Goal: Task Accomplishment & Management: Manage account settings

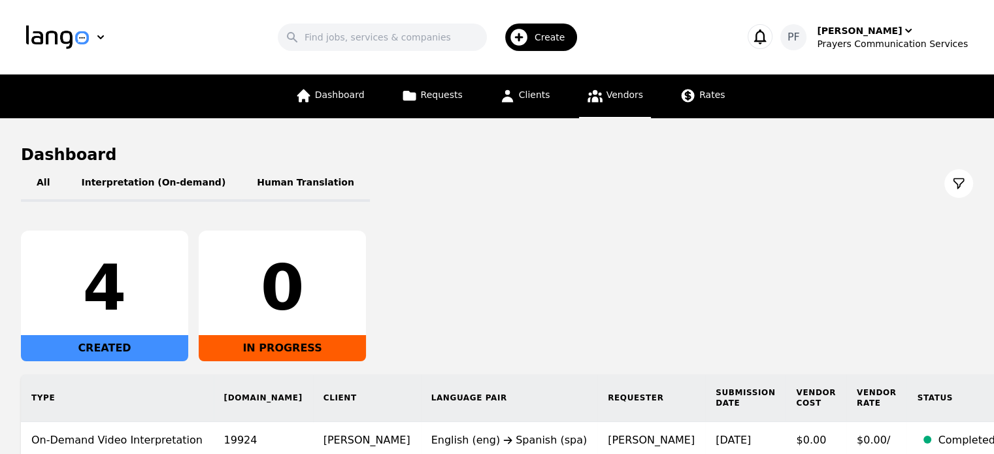
click at [609, 91] on span "Vendors" at bounding box center [624, 95] width 37 height 10
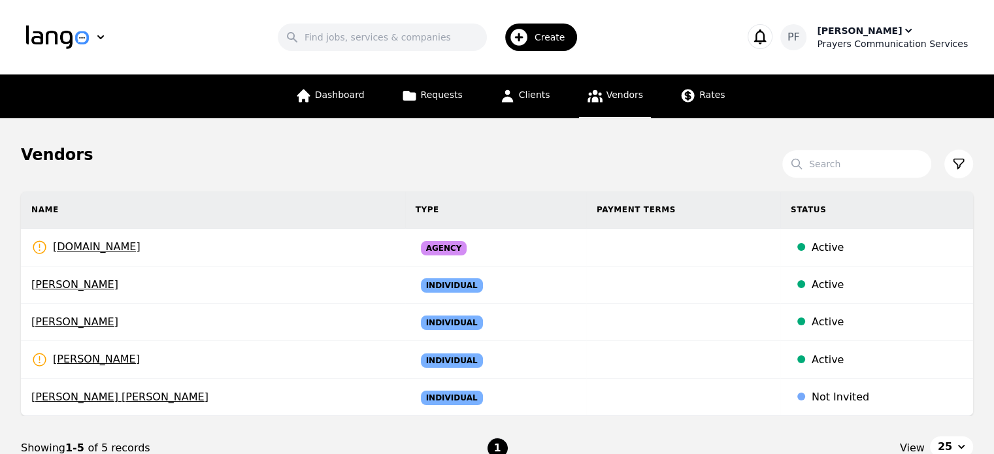
click at [905, 30] on icon "button" at bounding box center [908, 31] width 7 height 4
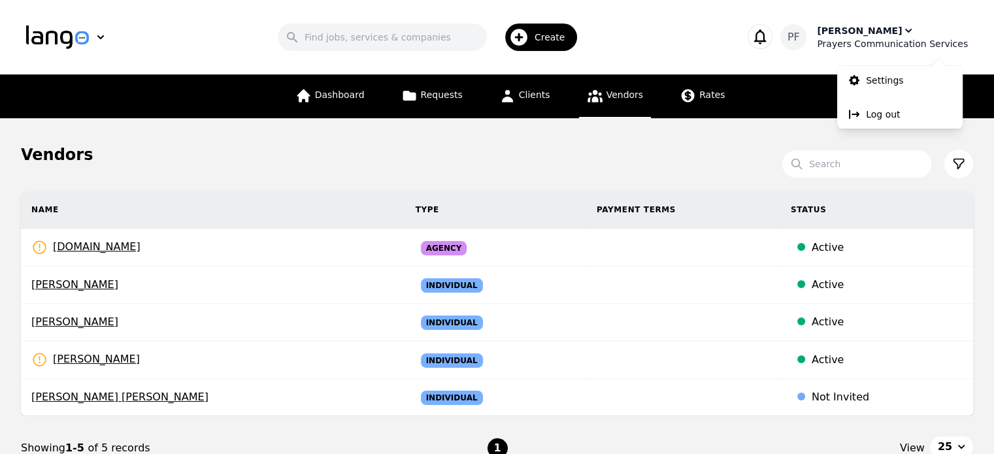
click at [905, 30] on icon "button" at bounding box center [908, 31] width 7 height 4
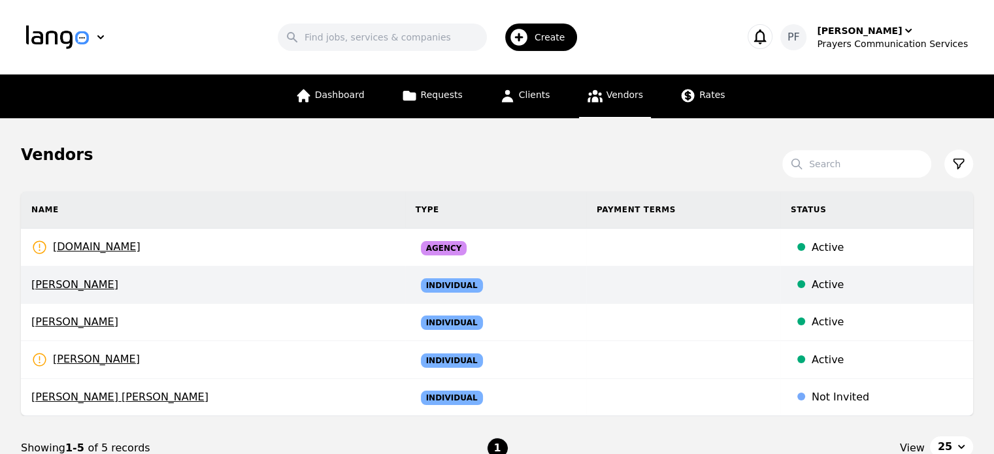
click at [103, 282] on span "[PERSON_NAME]" at bounding box center [212, 285] width 363 height 16
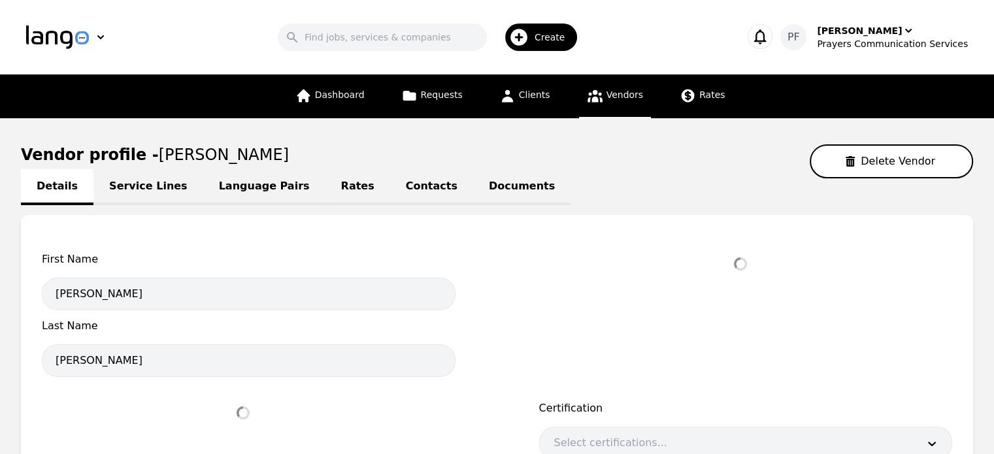
select select "active"
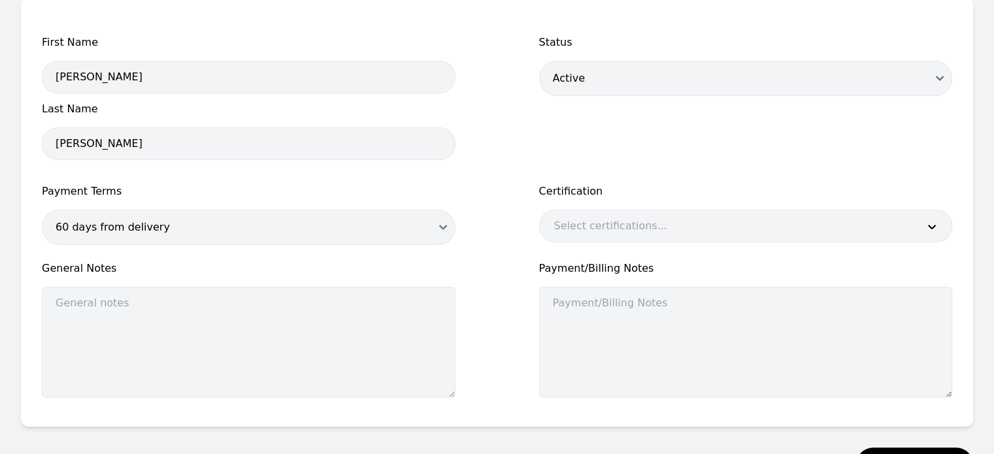
scroll to position [289, 0]
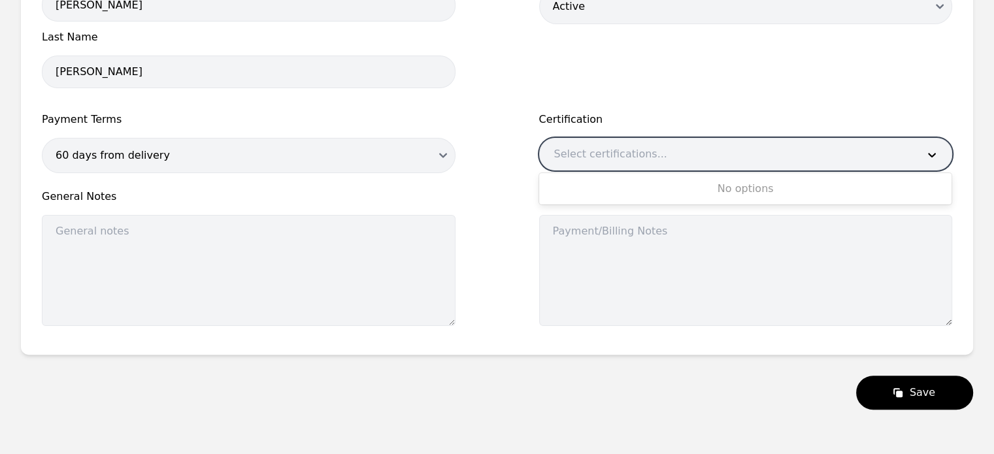
click at [581, 148] on div at bounding box center [726, 153] width 373 height 31
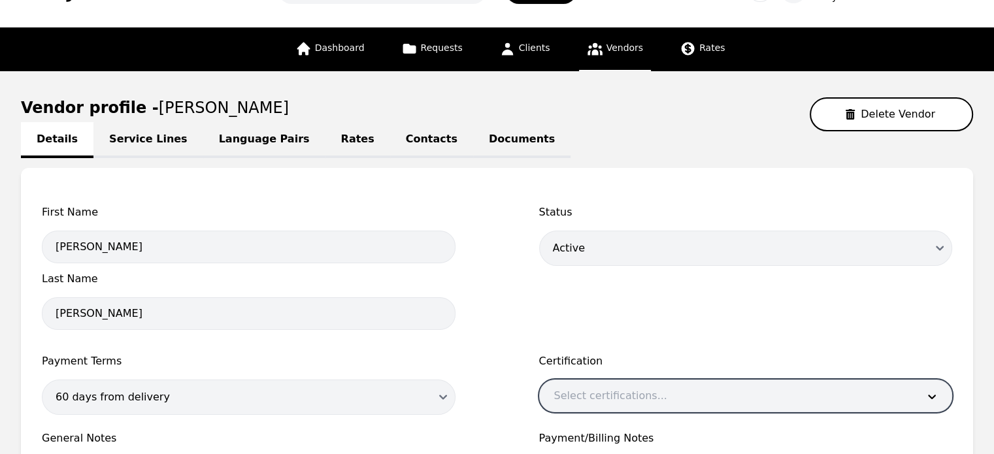
scroll to position [29, 0]
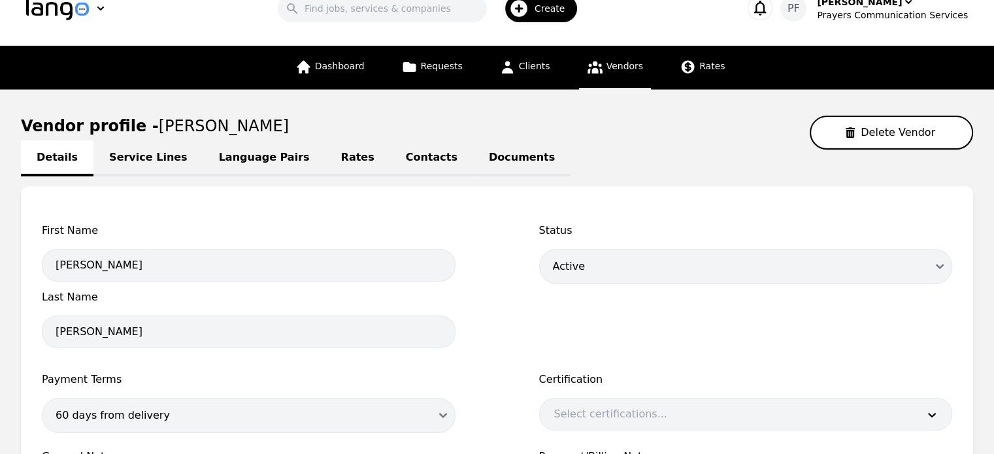
click at [203, 168] on link "Language Pairs" at bounding box center [264, 158] width 122 height 36
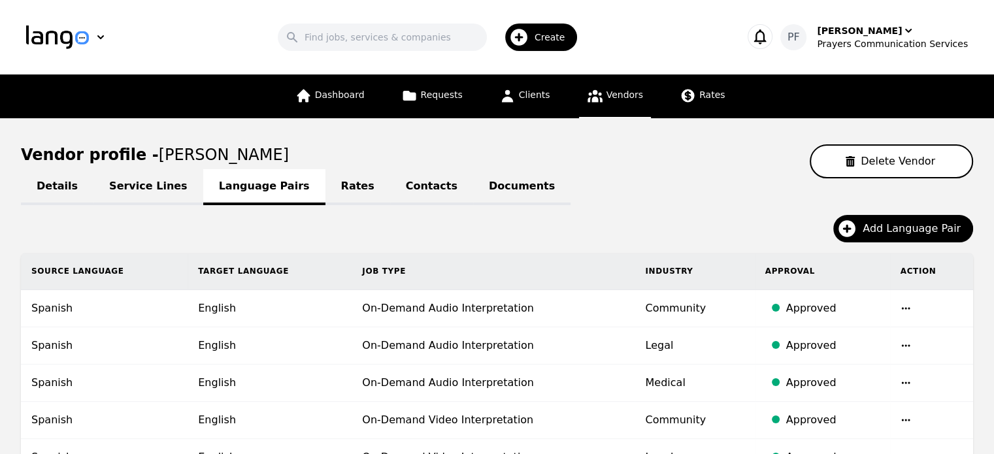
click at [144, 186] on link "Service Lines" at bounding box center [148, 187] width 110 height 36
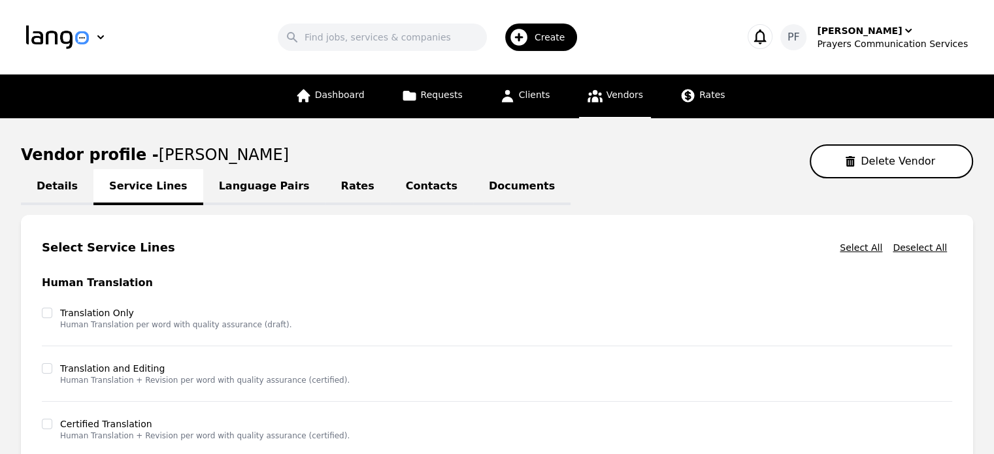
click at [390, 183] on link "Contacts" at bounding box center [431, 187] width 83 height 36
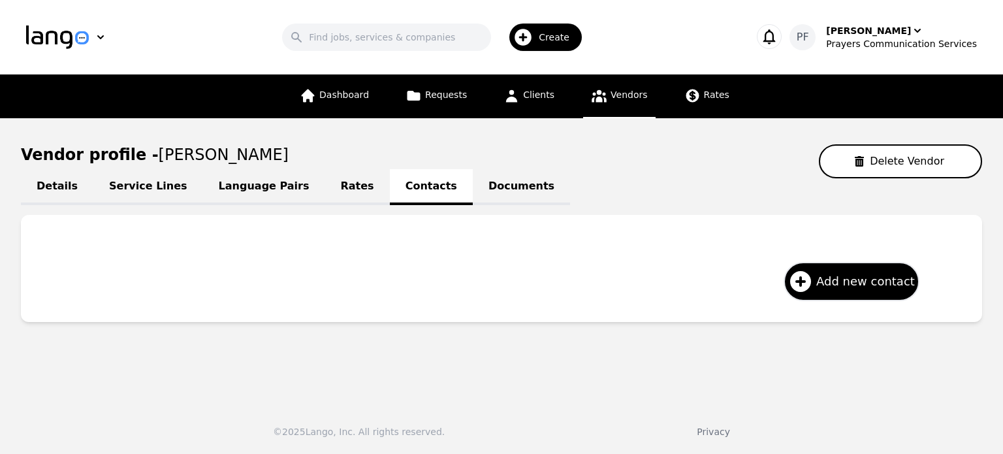
click at [473, 187] on link "Documents" at bounding box center [521, 187] width 97 height 36
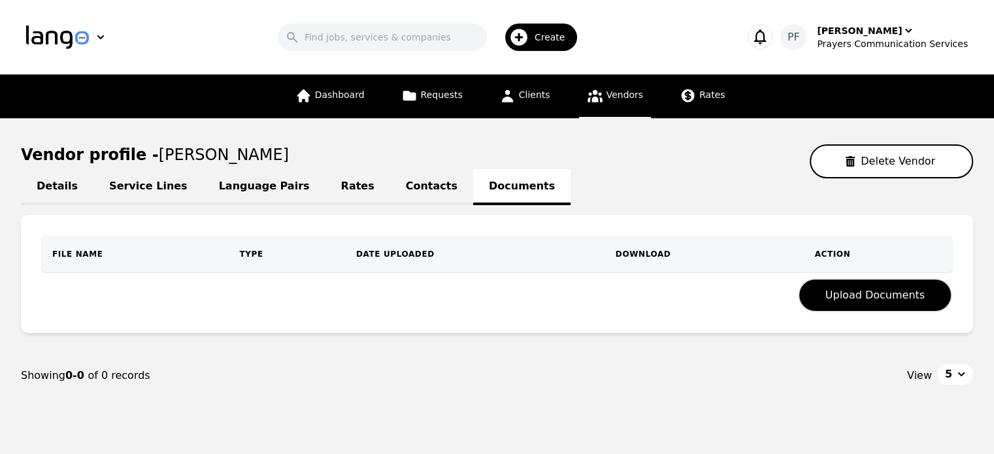
click at [329, 192] on link "Rates" at bounding box center [357, 187] width 65 height 36
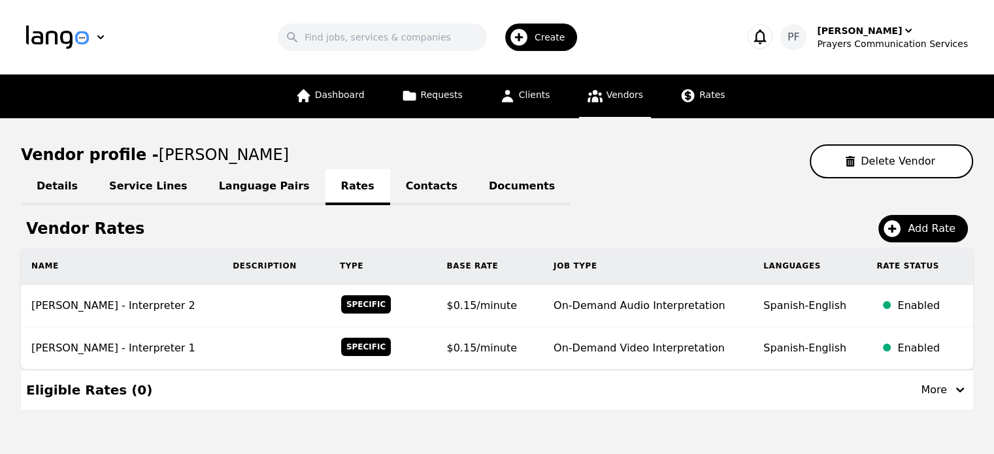
click at [203, 184] on link "Language Pairs" at bounding box center [264, 187] width 122 height 36
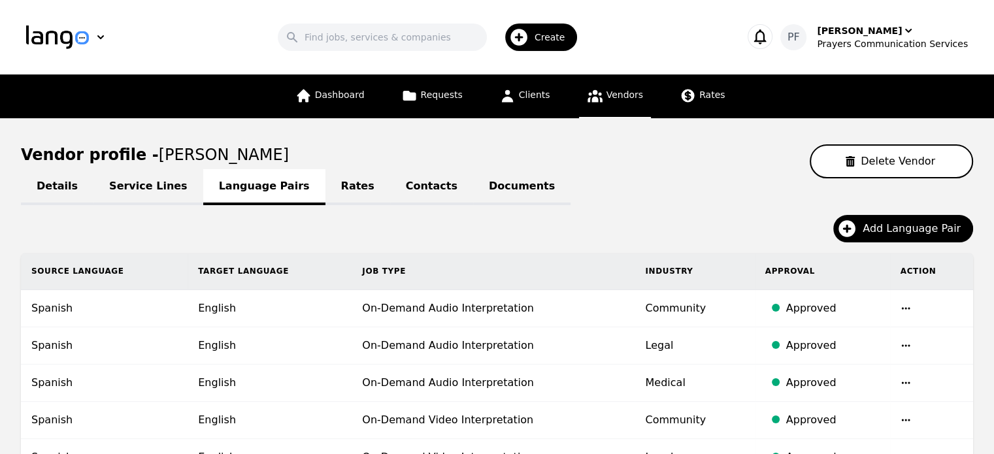
click at [115, 204] on link "Service Lines" at bounding box center [148, 187] width 110 height 36
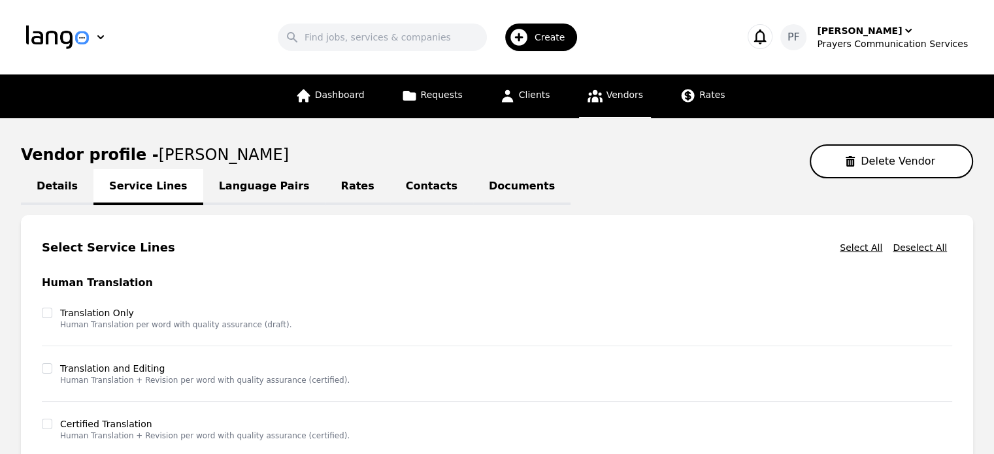
click at [50, 163] on h1 "Vendor profile - Pedro Frias" at bounding box center [155, 155] width 268 height 18
click at [51, 180] on link "Details" at bounding box center [57, 187] width 73 height 36
select select "active"
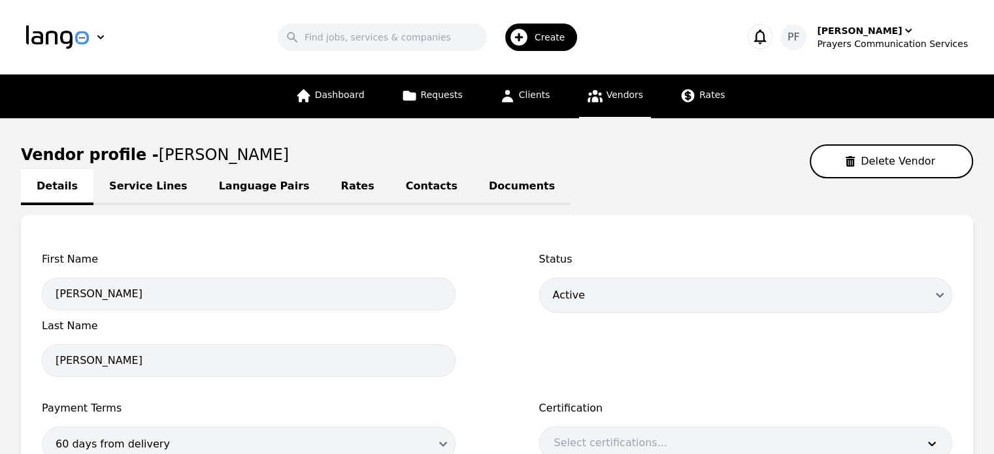
click at [325, 189] on link "Rates" at bounding box center [357, 187] width 65 height 36
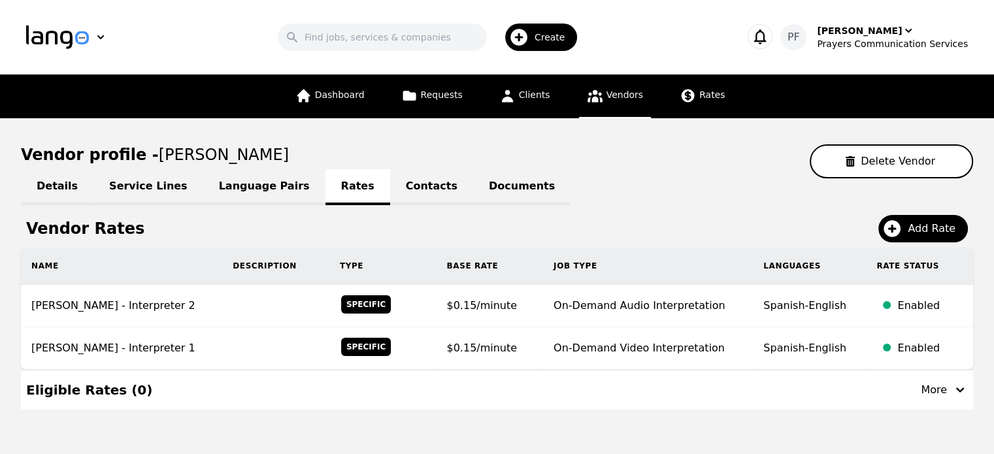
click at [390, 199] on link "Contacts" at bounding box center [431, 187] width 83 height 36
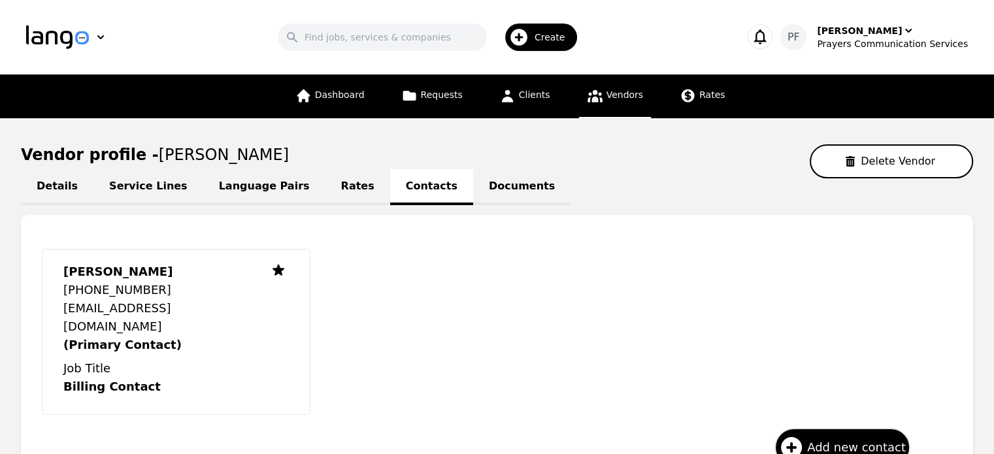
click at [459, 118] on main "Vendor profile - Pedro Frias Delete Vendor Details Service Lines Language Pairs…" at bounding box center [497, 321] width 994 height 406
click at [542, 93] on span "Clients" at bounding box center [534, 95] width 31 height 10
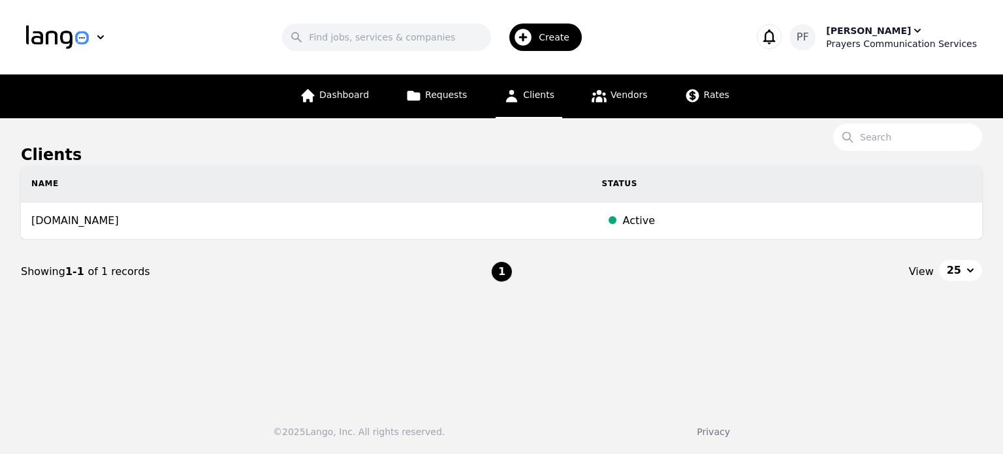
click at [915, 30] on icon "button" at bounding box center [918, 31] width 7 height 4
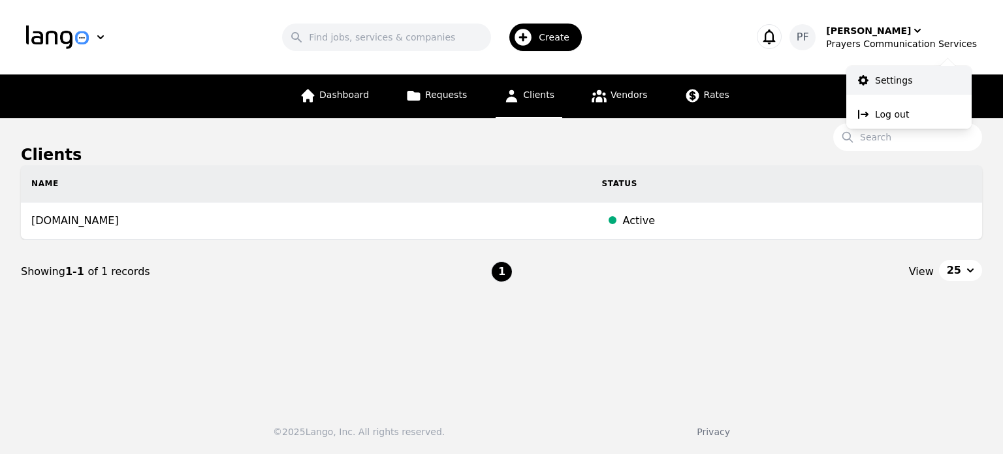
click at [894, 74] on p "Settings" at bounding box center [893, 80] width 37 height 13
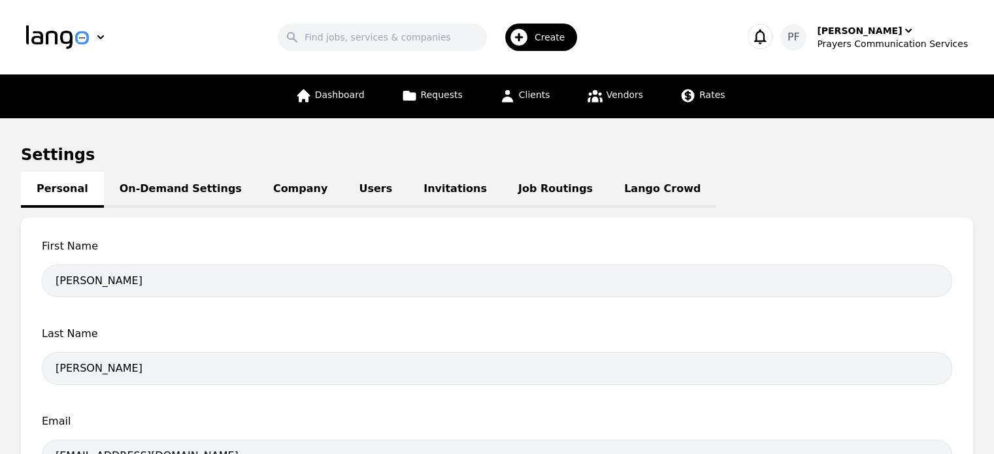
click at [197, 177] on link "On-Demand Settings" at bounding box center [181, 190] width 154 height 36
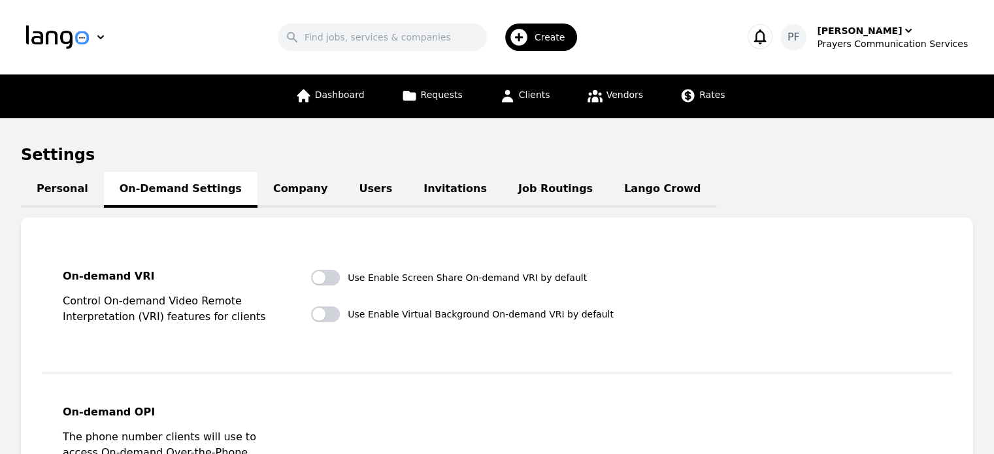
click at [257, 189] on link "Company" at bounding box center [300, 190] width 86 height 36
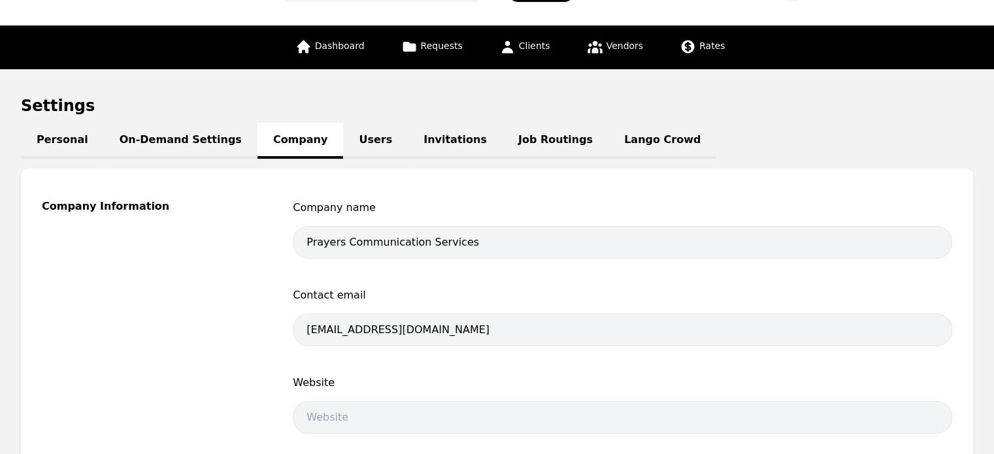
scroll to position [46, 0]
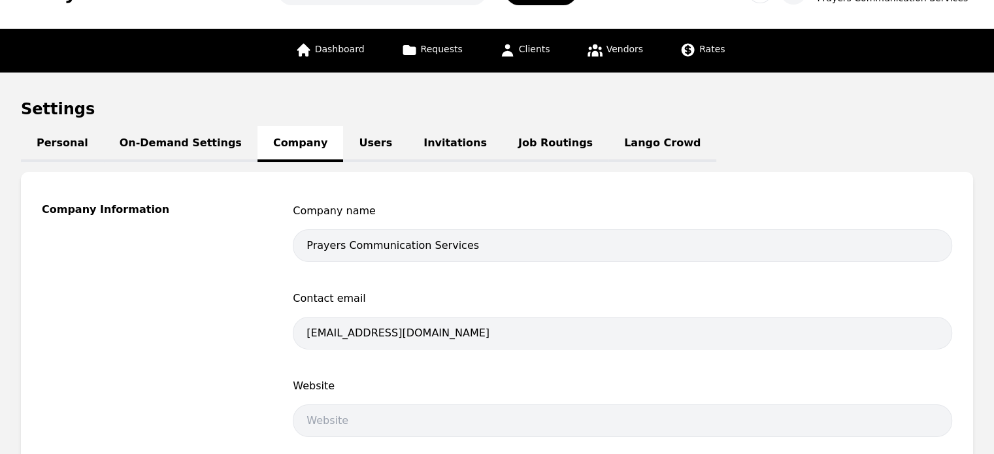
click at [343, 139] on link "Users" at bounding box center [375, 144] width 65 height 36
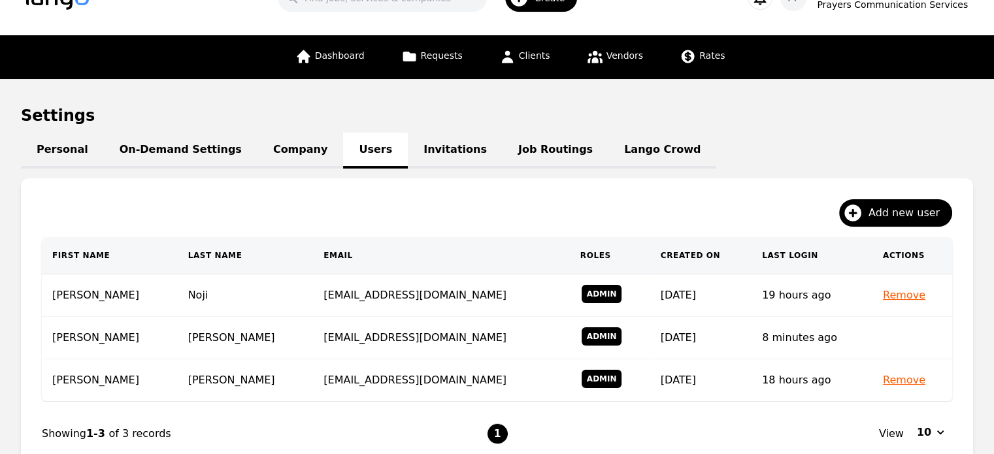
scroll to position [54, 0]
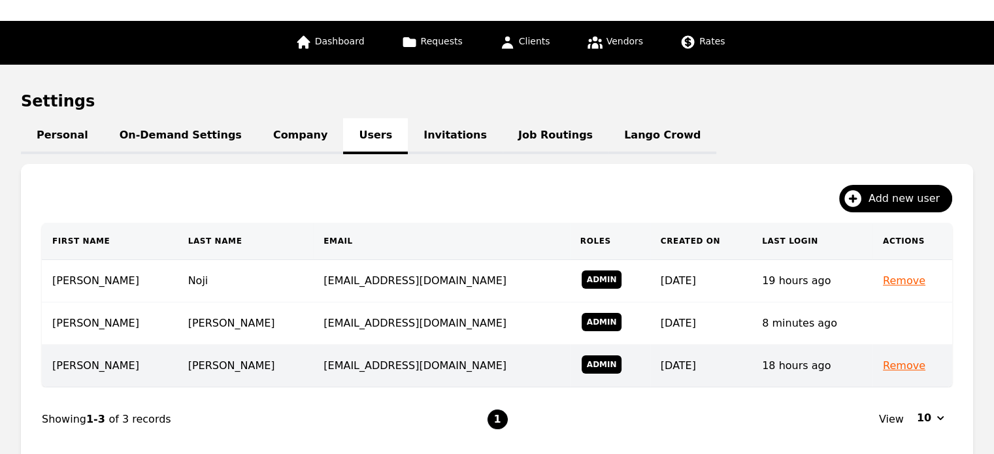
click at [904, 365] on button "Remove" at bounding box center [904, 366] width 42 height 16
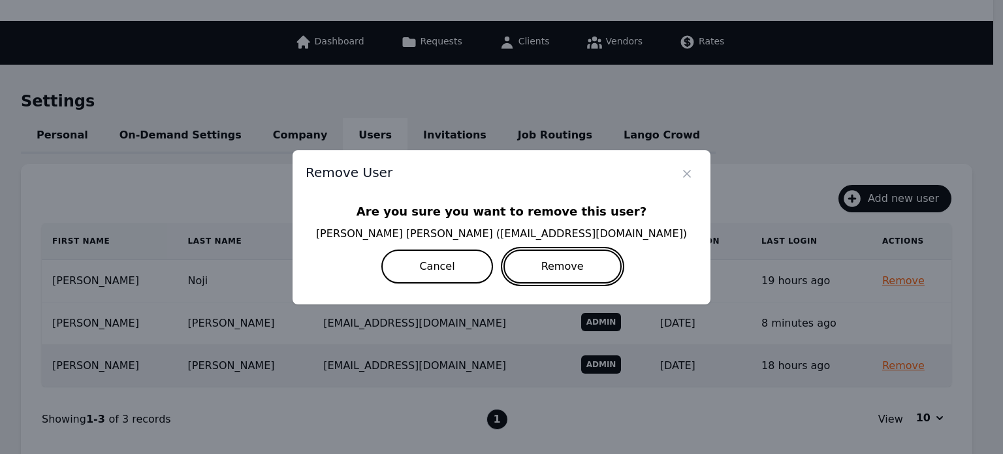
click at [562, 263] on button "Remove" at bounding box center [563, 267] width 118 height 34
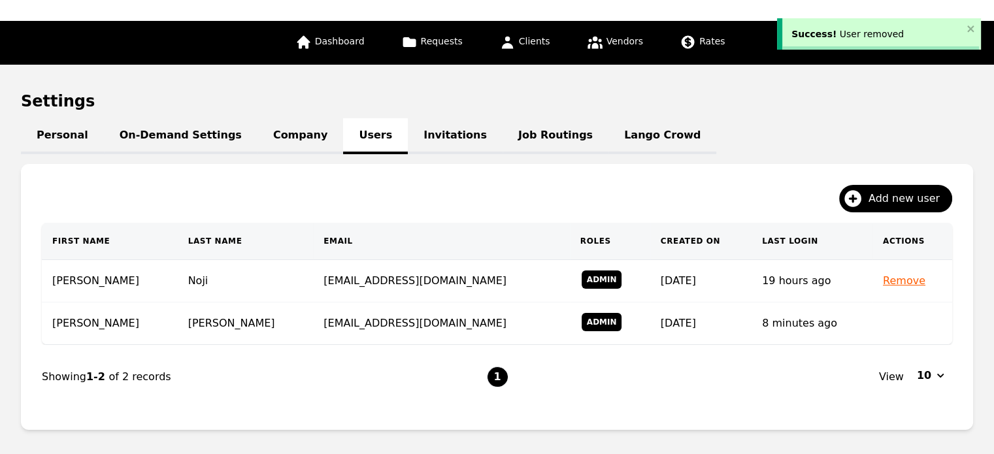
click at [611, 377] on div "View 10" at bounding box center [730, 376] width 445 height 23
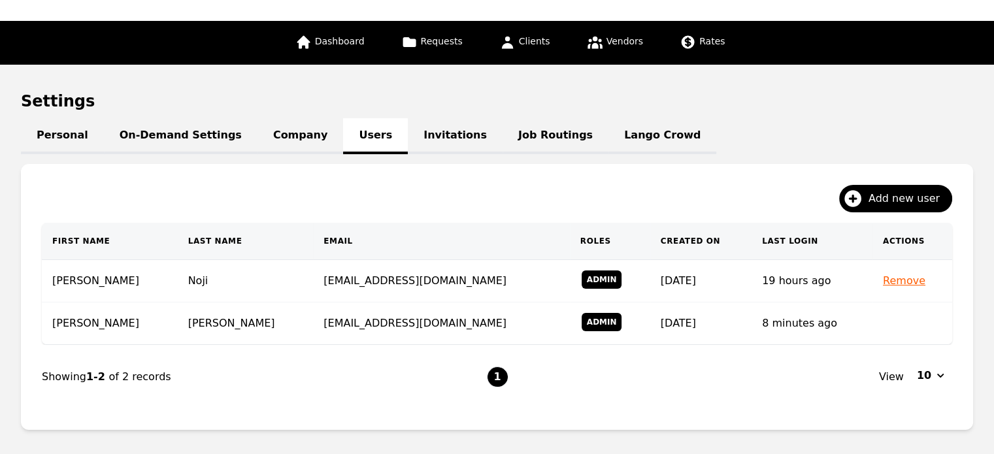
click at [419, 134] on link "Invitations" at bounding box center [455, 136] width 95 height 36
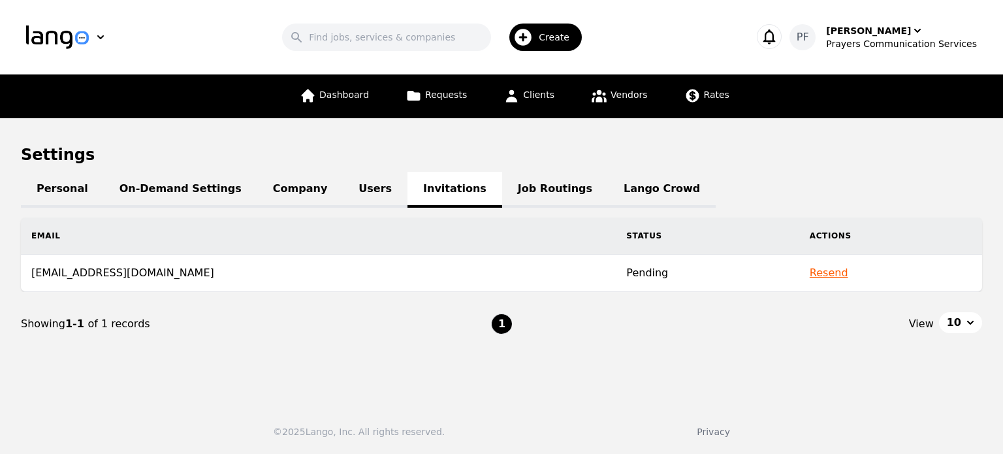
click at [502, 181] on link "Job Routings" at bounding box center [555, 190] width 106 height 36
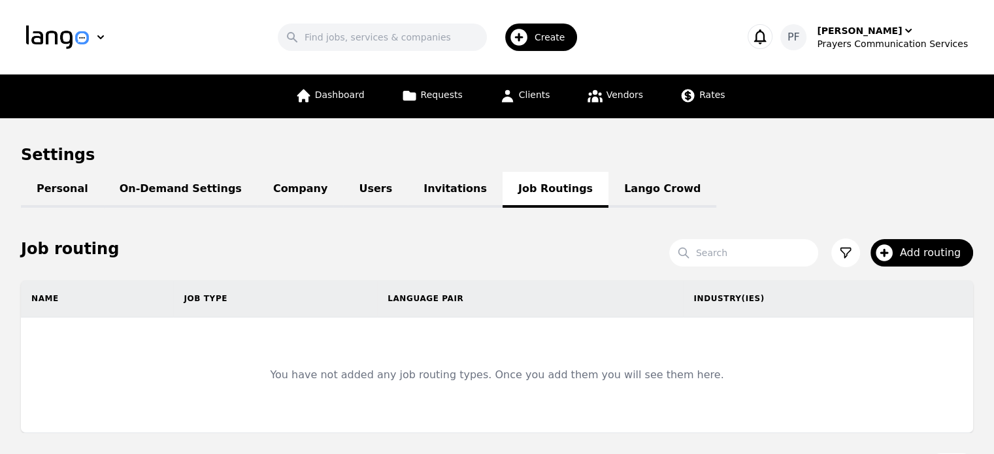
click at [424, 180] on link "Invitations" at bounding box center [455, 190] width 95 height 36
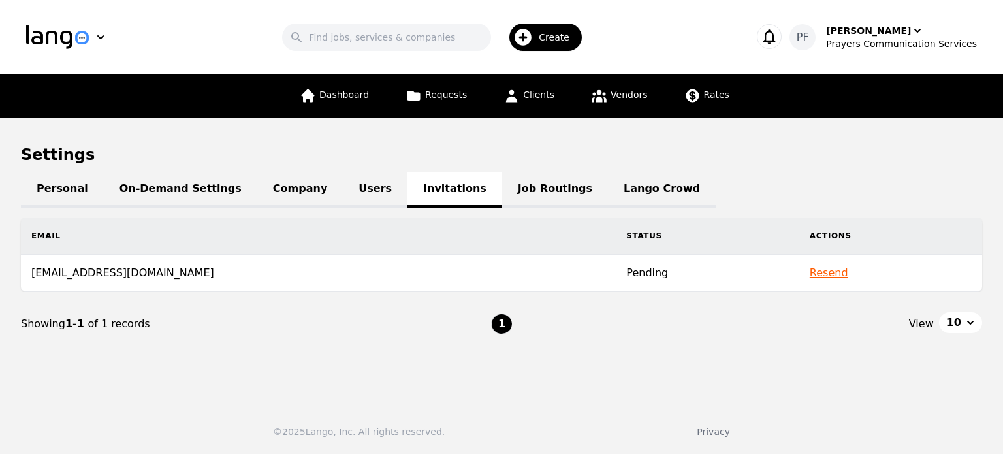
click at [502, 182] on link "Job Routings" at bounding box center [555, 190] width 106 height 36
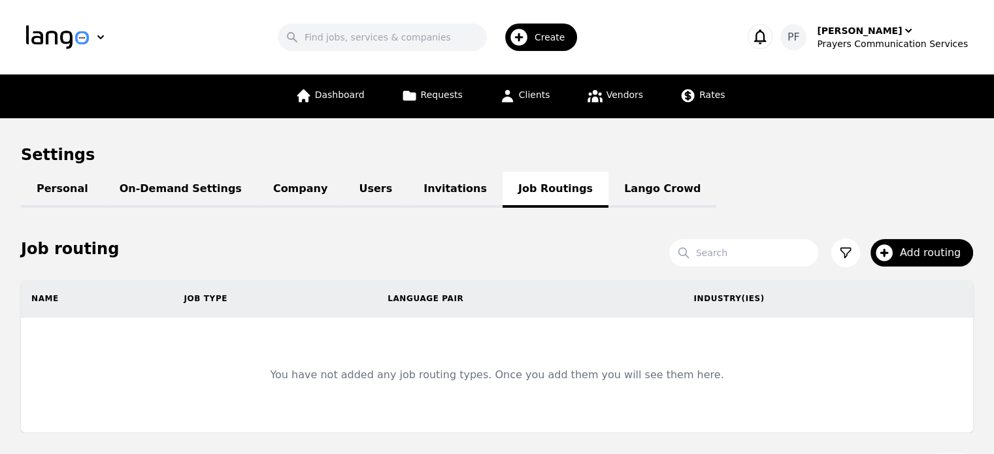
click at [608, 194] on link "Lango Crowd" at bounding box center [662, 190] width 108 height 36
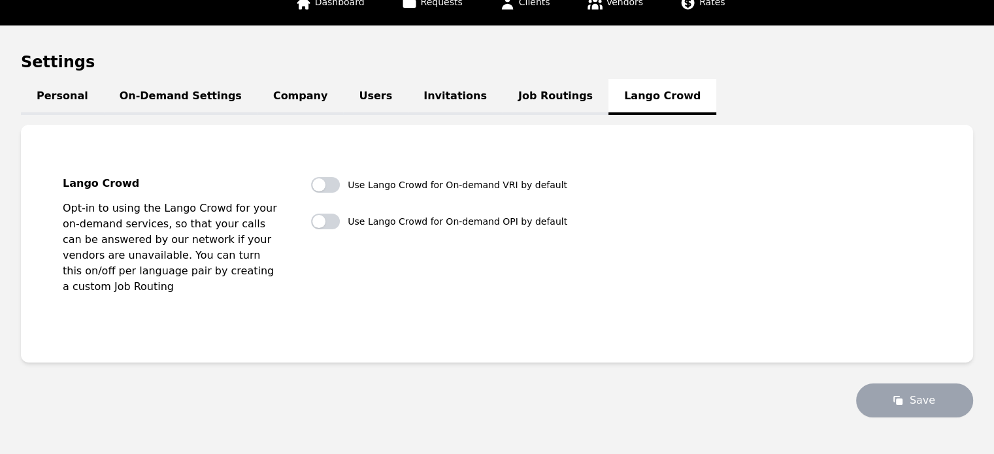
scroll to position [107, 0]
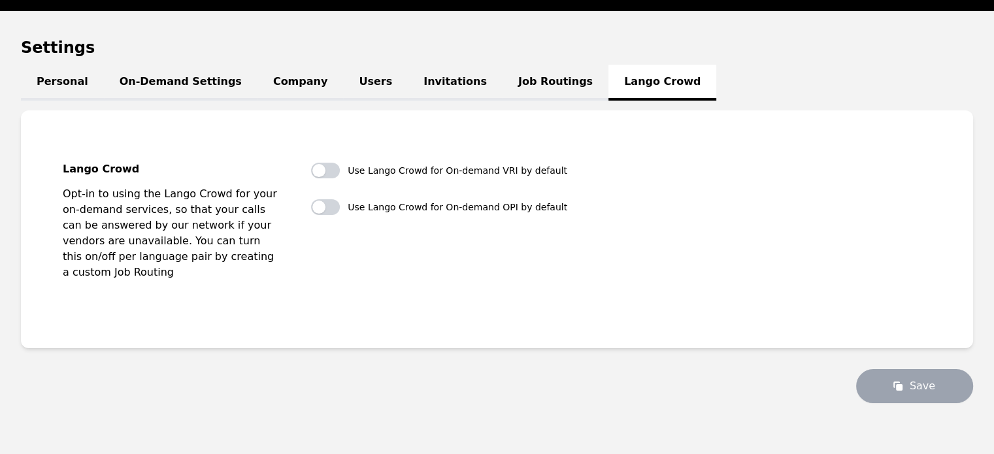
click at [346, 83] on link "Users" at bounding box center [375, 83] width 65 height 36
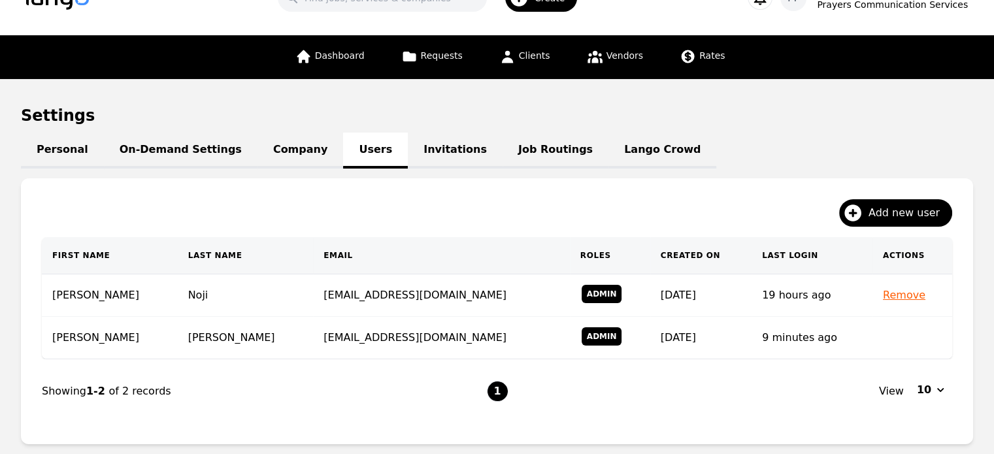
scroll to position [107, 0]
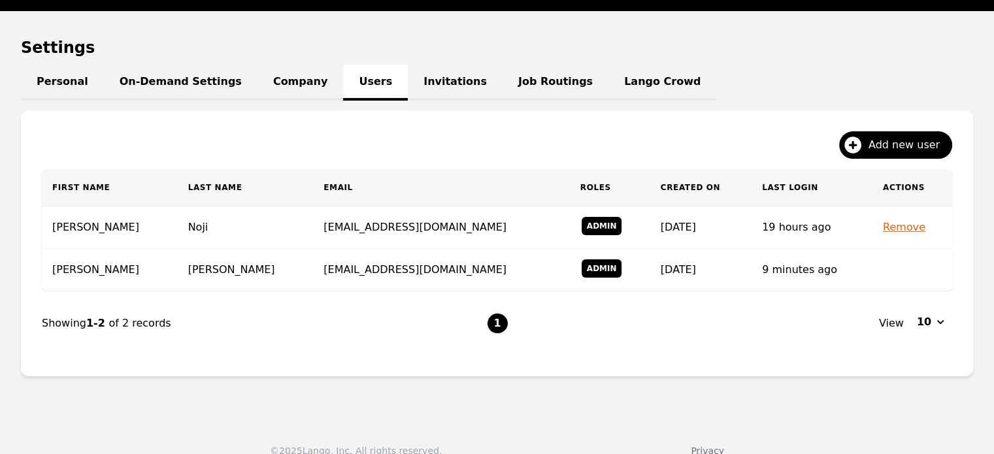
click at [360, 334] on nav "Showing 1-2 of 2 records 1 View 10" at bounding box center [497, 323] width 910 height 64
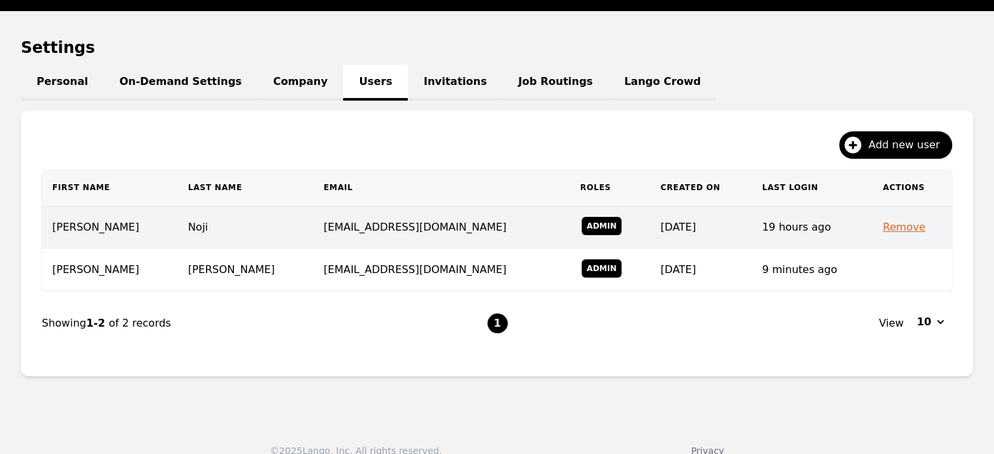
click at [333, 238] on td "dnoji@lango.co" at bounding box center [441, 227] width 257 height 42
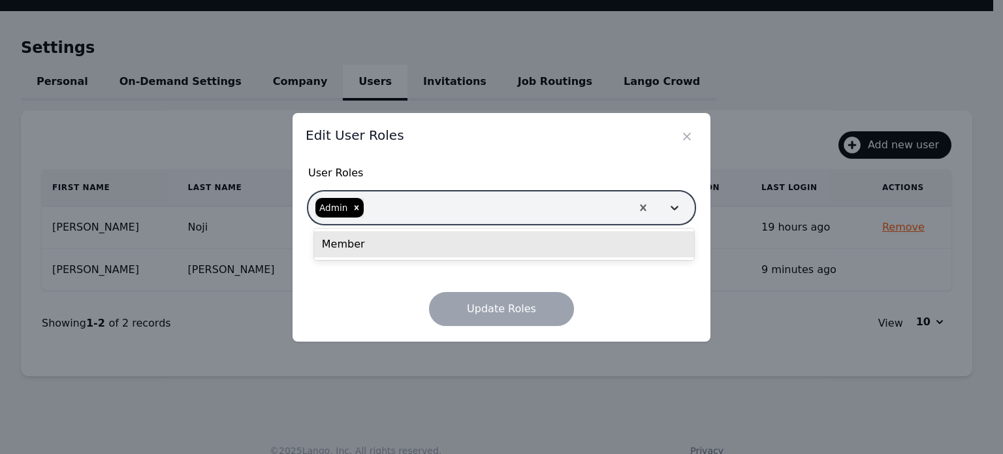
click at [669, 206] on icon at bounding box center [674, 207] width 13 height 13
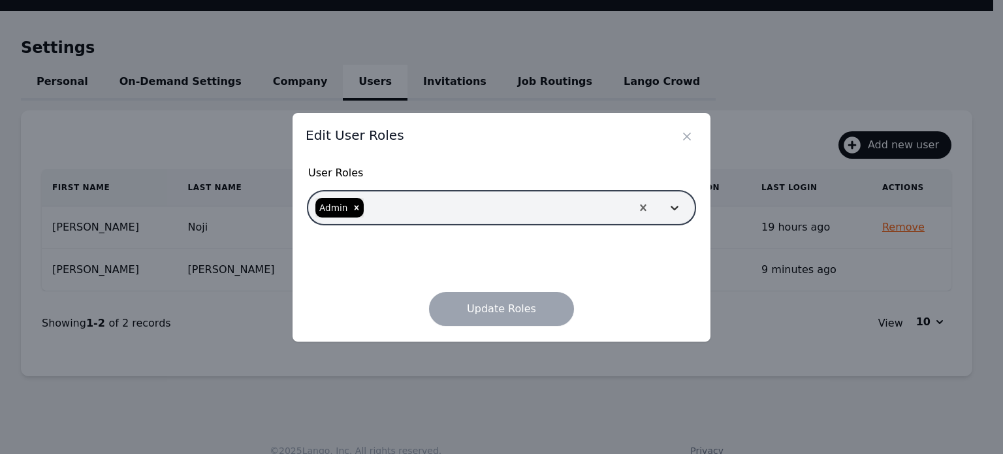
click at [669, 206] on icon at bounding box center [674, 207] width 13 height 13
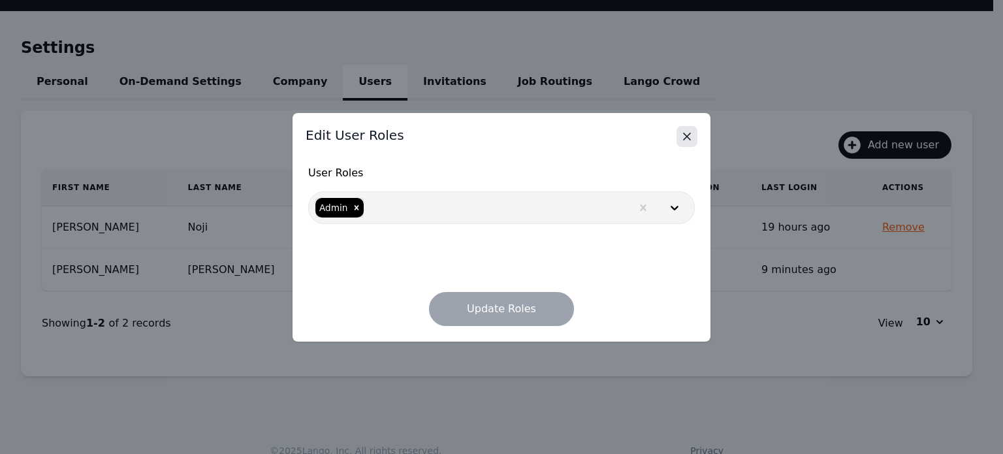
click at [687, 134] on icon "Close" at bounding box center [687, 136] width 13 height 13
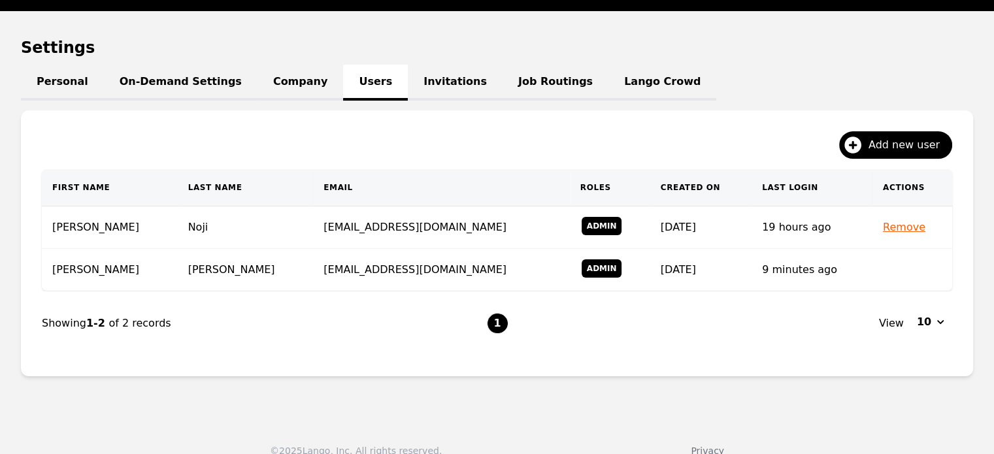
scroll to position [0, 0]
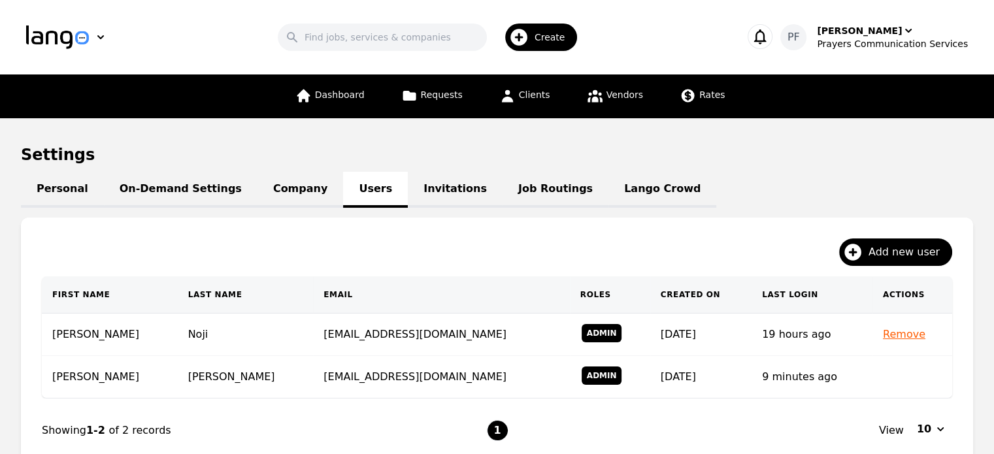
click at [418, 187] on link "Invitations" at bounding box center [455, 190] width 95 height 36
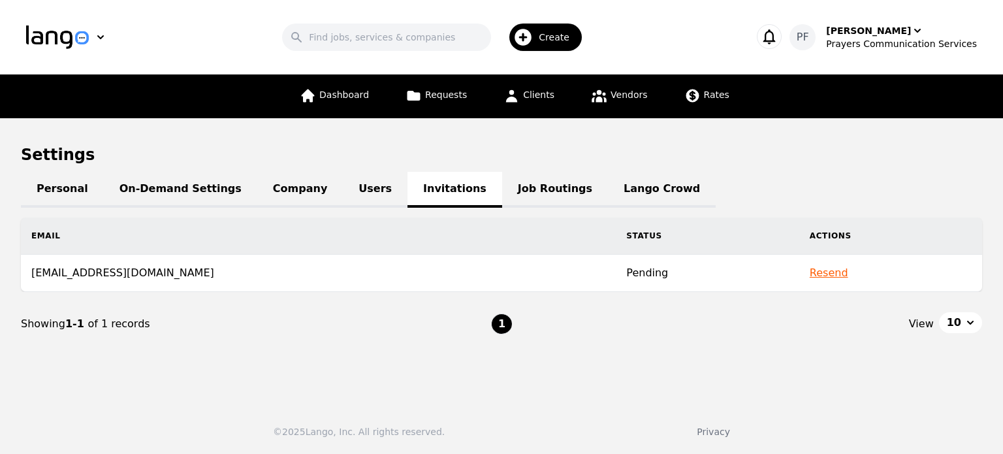
click at [502, 200] on link "Job Routings" at bounding box center [555, 190] width 106 height 36
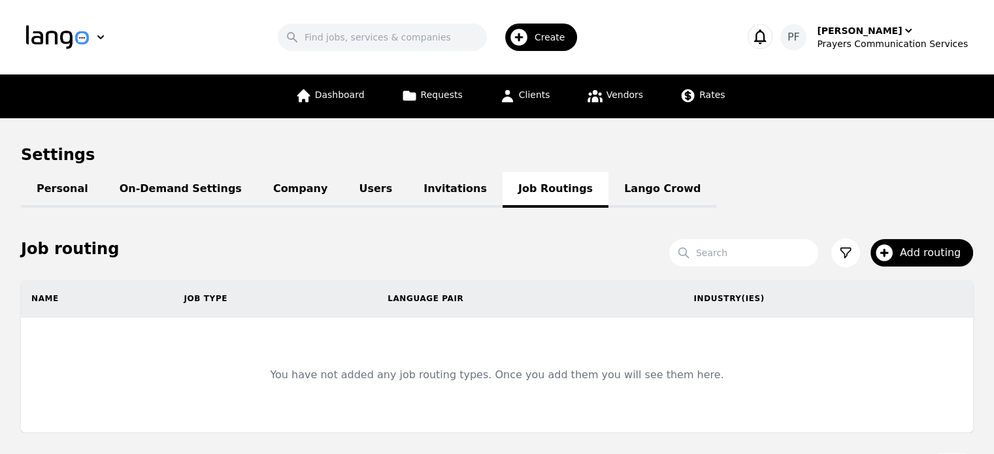
click at [608, 190] on link "Lango Crowd" at bounding box center [662, 190] width 108 height 36
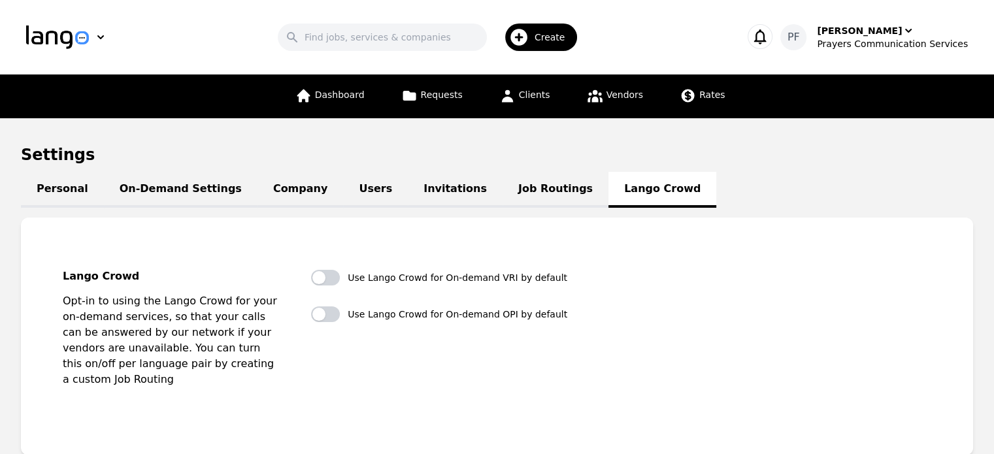
click at [343, 191] on link "Users" at bounding box center [375, 190] width 65 height 36
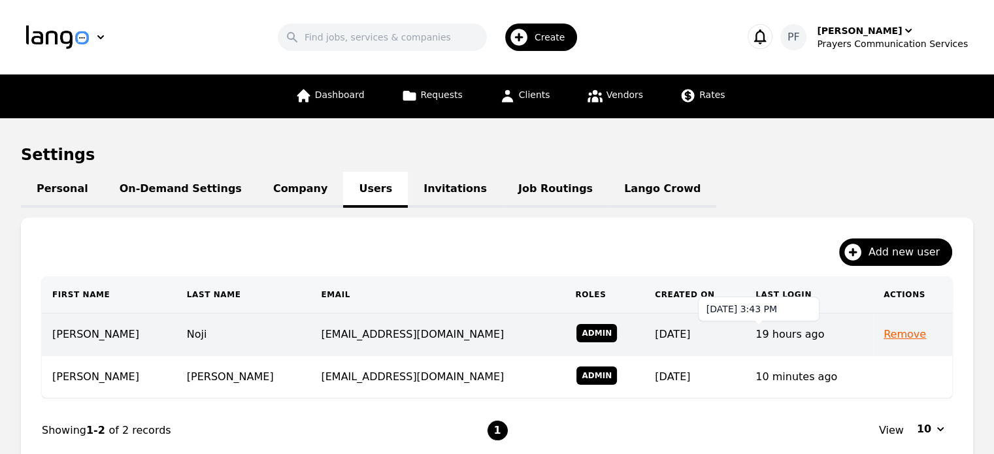
click at [755, 333] on time "19 hours ago" at bounding box center [789, 334] width 69 height 12
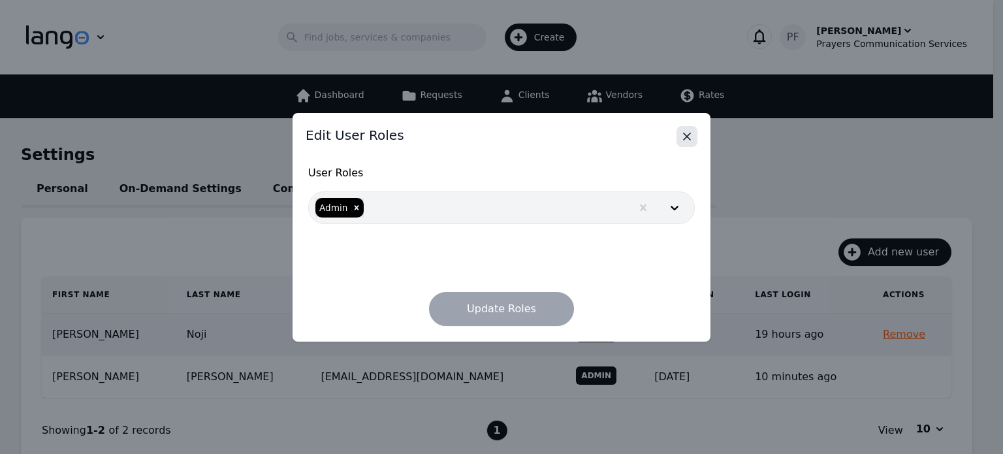
click at [685, 133] on icon "Close" at bounding box center [687, 136] width 13 height 13
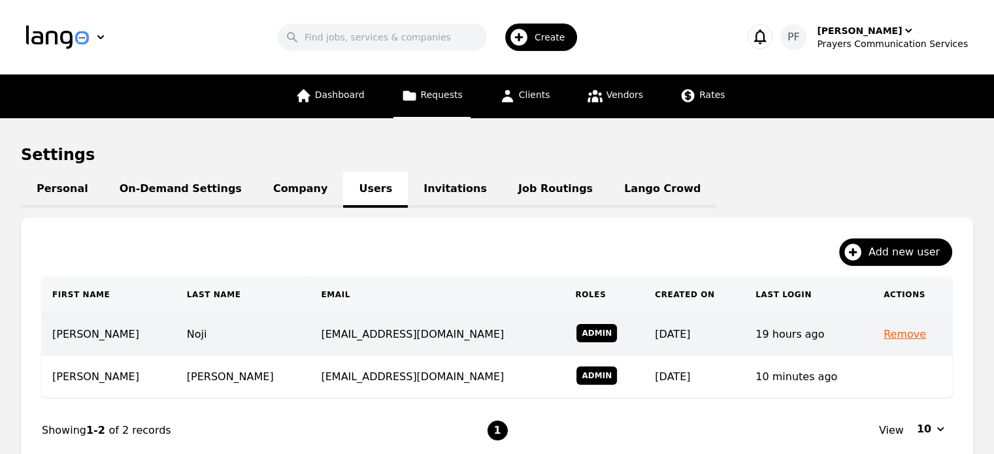
click at [417, 91] on icon at bounding box center [409, 96] width 16 height 16
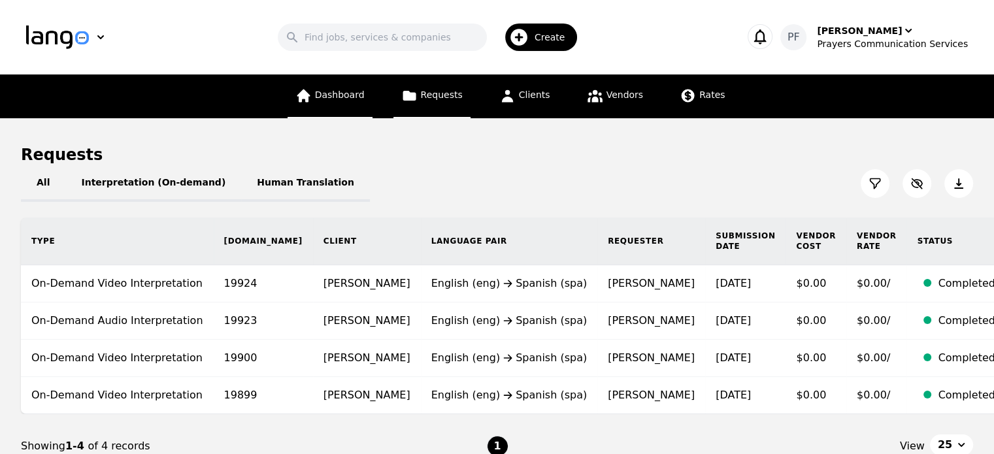
click at [330, 104] on link "Dashboard" at bounding box center [329, 96] width 85 height 44
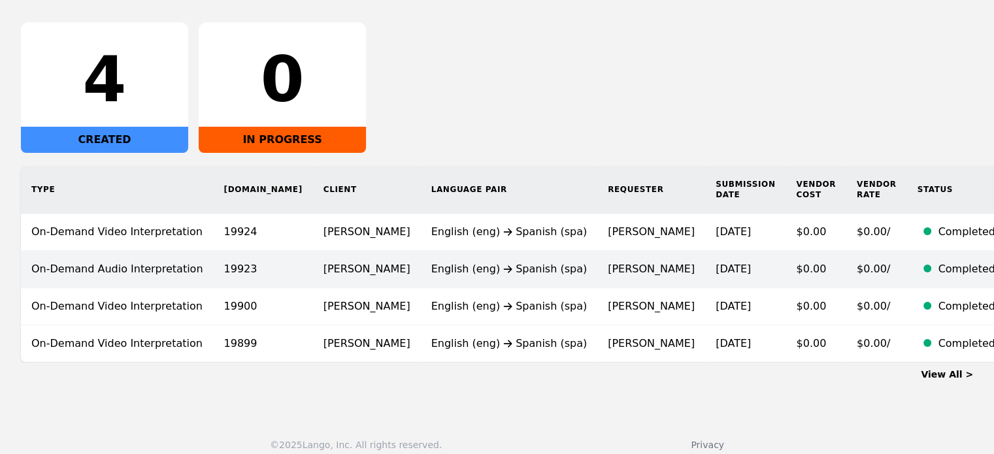
scroll to position [209, 0]
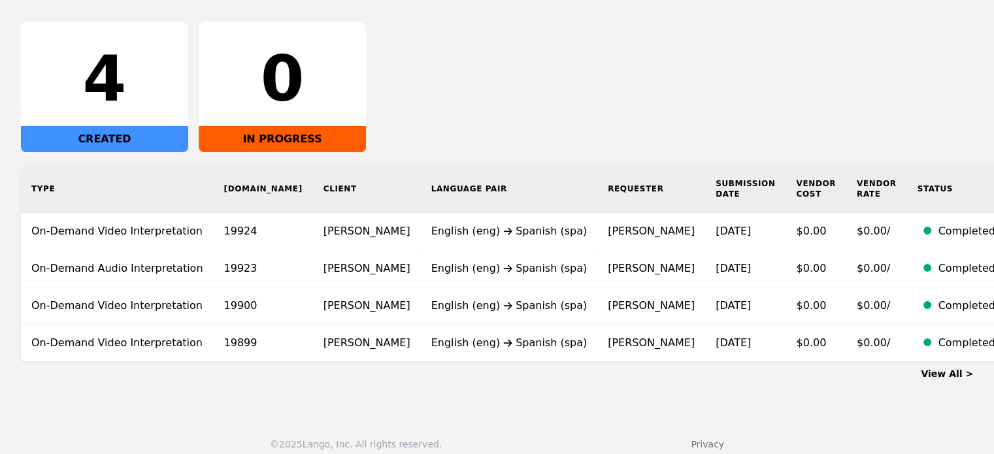
click at [935, 368] on link "View All >" at bounding box center [946, 373] width 52 height 10
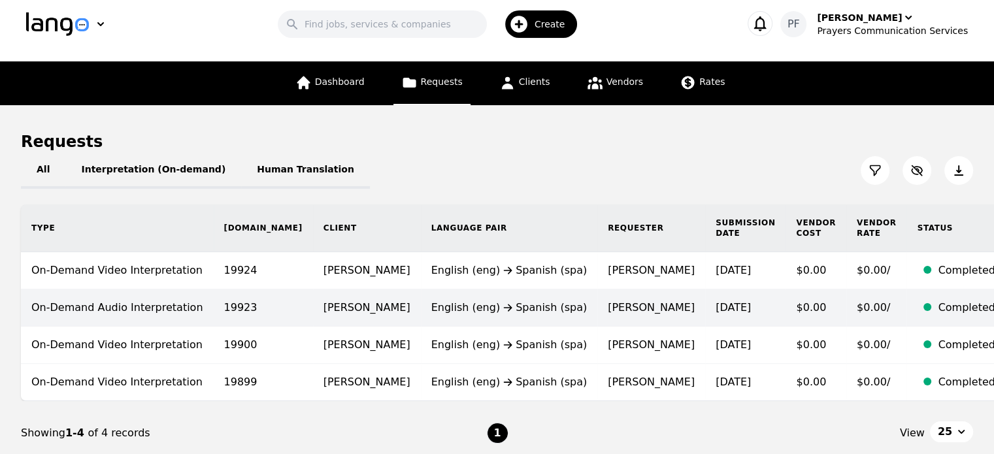
scroll to position [8, 0]
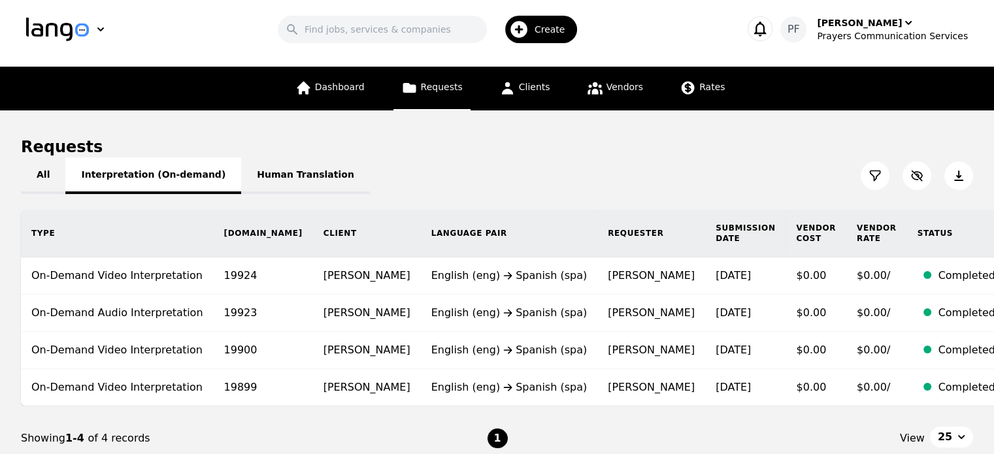
click at [171, 183] on button "Interpretation (On-demand)" at bounding box center [153, 175] width 176 height 37
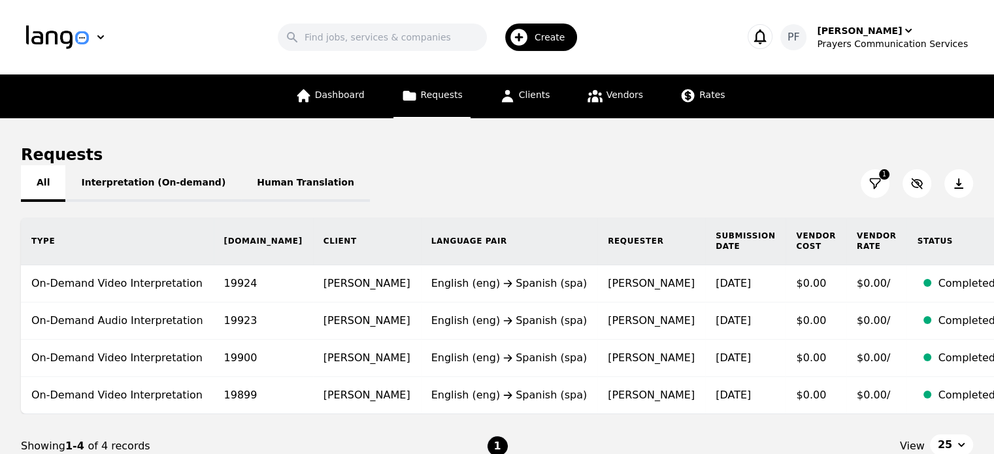
click at [52, 191] on button "All" at bounding box center [43, 183] width 44 height 37
click at [613, 113] on link "Vendors" at bounding box center [615, 96] width 72 height 44
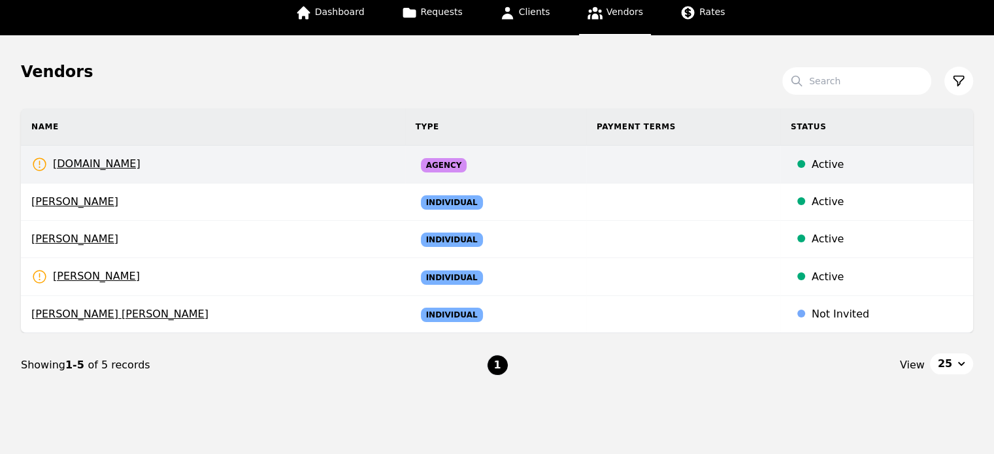
scroll to position [84, 0]
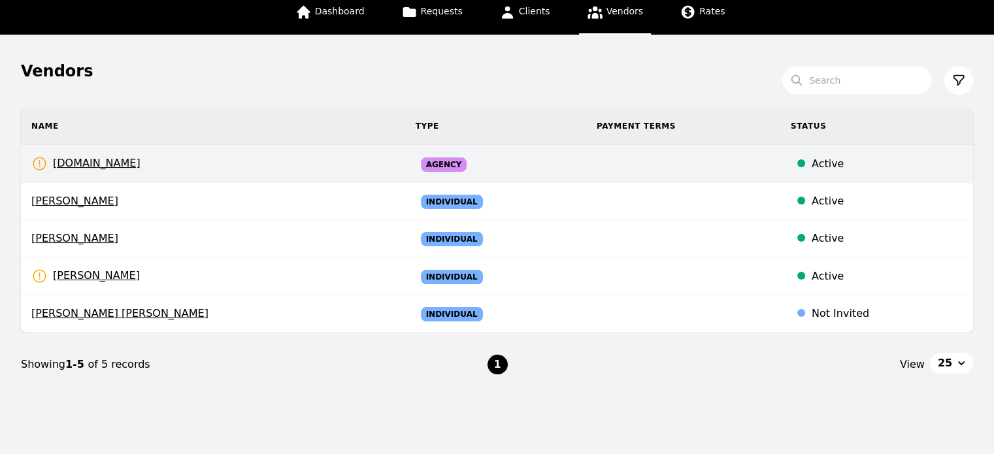
click at [451, 177] on td "Agency" at bounding box center [495, 164] width 181 height 38
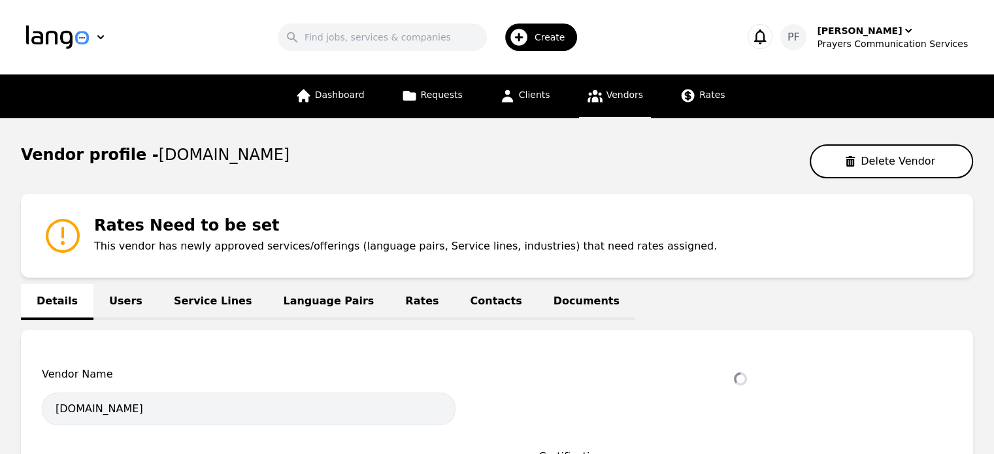
select select "active"
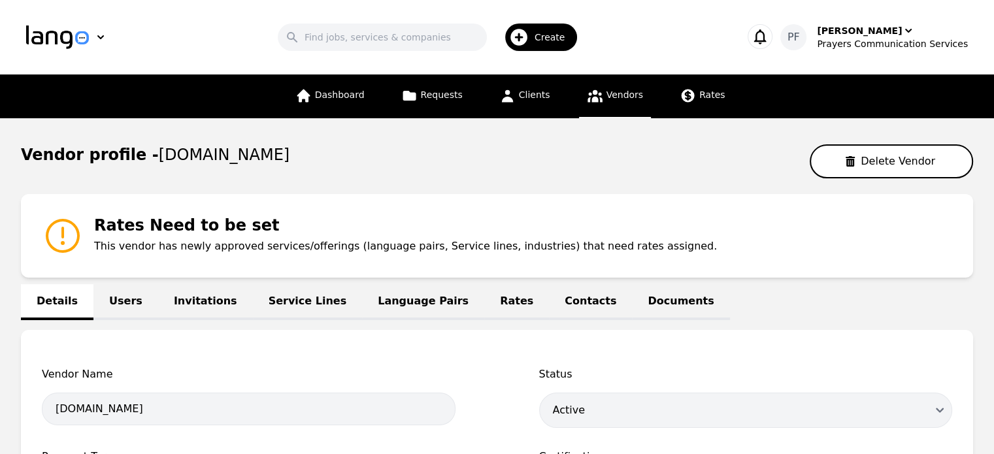
drag, startPoint x: 451, startPoint y: 177, endPoint x: 473, endPoint y: 37, distance: 142.2
click at [473, 37] on div "Search Create PF Pedro Frias Prayers Communication Services Dashboard Requests …" at bounding box center [497, 227] width 994 height 454
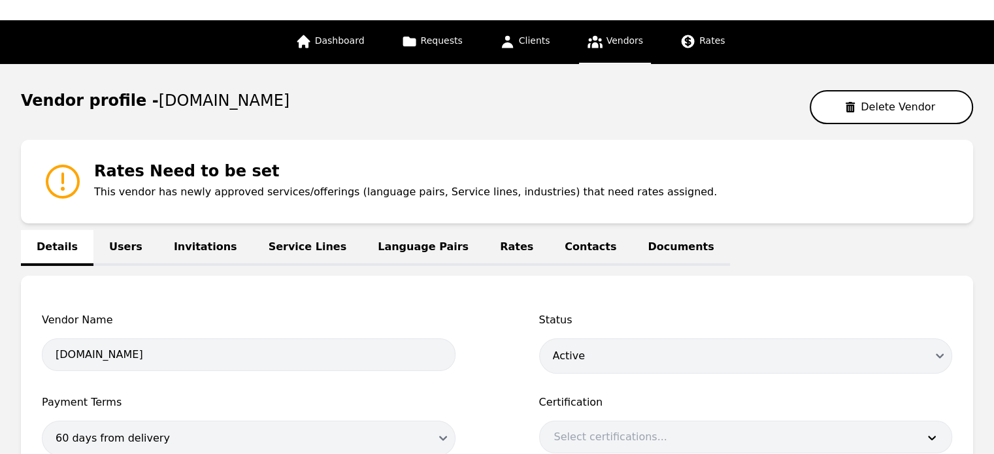
scroll to position [54, 0]
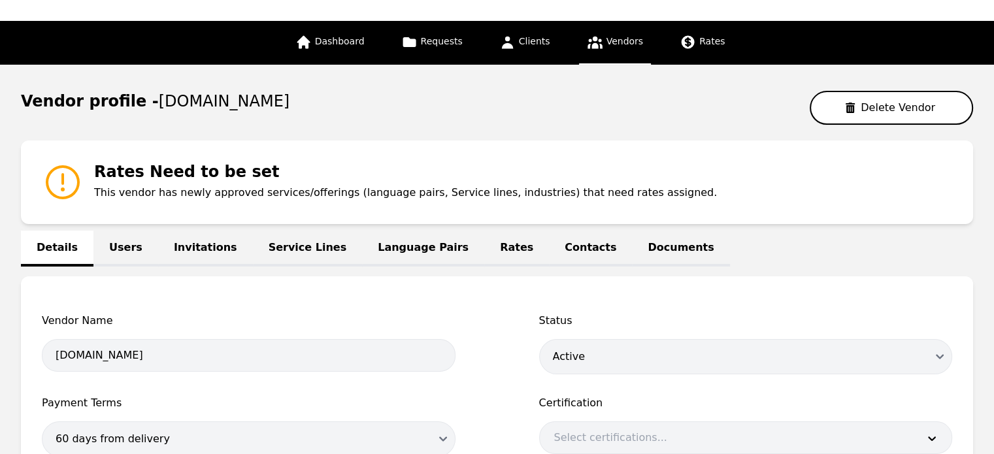
drag, startPoint x: 473, startPoint y: 37, endPoint x: 427, endPoint y: 106, distance: 83.3
click at [427, 106] on div "Vendor profile - prayerscss.com Delete Vendor" at bounding box center [497, 108] width 952 height 34
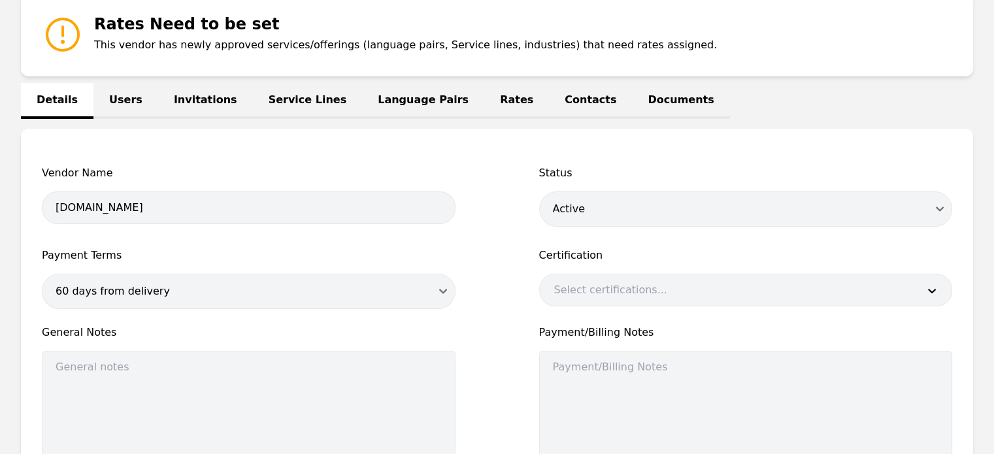
scroll to position [211, 0]
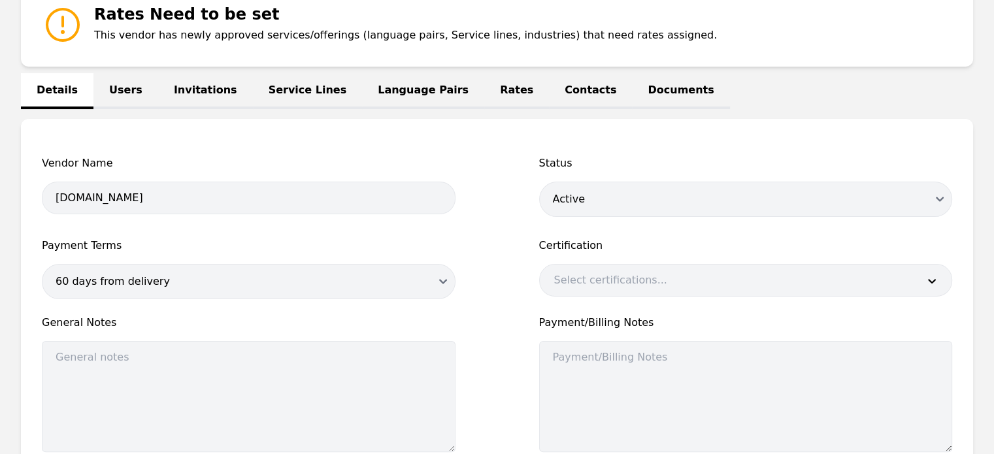
click at [484, 86] on link "Rates" at bounding box center [516, 91] width 65 height 36
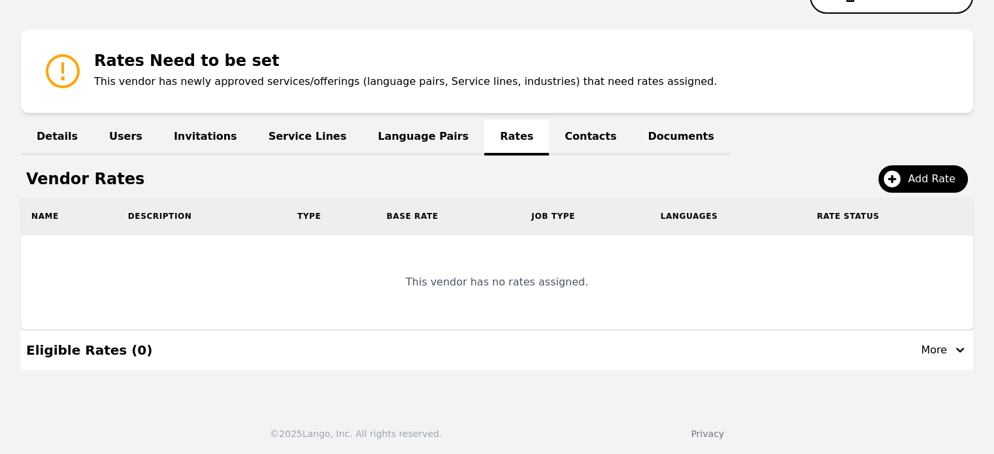
click at [549, 149] on link "Contacts" at bounding box center [590, 138] width 83 height 36
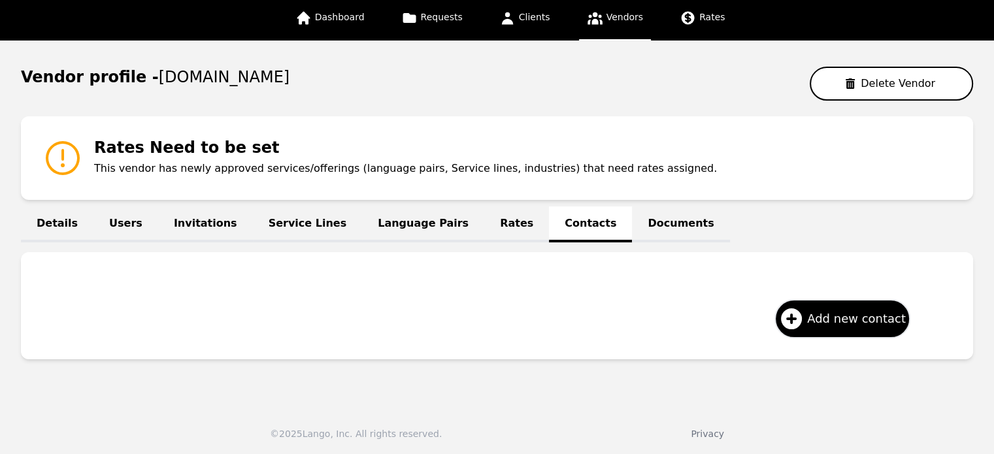
click at [632, 224] on link "Documents" at bounding box center [680, 224] width 97 height 36
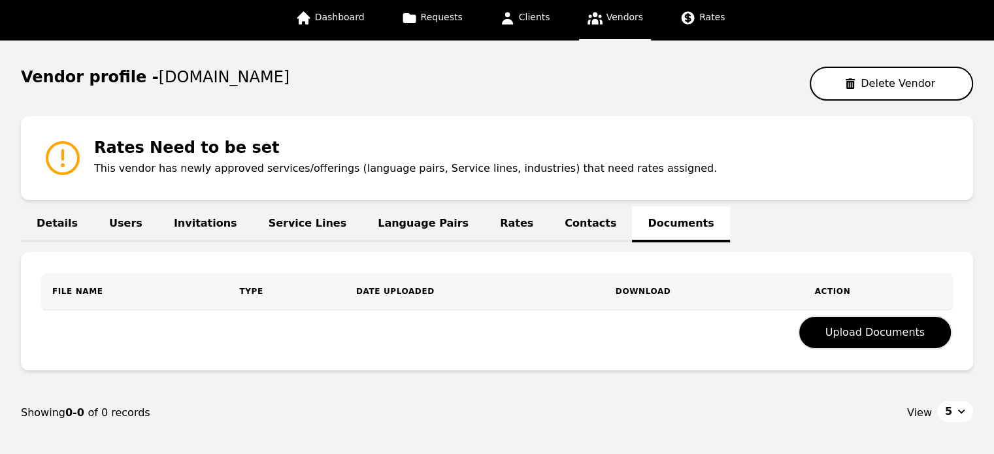
click at [578, 97] on div "Vendor profile - prayerscss.com Delete Vendor" at bounding box center [497, 84] width 952 height 34
click at [507, 18] on icon at bounding box center [507, 18] width 12 height 12
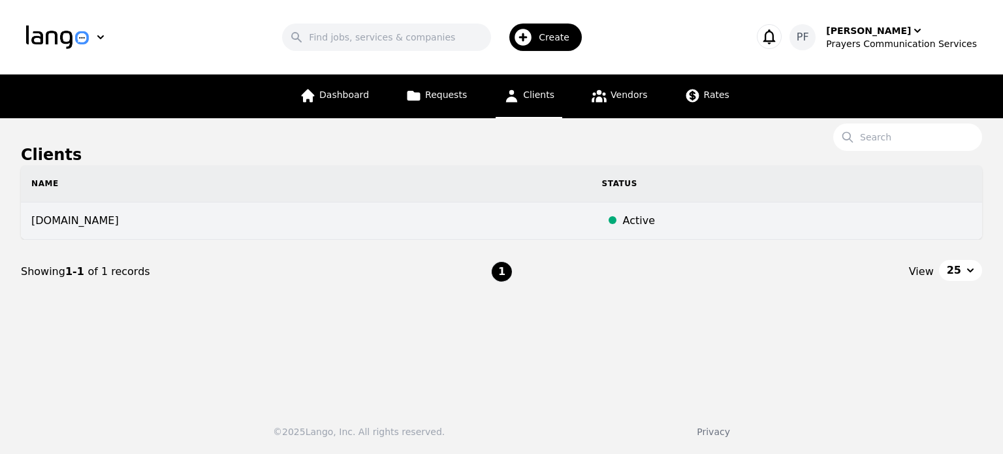
click at [369, 208] on td "prayerscss.com" at bounding box center [306, 221] width 571 height 37
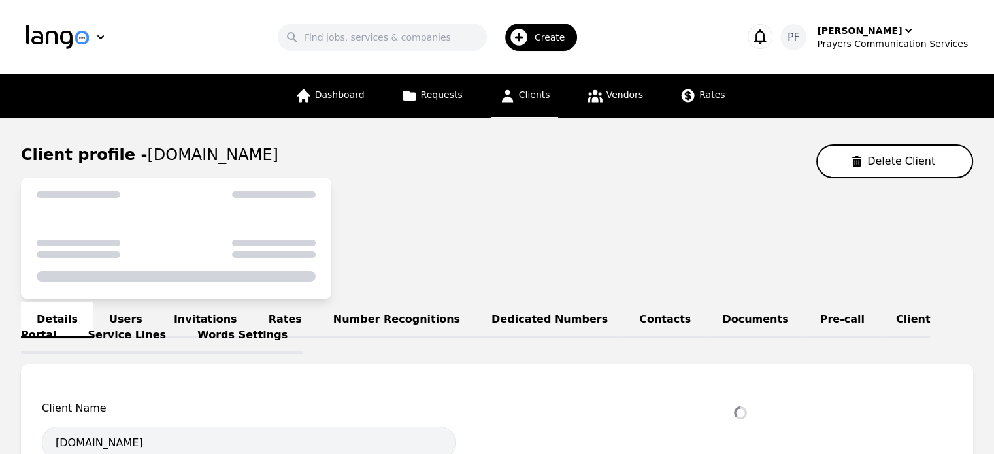
select select "active"
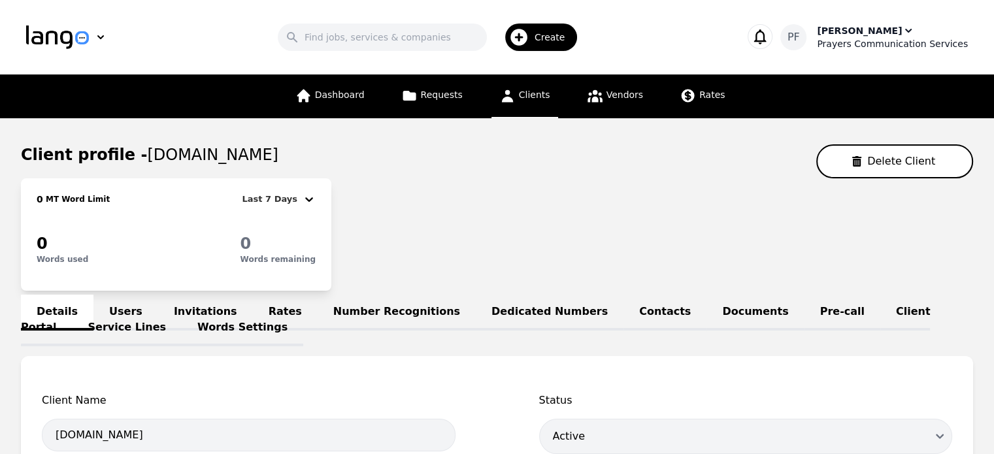
click at [902, 33] on icon "button" at bounding box center [908, 30] width 13 height 13
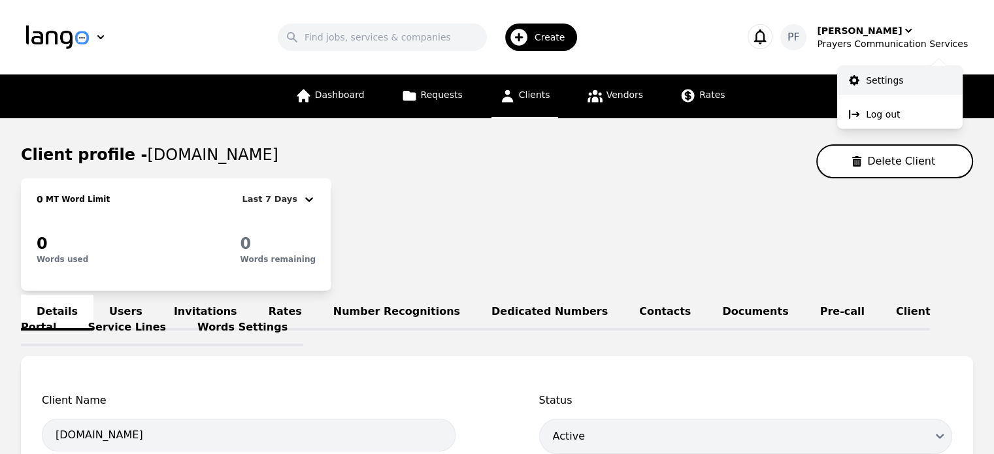
click at [876, 83] on p "Settings" at bounding box center [884, 80] width 37 height 13
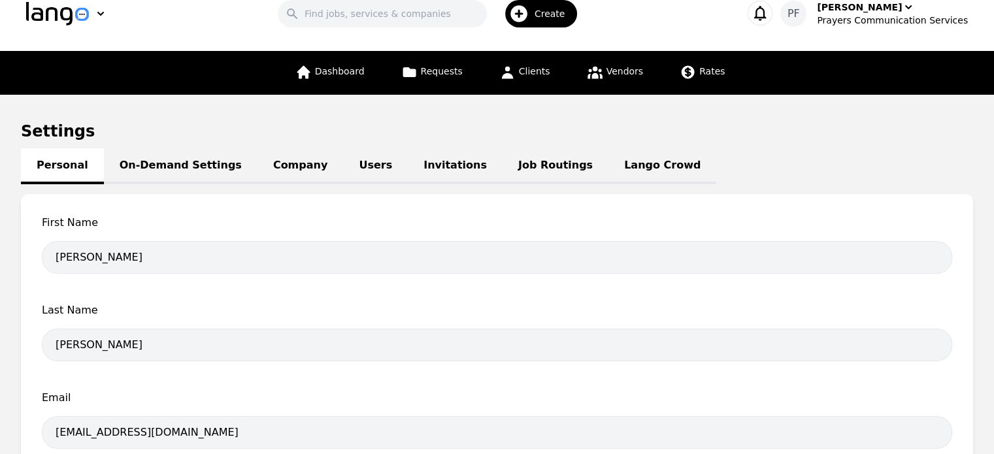
scroll to position [24, 0]
click at [278, 166] on link "Company" at bounding box center [300, 166] width 86 height 36
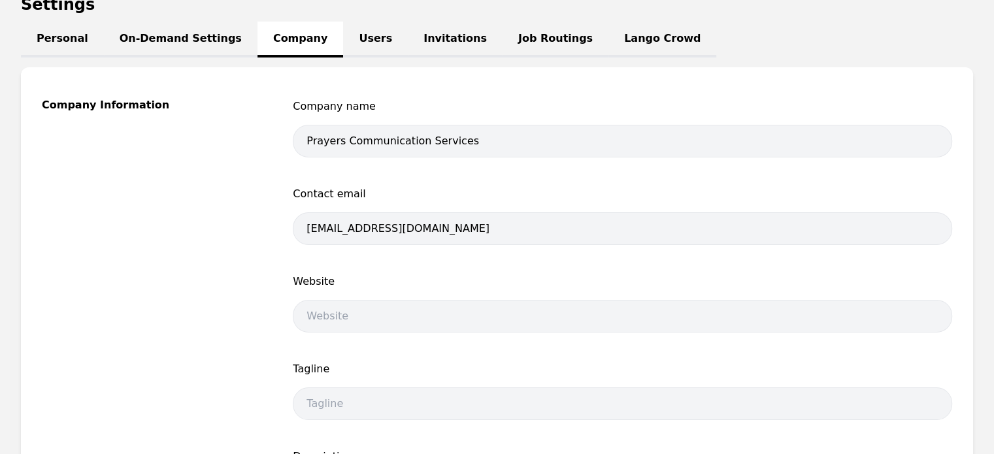
scroll to position [203, 0]
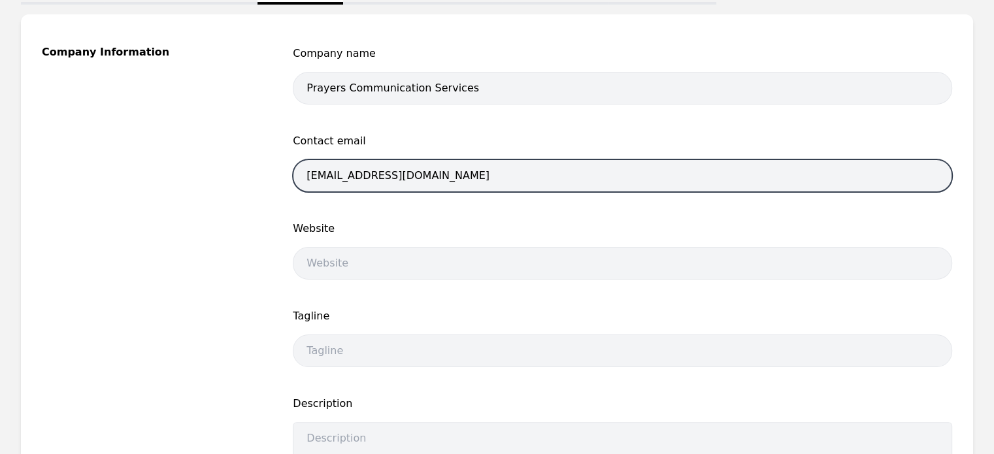
drag, startPoint x: 452, startPoint y: 182, endPoint x: 363, endPoint y: 187, distance: 89.7
click at [363, 187] on input "pedrofrias@prayerscss.com" at bounding box center [622, 175] width 659 height 33
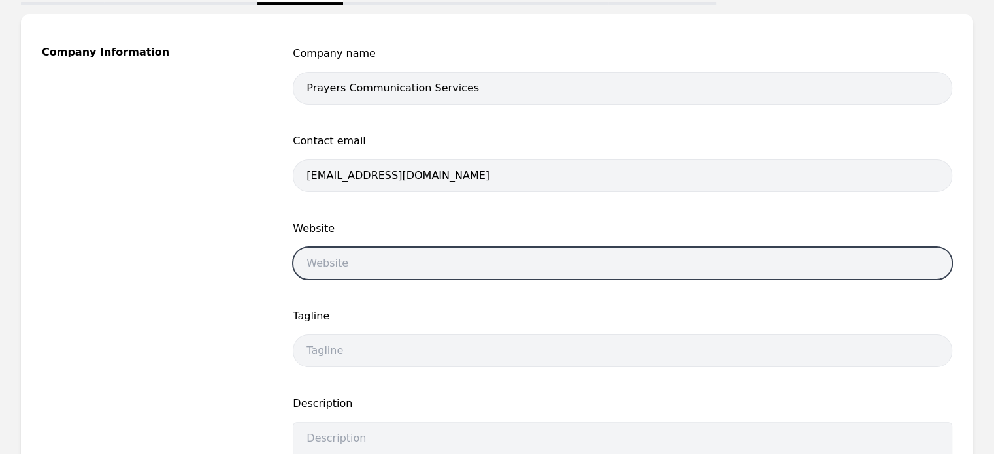
click at [334, 266] on input "url" at bounding box center [622, 263] width 659 height 33
paste input "prayerscss.com"
type input "prayerscss.com"
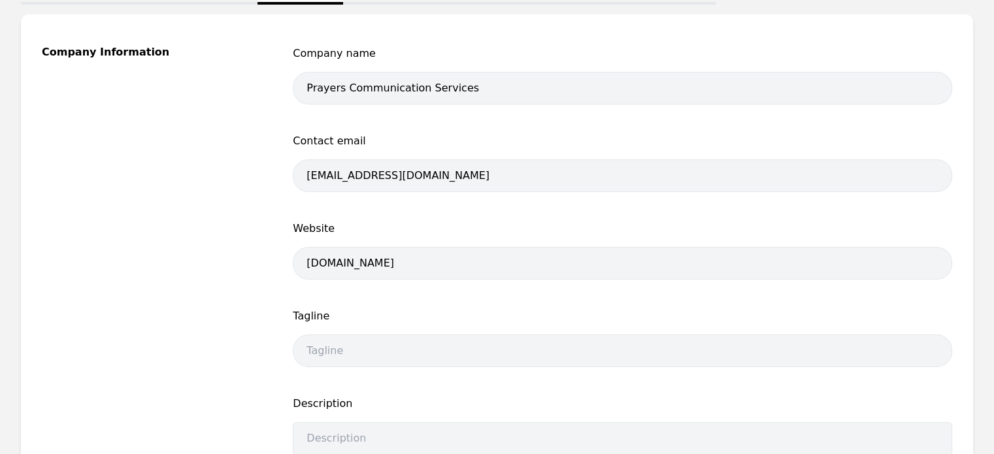
click at [256, 300] on div "Company Information" at bounding box center [152, 325] width 220 height 558
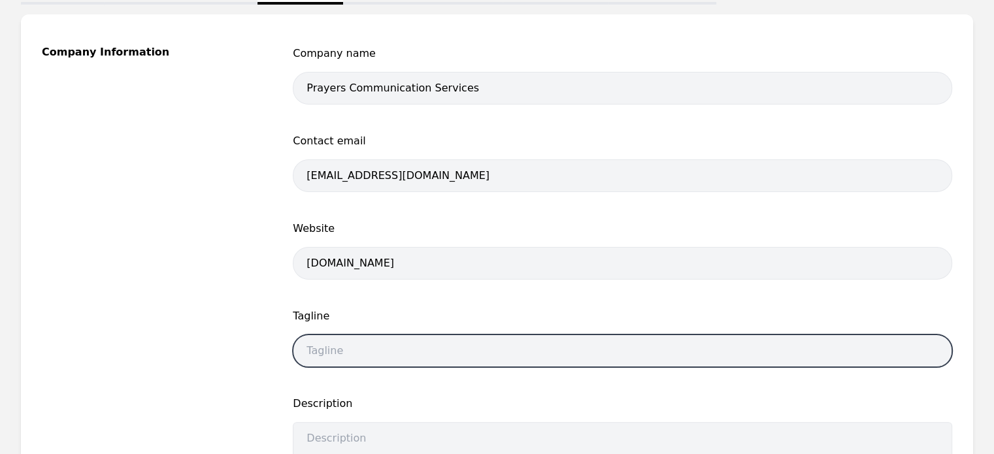
click at [331, 347] on input "text" at bounding box center [622, 350] width 659 height 33
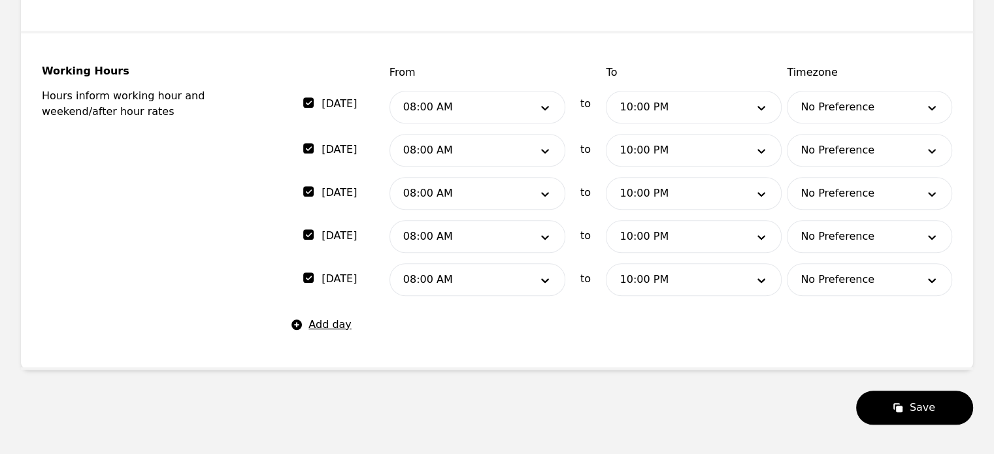
scroll to position [809, 0]
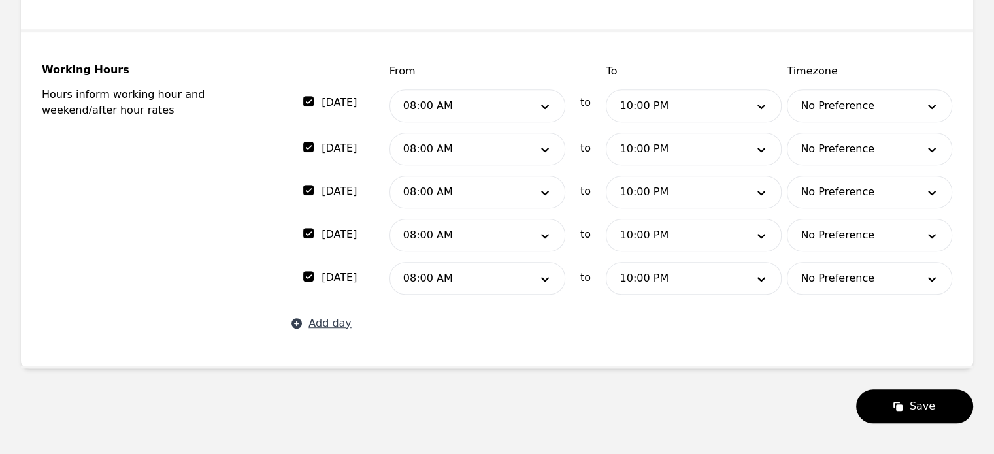
click at [327, 320] on button "Add day" at bounding box center [322, 324] width 59 height 16
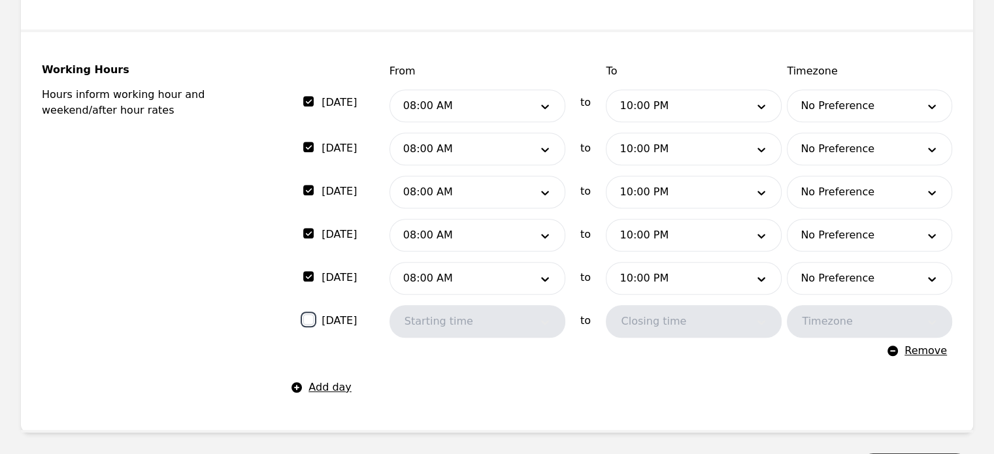
click at [311, 316] on input "checkbox" at bounding box center [308, 319] width 10 height 10
checkbox input "true"
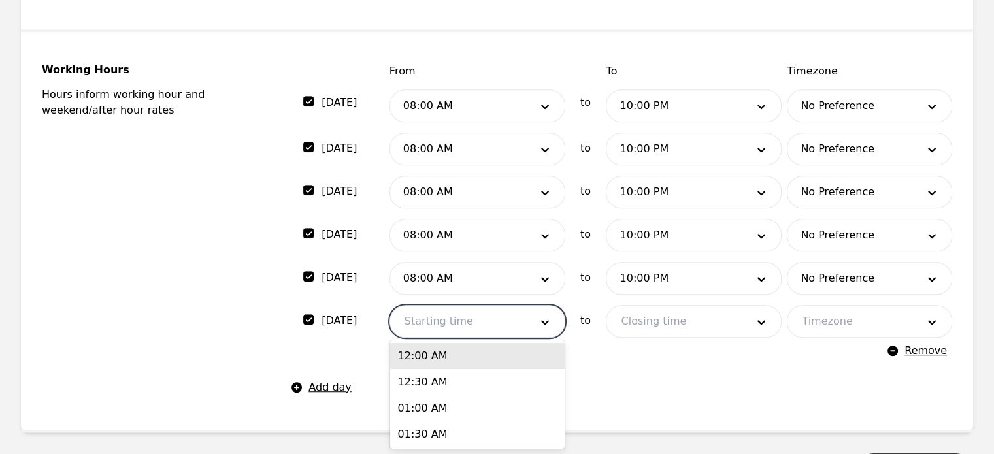
click at [502, 325] on div at bounding box center [457, 321] width 135 height 31
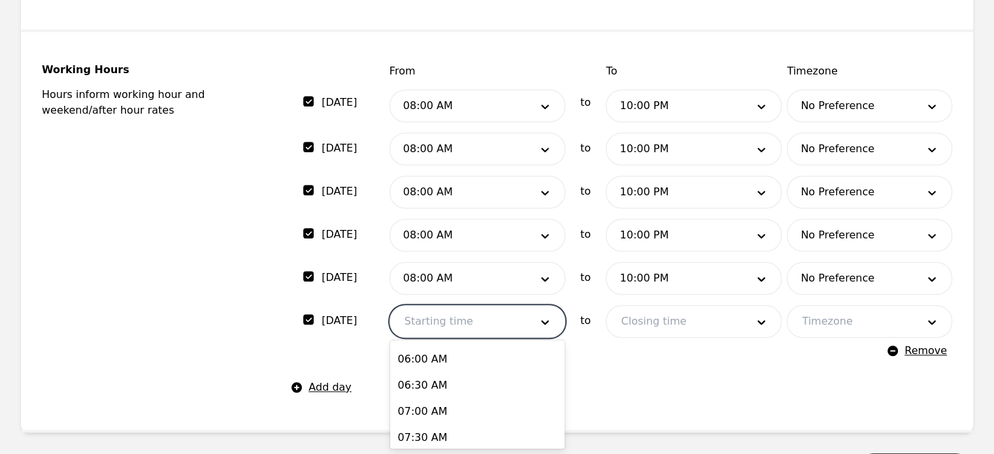
scroll to position [310, 0]
click at [438, 367] on div "06:00 AM" at bounding box center [477, 359] width 174 height 26
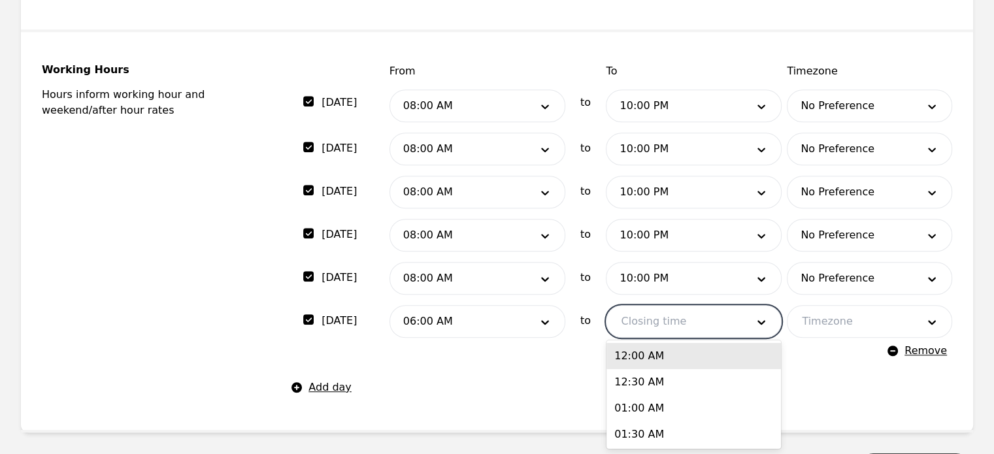
click at [722, 327] on div at bounding box center [673, 321] width 135 height 31
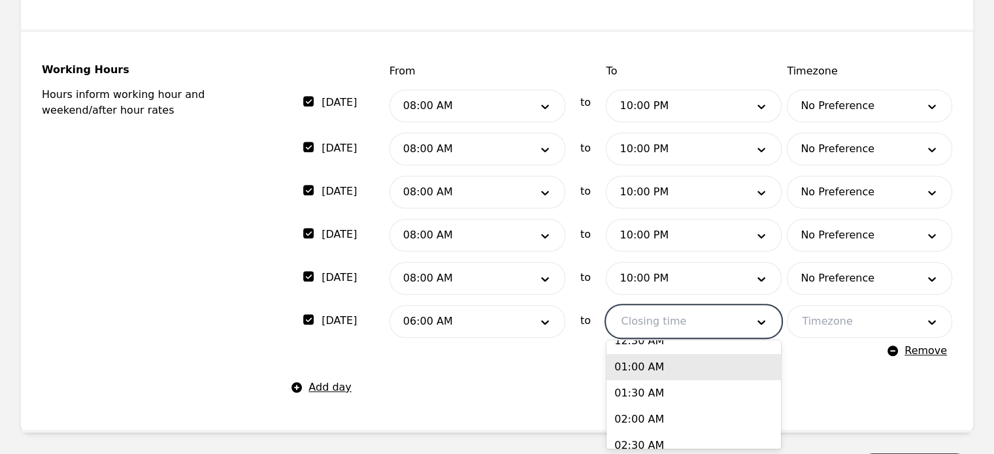
scroll to position [0, 0]
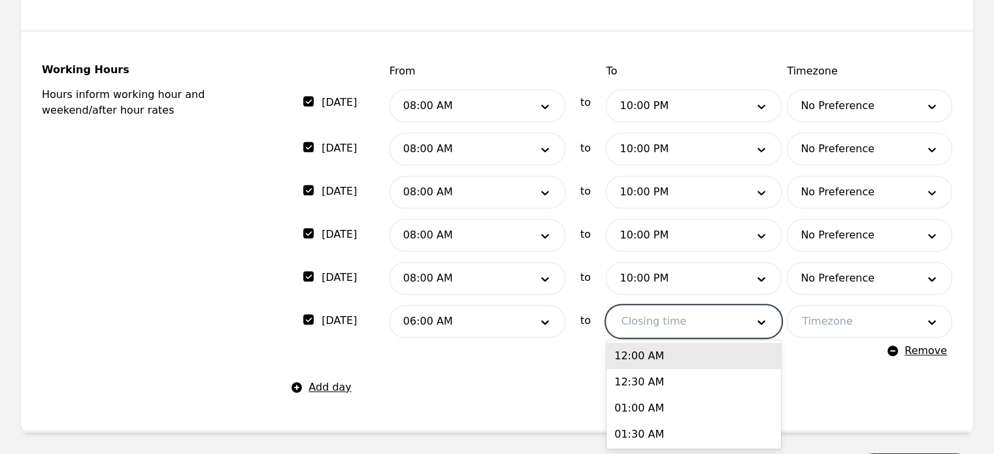
click at [680, 353] on div "12:00 AM" at bounding box center [693, 356] width 174 height 26
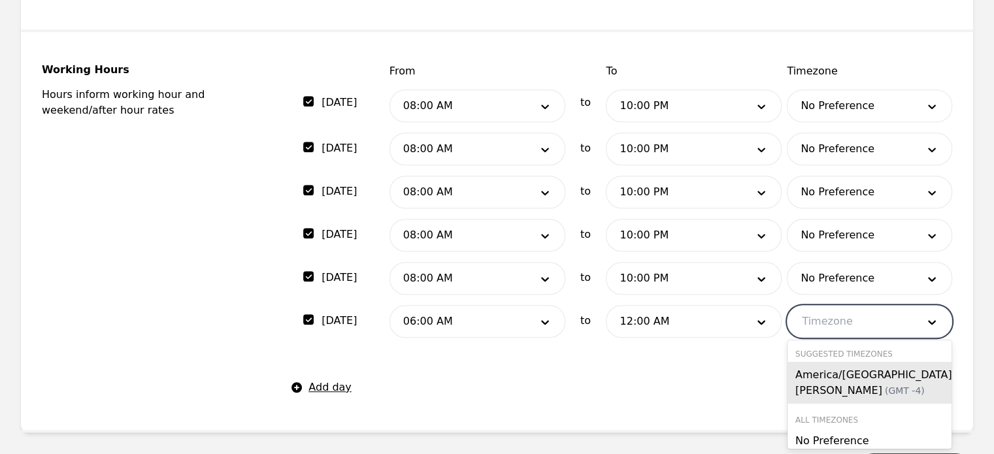
click at [881, 311] on div at bounding box center [849, 321] width 125 height 31
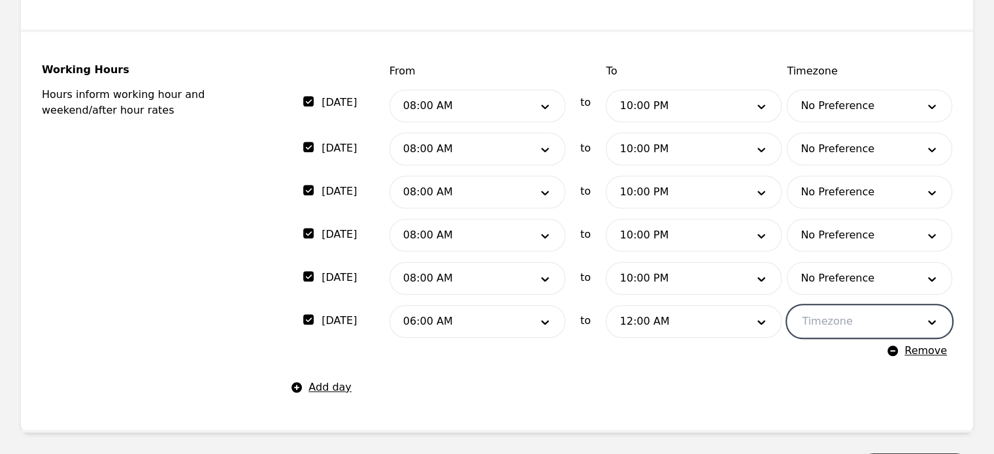
click at [881, 311] on div at bounding box center [849, 321] width 125 height 31
click at [854, 372] on div "Monday From 08:00 AM to To 10:00 PM Timezone No Preference Tuesday 08:00 AM to …" at bounding box center [622, 230] width 659 height 335
click at [299, 383] on icon "button" at bounding box center [296, 387] width 10 height 10
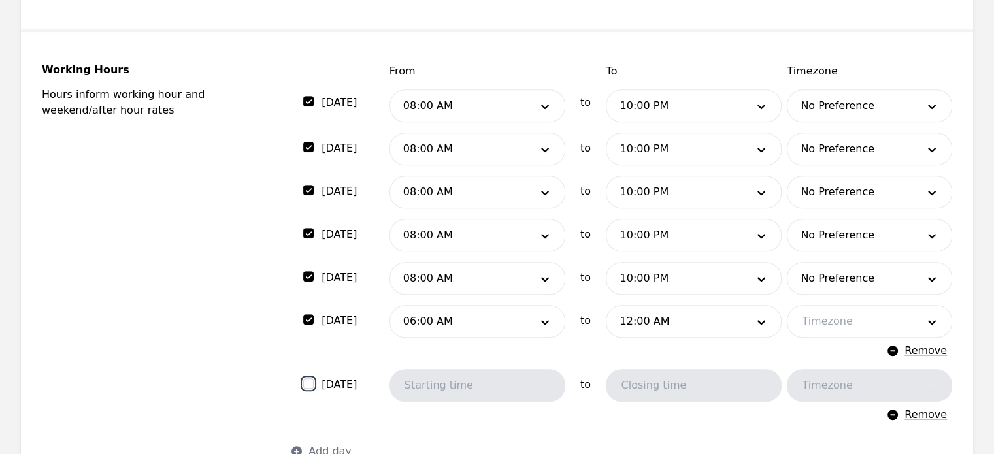
click at [308, 384] on input "checkbox" at bounding box center [308, 383] width 10 height 10
checkbox input "true"
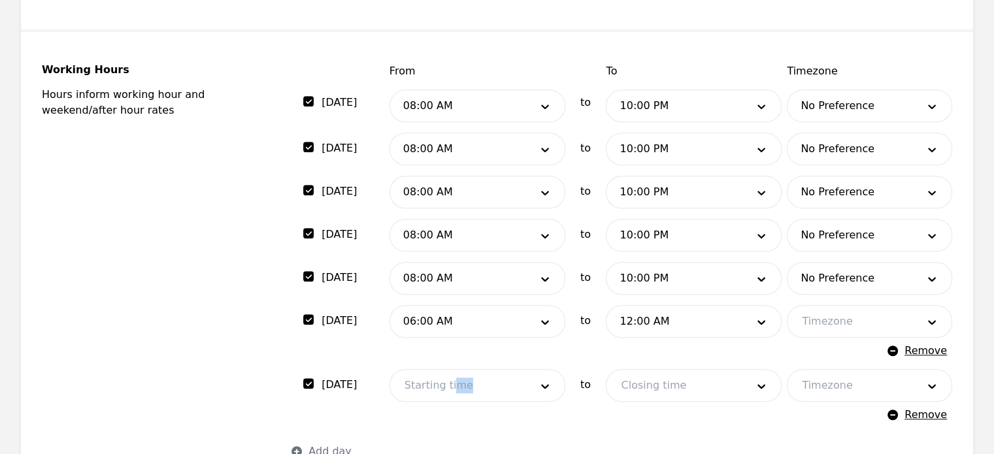
drag, startPoint x: 450, startPoint y: 357, endPoint x: 447, endPoint y: 383, distance: 25.7
click at [447, 383] on div "Monday From 08:00 AM to To 10:00 PM Timezone No Preference Tuesday 08:00 AM to …" at bounding box center [622, 262] width 659 height 399
click at [447, 383] on div at bounding box center [457, 385] width 135 height 31
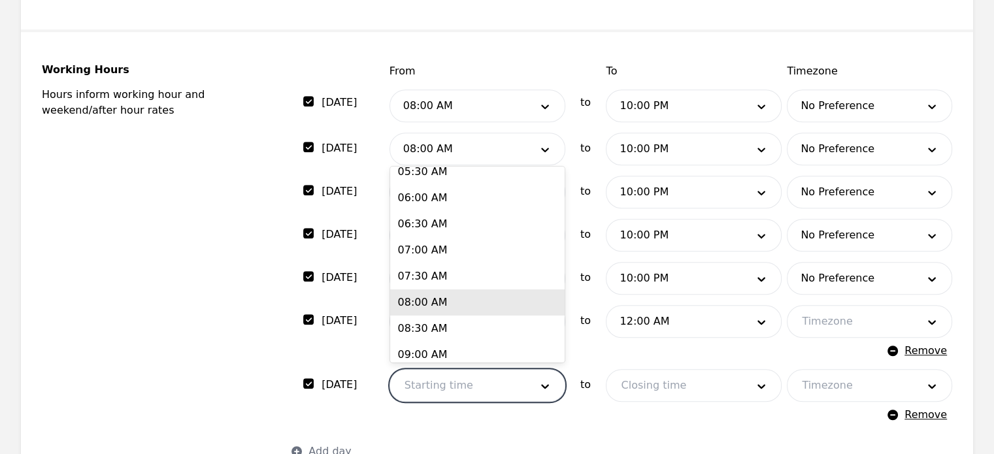
scroll to position [270, 0]
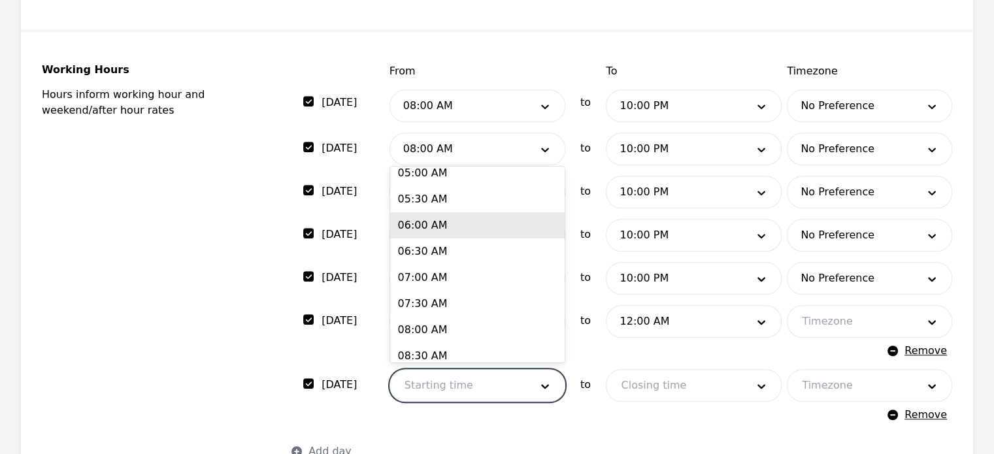
click at [451, 225] on div "06:00 AM" at bounding box center [477, 225] width 174 height 26
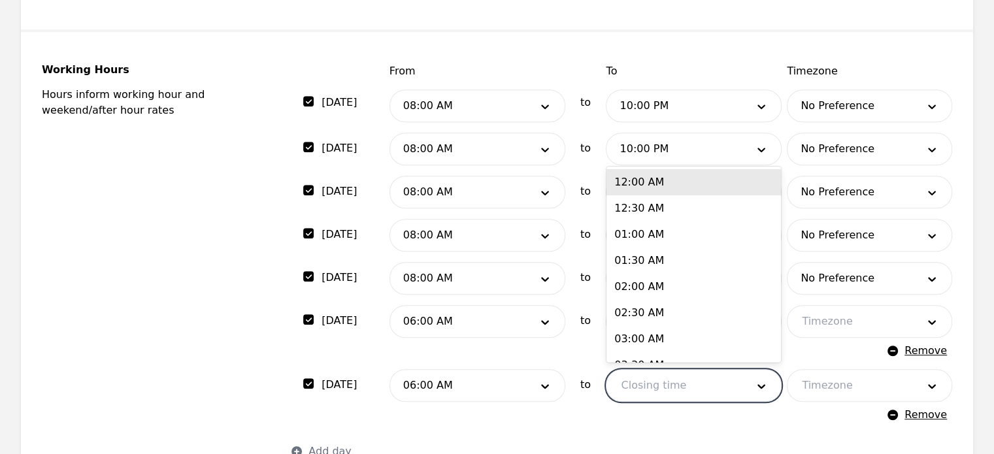
click at [651, 377] on div at bounding box center [673, 385] width 135 height 31
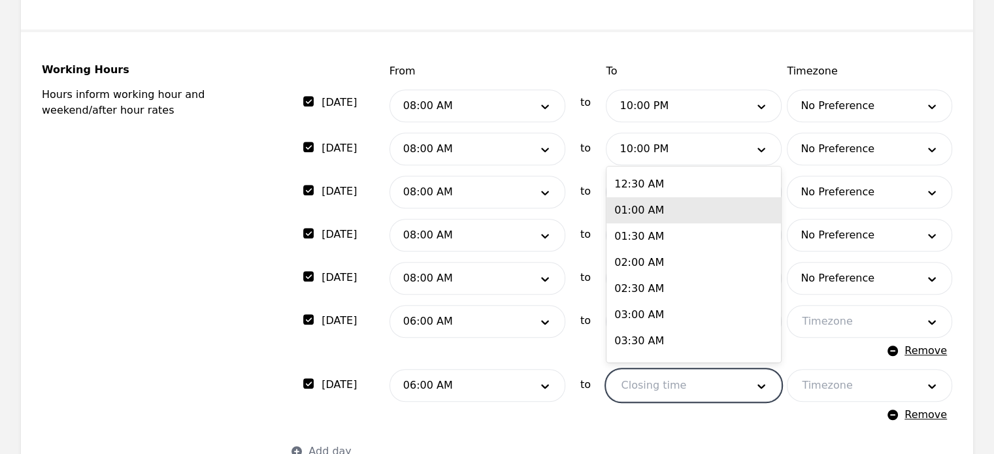
scroll to position [0, 0]
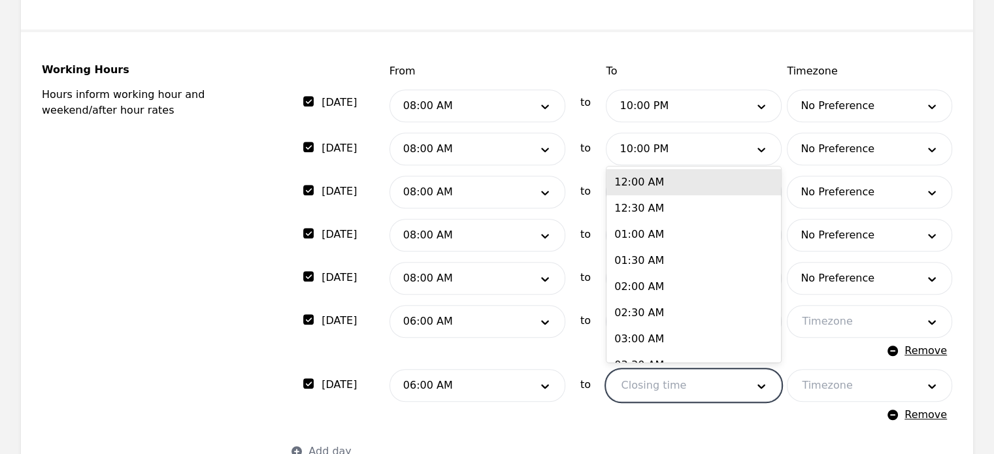
click at [668, 176] on div "12:00 AM" at bounding box center [693, 182] width 174 height 26
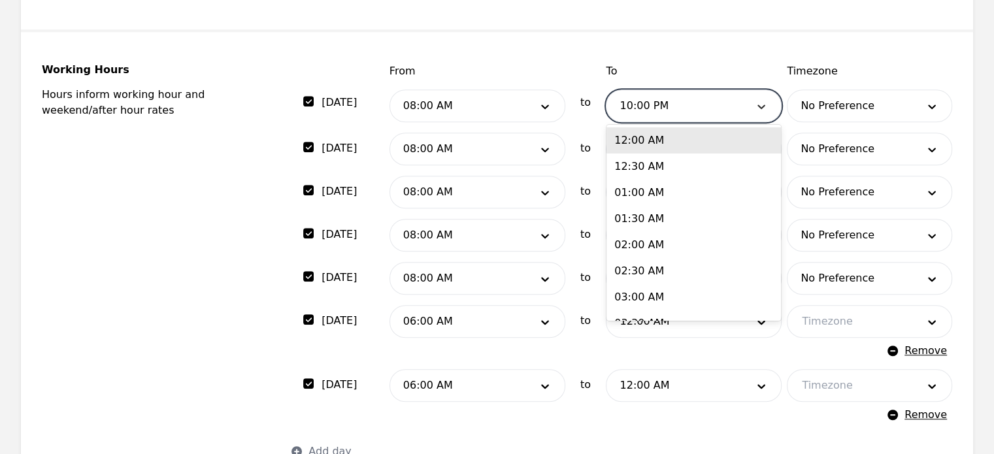
click at [752, 92] on div at bounding box center [760, 105] width 39 height 31
click at [680, 144] on div "12:00 AM" at bounding box center [693, 140] width 174 height 26
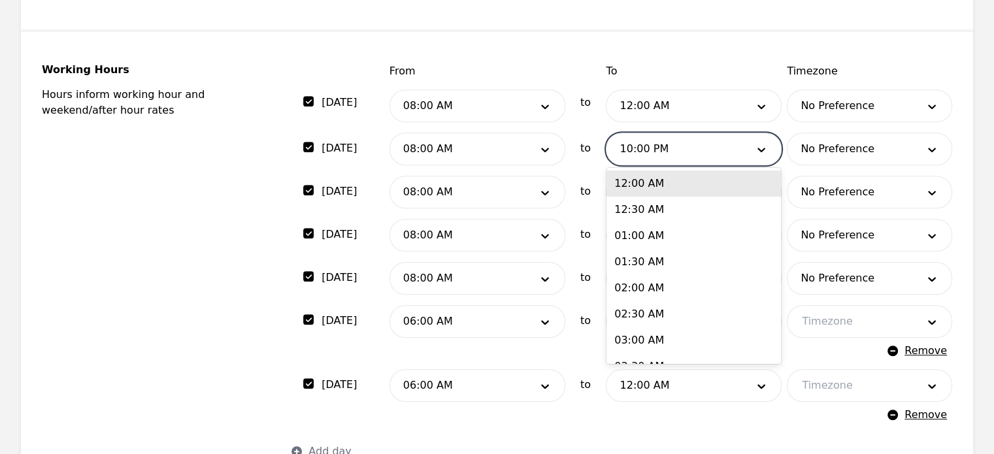
click at [720, 148] on div at bounding box center [673, 148] width 135 height 31
click at [714, 186] on div "12:00 AM" at bounding box center [693, 184] width 174 height 26
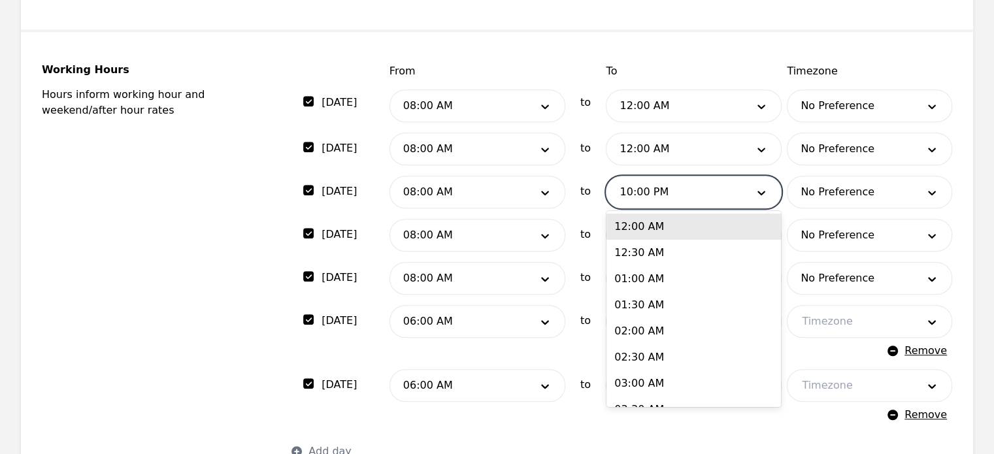
click at [741, 195] on div at bounding box center [673, 191] width 135 height 31
click at [732, 229] on div "12:00 AM" at bounding box center [693, 227] width 174 height 26
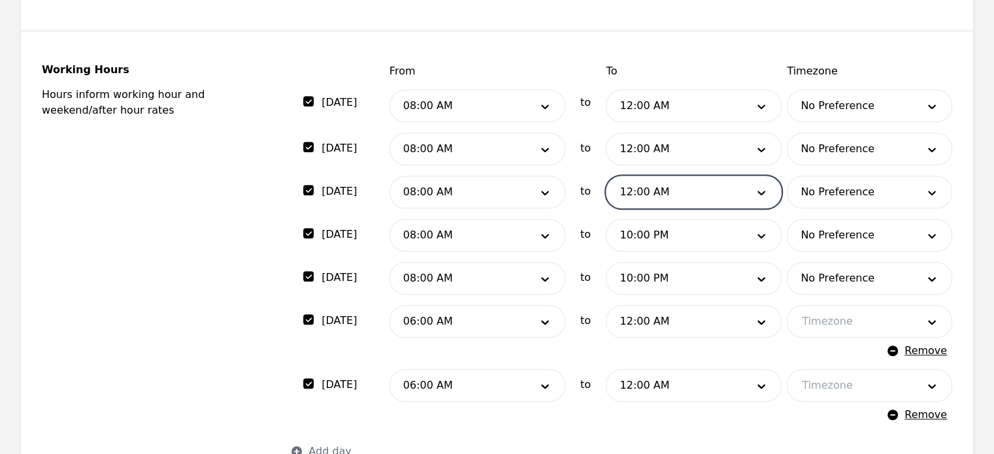
click at [731, 244] on div at bounding box center [673, 235] width 135 height 31
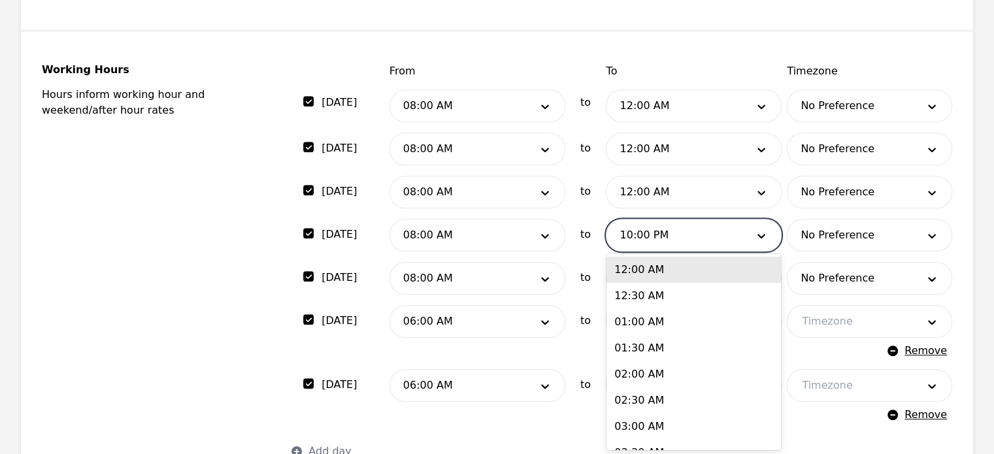
click at [712, 279] on div "12:00 AM" at bounding box center [693, 270] width 174 height 26
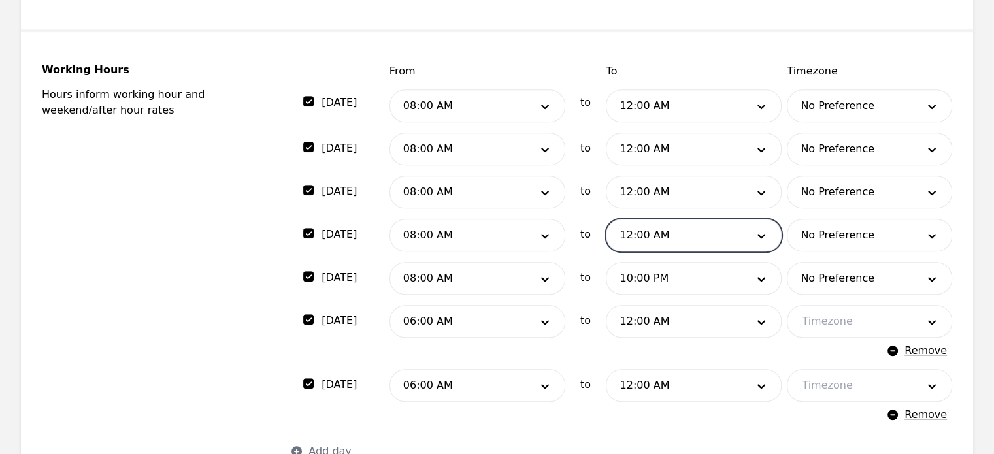
click at [726, 282] on div at bounding box center [673, 278] width 135 height 31
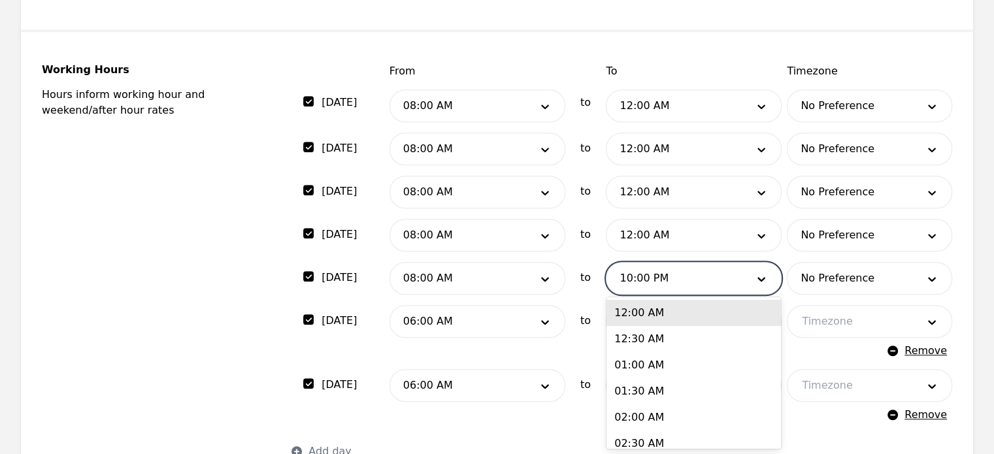
click at [703, 319] on div "12:00 AM" at bounding box center [693, 313] width 174 height 26
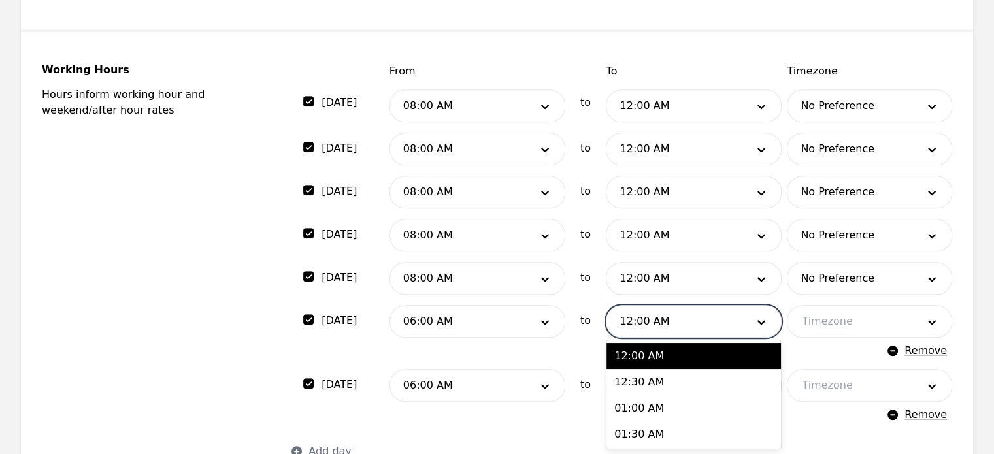
click at [719, 315] on div at bounding box center [673, 321] width 135 height 31
click at [705, 357] on div "12:00 AM" at bounding box center [693, 356] width 174 height 26
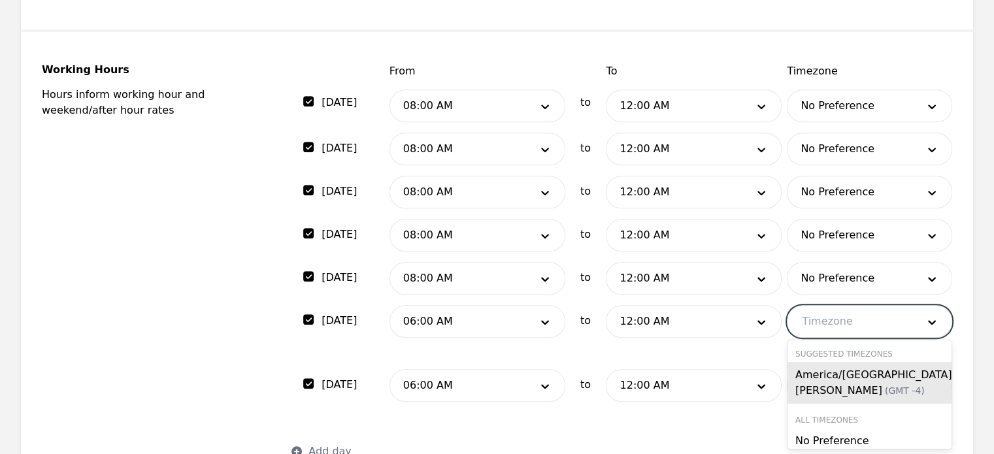
click at [839, 323] on div at bounding box center [849, 321] width 125 height 31
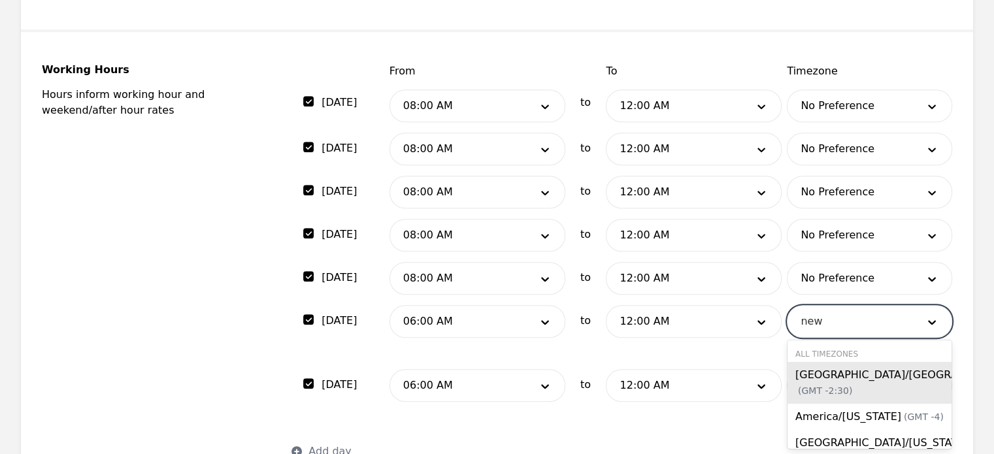
type input "new"
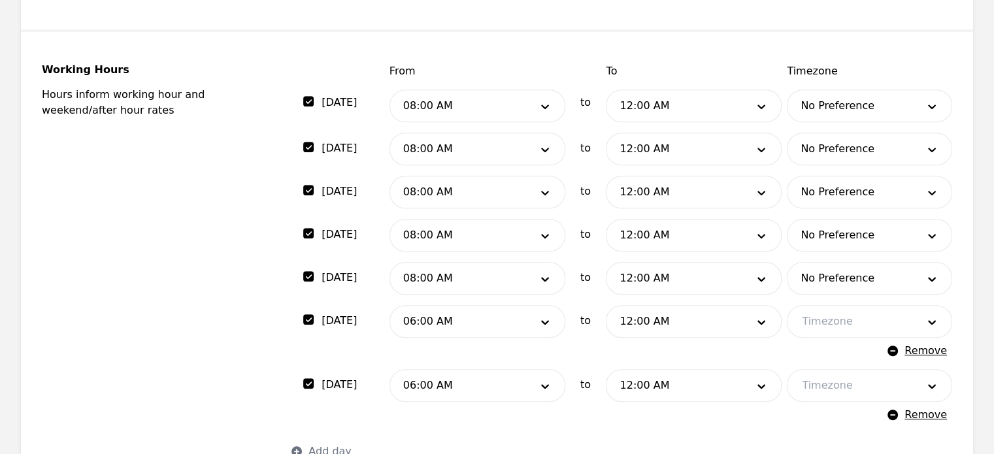
click at [720, 433] on div "Monday From 08:00 AM to To 12:00 AM Timezone No Preference Tuesday 08:00 AM to …" at bounding box center [622, 262] width 659 height 399
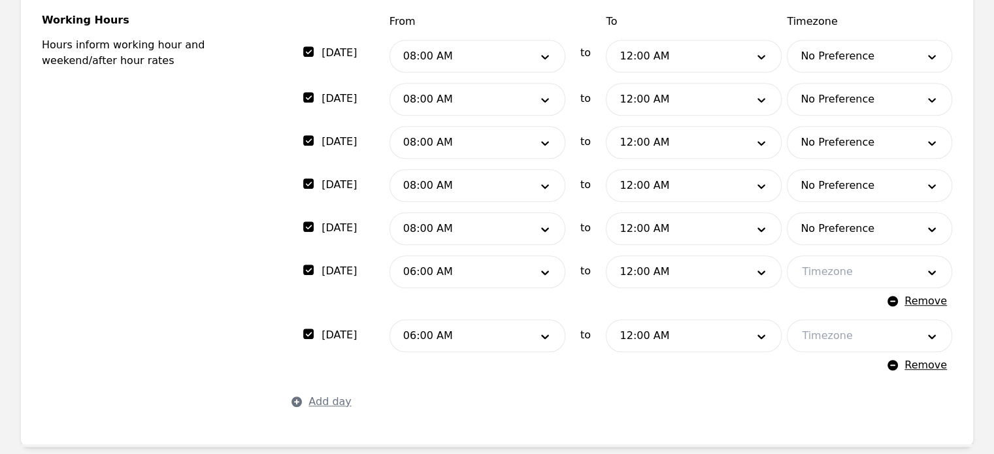
scroll to position [784, 0]
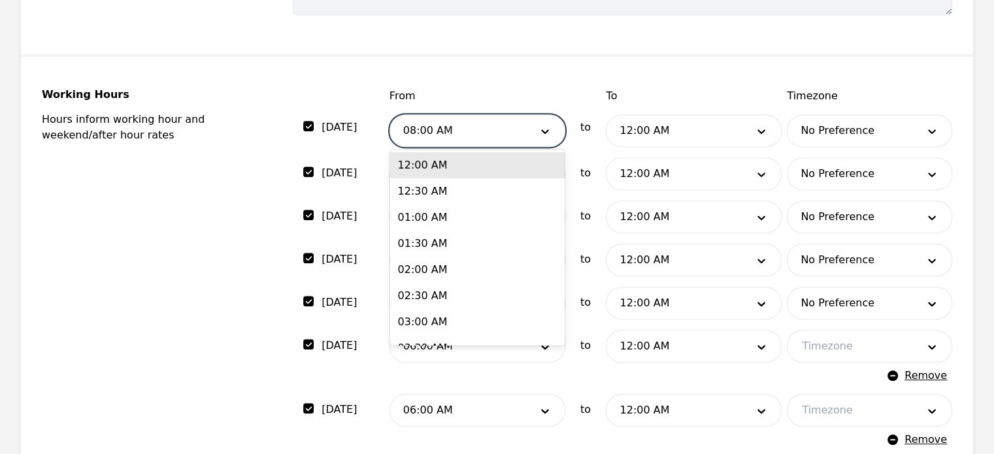
click at [434, 133] on div at bounding box center [457, 130] width 135 height 31
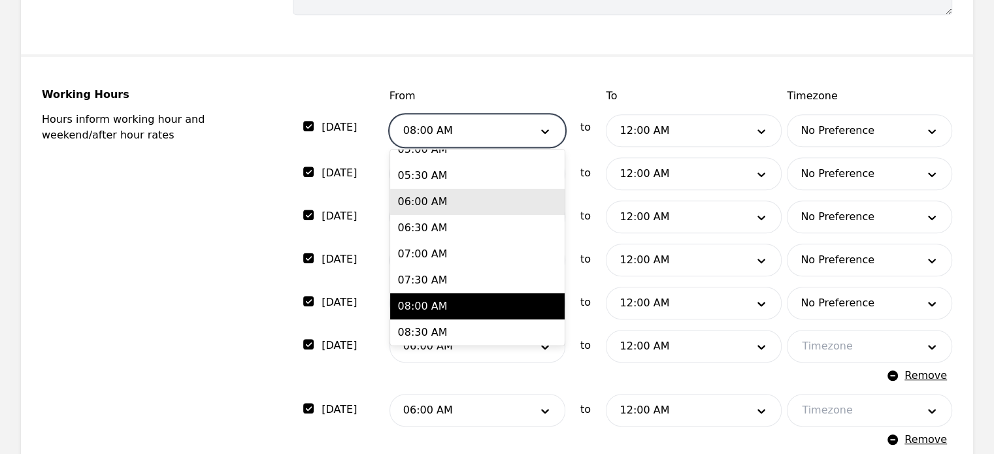
scroll to position [277, 0]
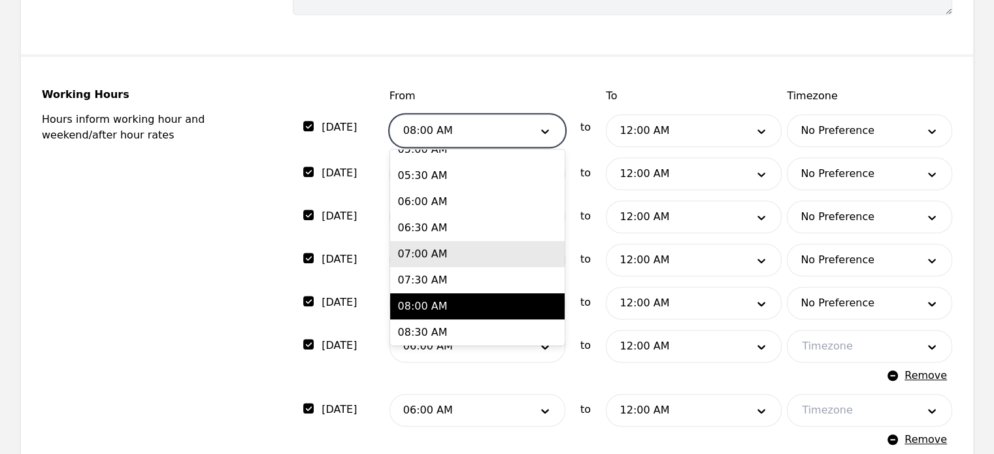
click at [431, 250] on div "07:00 AM" at bounding box center [477, 254] width 174 height 26
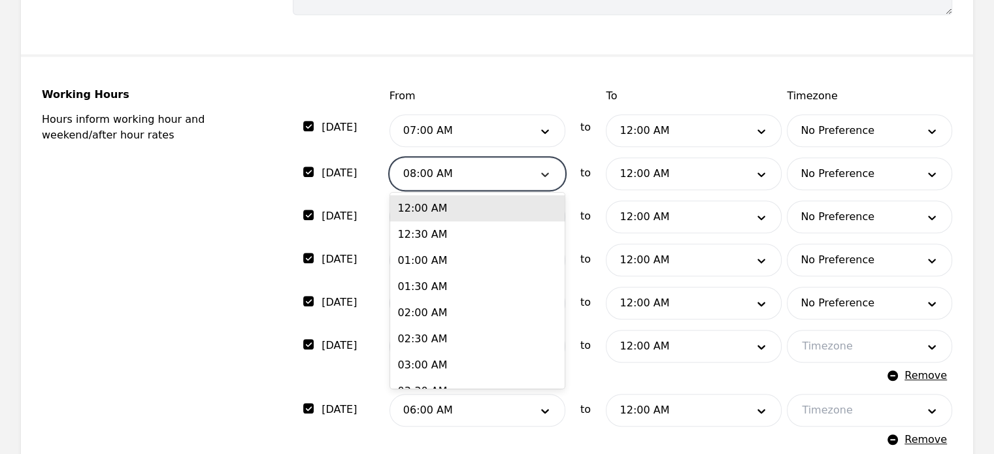
click at [544, 172] on icon at bounding box center [544, 174] width 13 height 13
click at [549, 176] on icon at bounding box center [544, 174] width 13 height 13
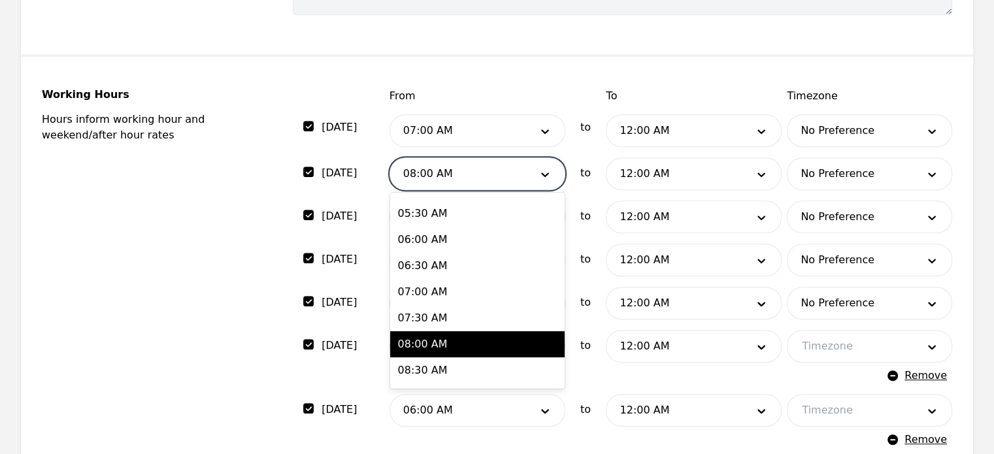
scroll to position [366, 0]
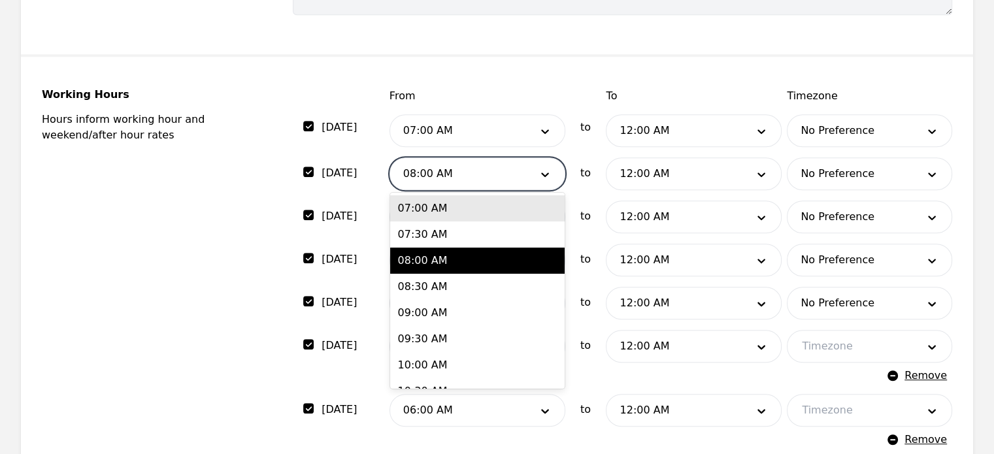
click at [463, 207] on div "07:00 AM" at bounding box center [477, 208] width 174 height 26
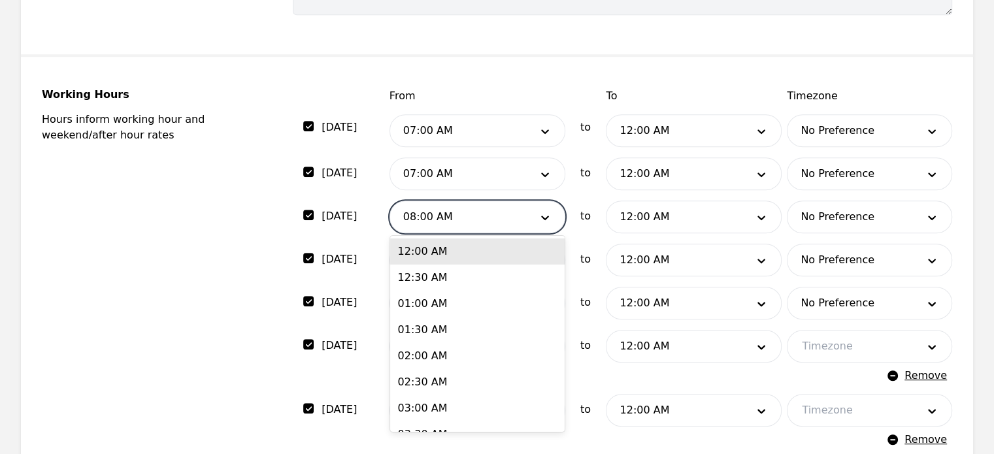
click at [485, 221] on div at bounding box center [457, 216] width 135 height 31
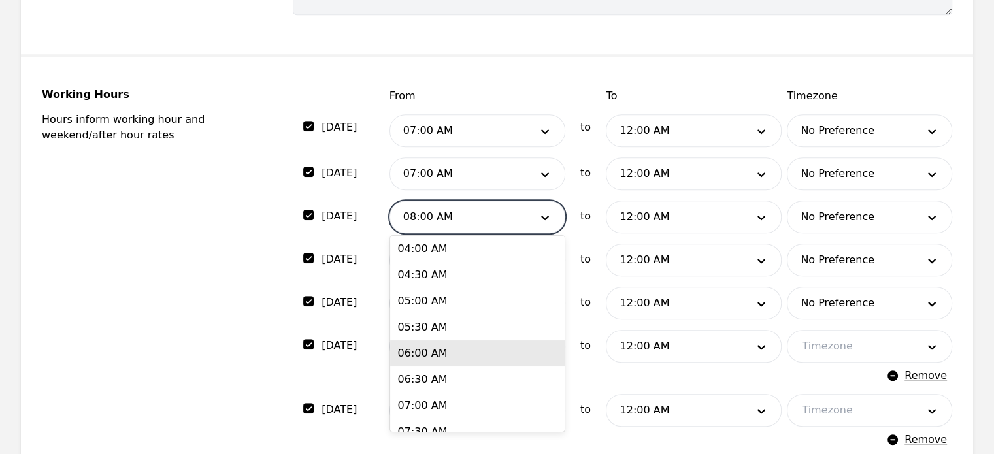
scroll to position [268, 0]
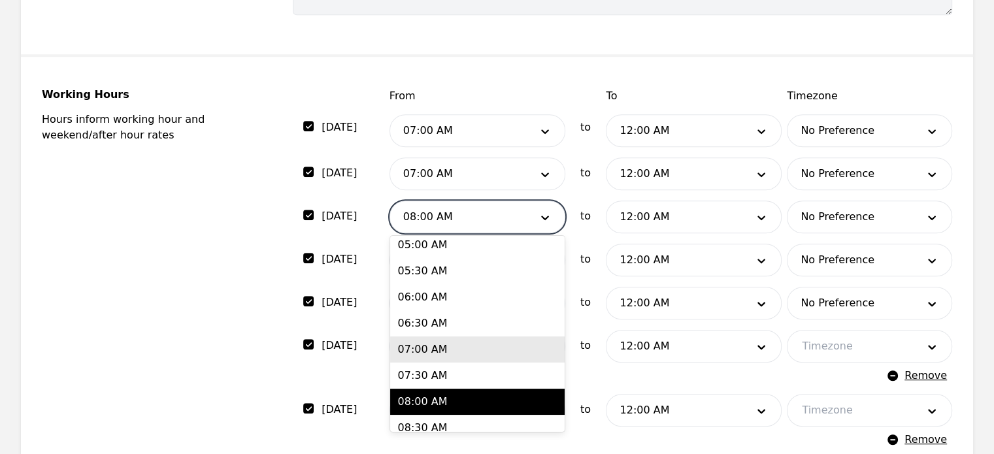
click at [437, 349] on div "07:00 AM" at bounding box center [477, 349] width 174 height 26
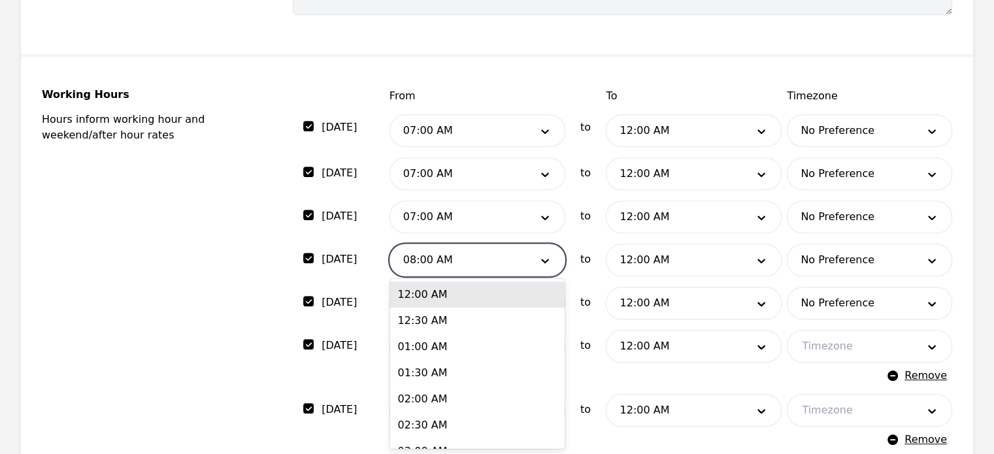
click at [466, 261] on div at bounding box center [457, 259] width 135 height 31
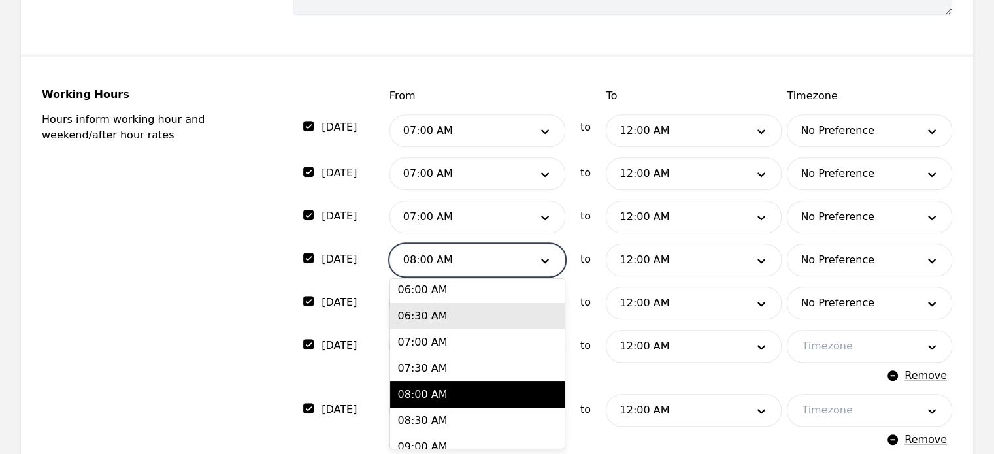
scroll to position [326, 0]
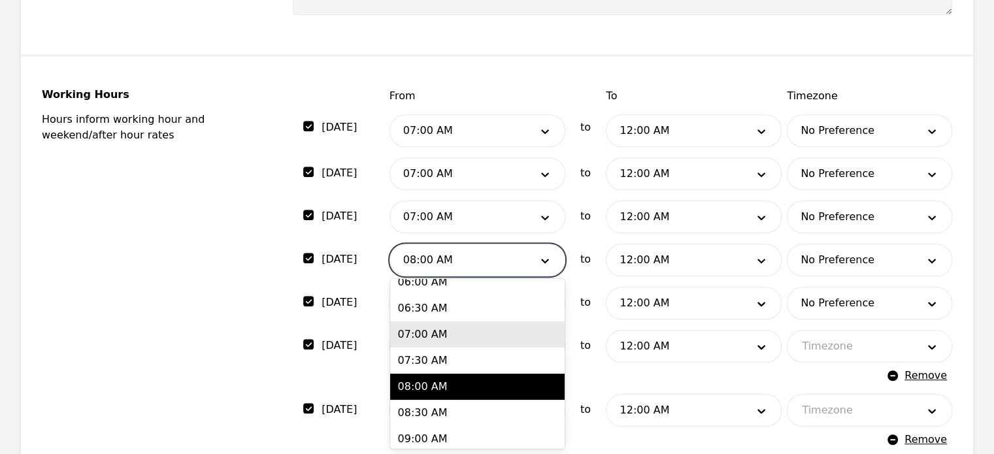
click at [440, 342] on div "07:00 AM" at bounding box center [477, 334] width 174 height 26
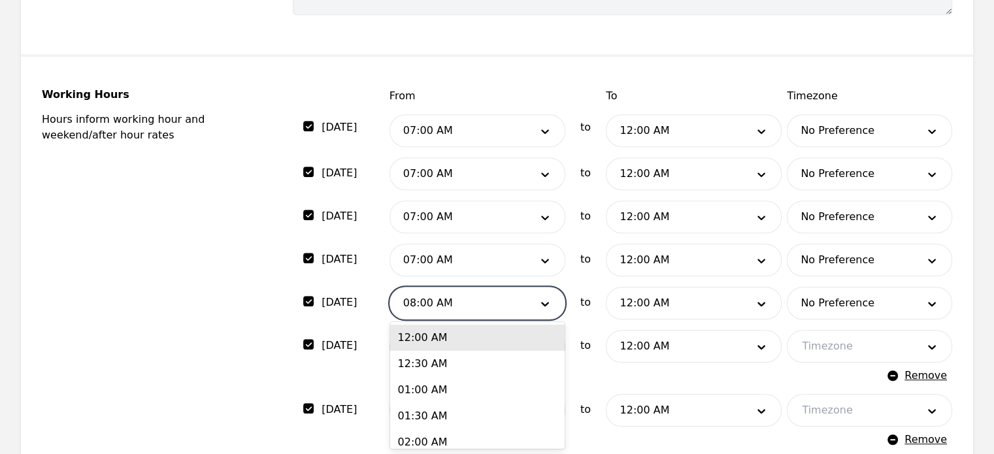
click at [470, 299] on div at bounding box center [457, 302] width 135 height 31
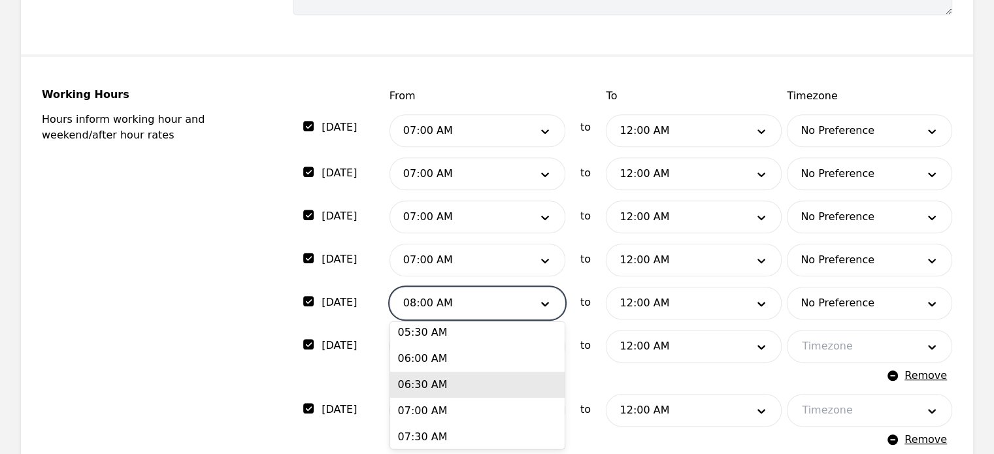
scroll to position [312, 0]
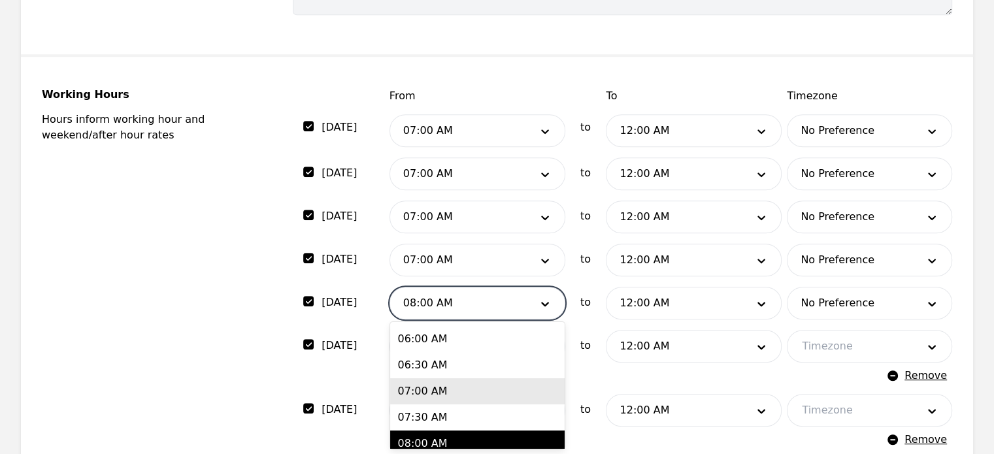
click at [434, 394] on div "07:00 AM" at bounding box center [477, 391] width 174 height 26
click at [434, 395] on div at bounding box center [457, 410] width 135 height 31
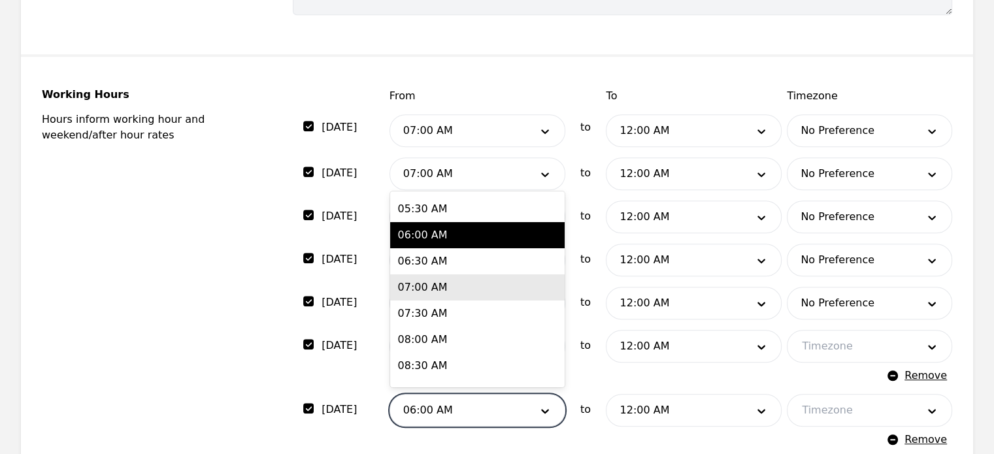
scroll to position [285, 0]
click at [452, 293] on div "07:00 AM" at bounding box center [477, 288] width 174 height 26
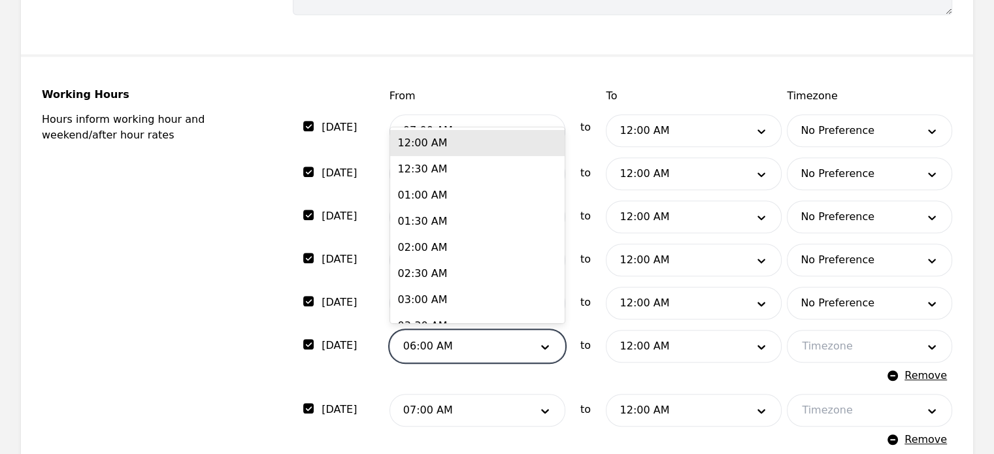
click at [449, 351] on div at bounding box center [457, 346] width 135 height 31
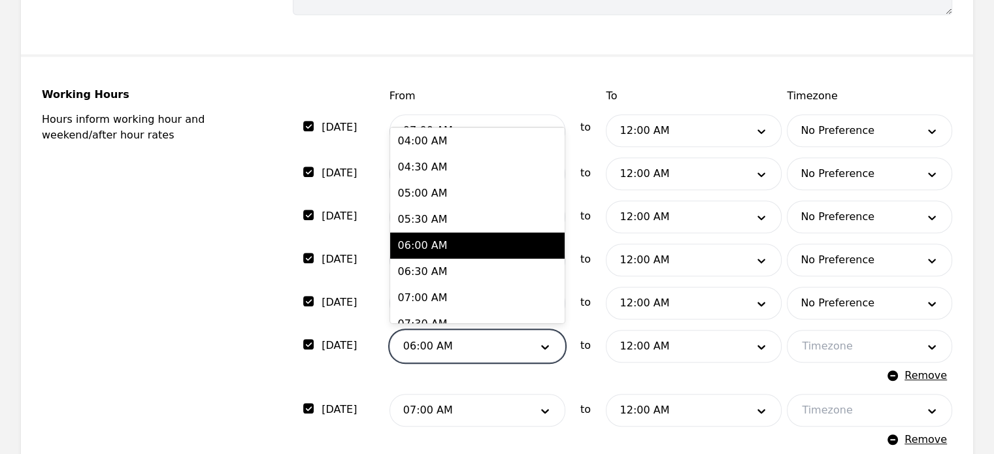
scroll to position [212, 0]
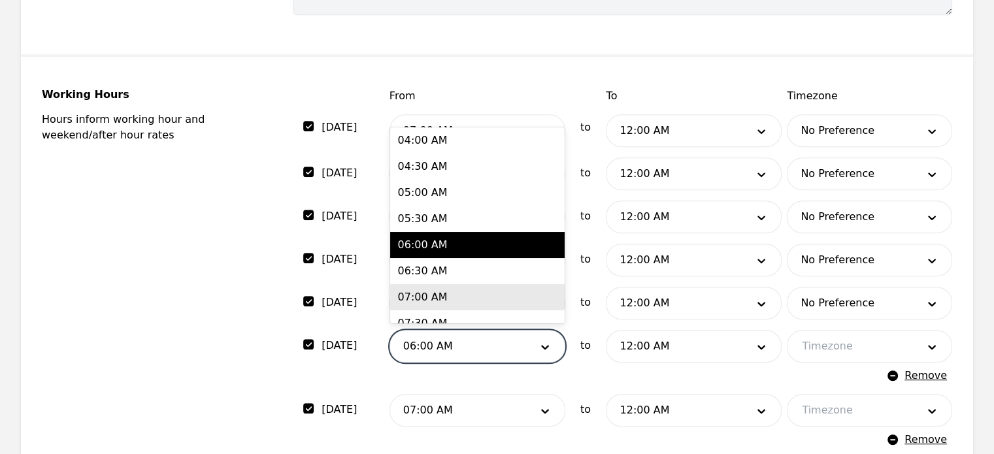
click at [436, 304] on div "07:00 AM" at bounding box center [477, 297] width 174 height 26
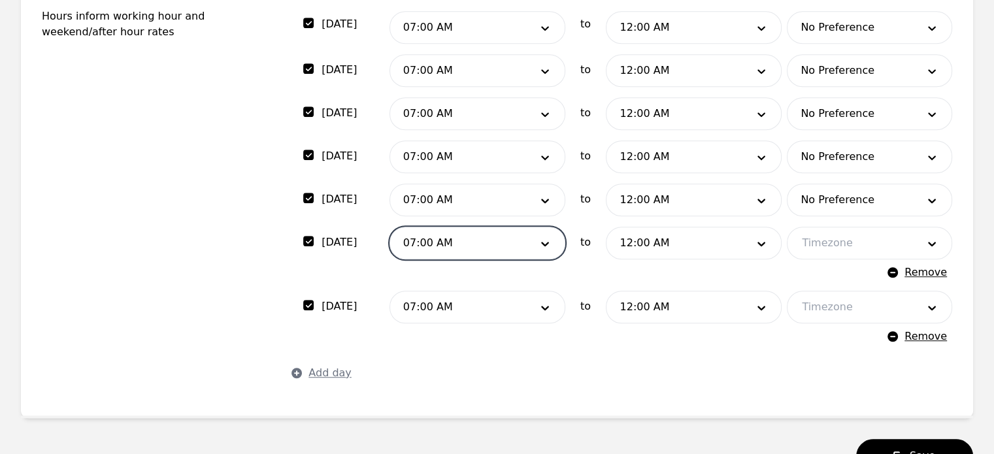
scroll to position [896, 0]
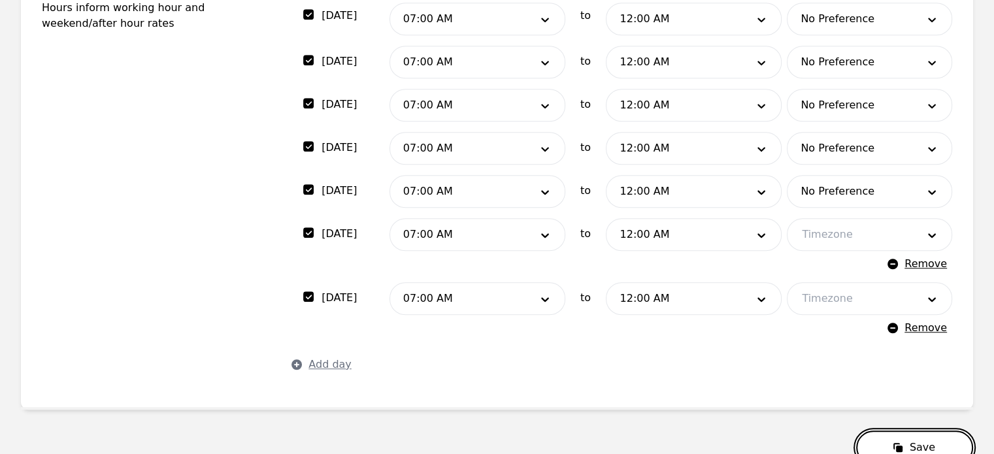
click at [923, 438] on button "Save" at bounding box center [914, 448] width 117 height 34
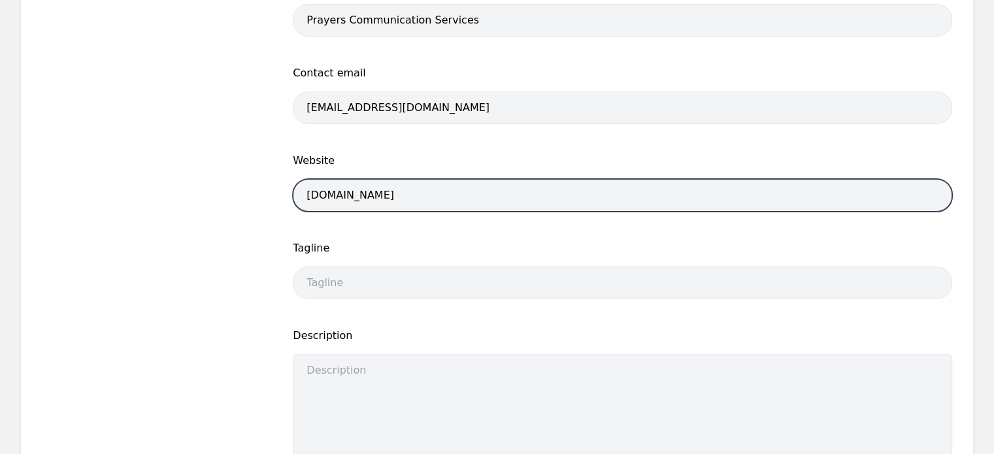
scroll to position [221, 0]
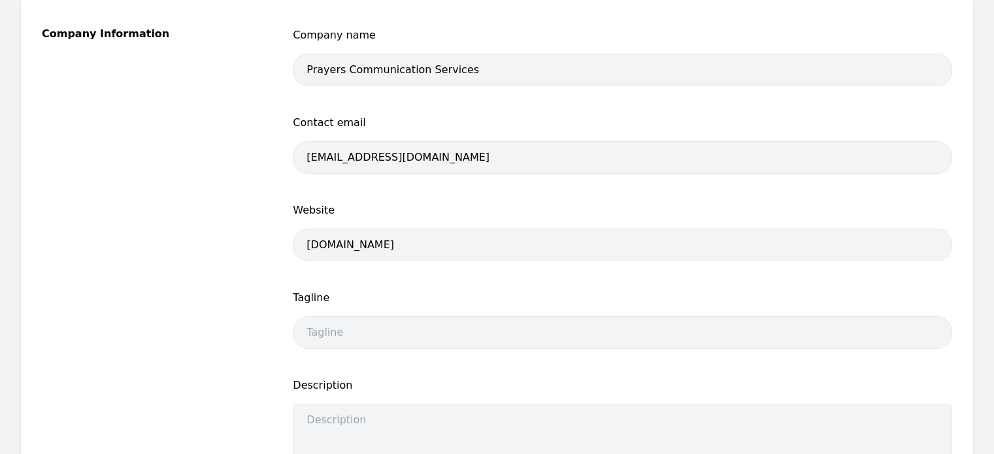
click at [657, 284] on div "Company name Prayers Communication Services Contact email pedrofrias@prayerscss…" at bounding box center [622, 306] width 659 height 558
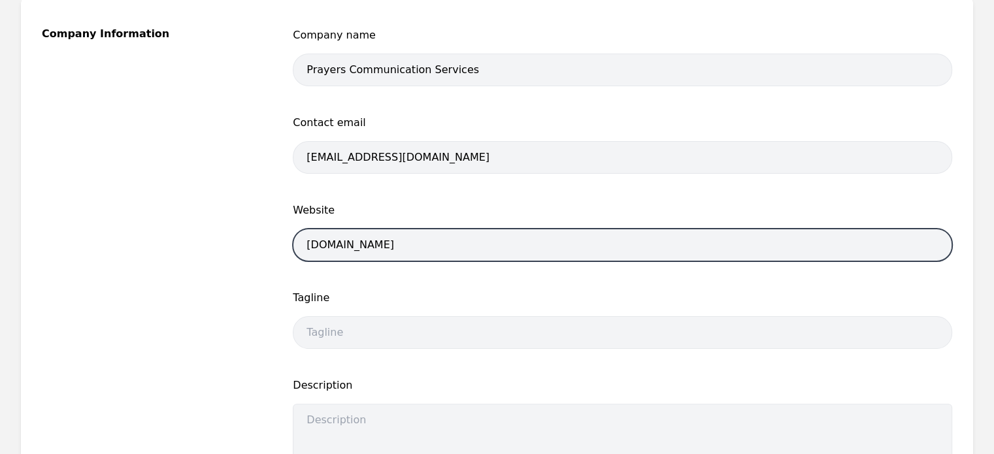
click at [575, 250] on input "prayerscss.com" at bounding box center [622, 245] width 659 height 33
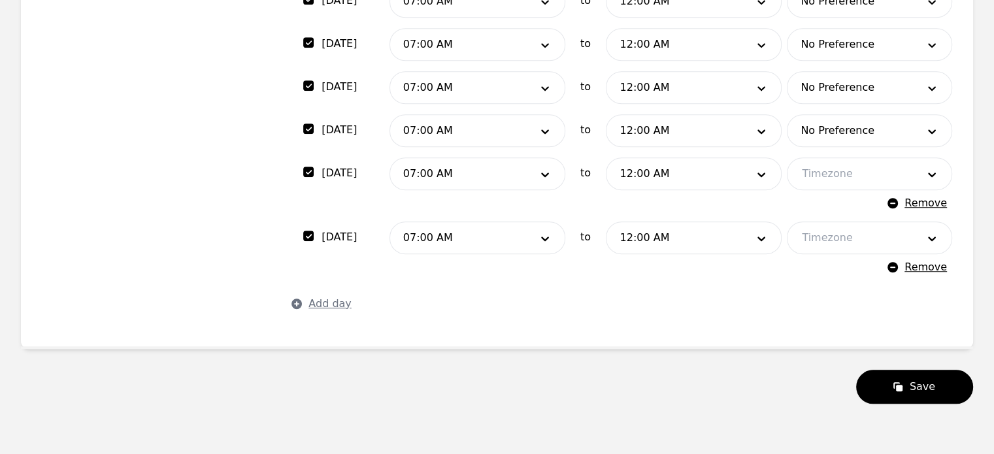
scroll to position [988, 0]
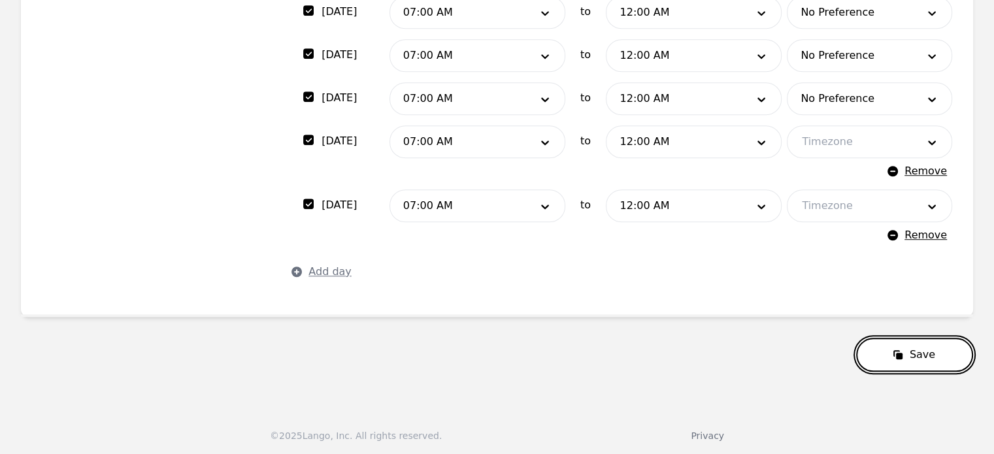
click at [930, 350] on button "Save" at bounding box center [914, 355] width 117 height 34
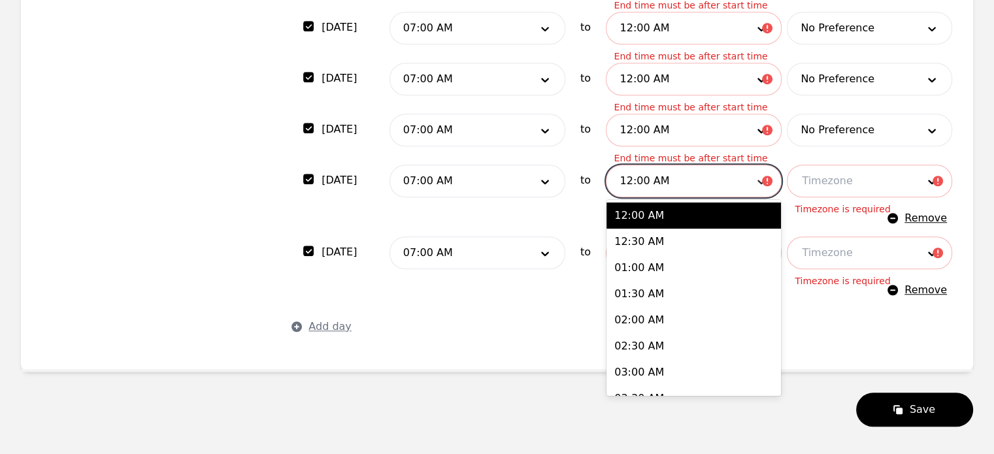
click at [762, 180] on icon at bounding box center [761, 182] width 8 height 5
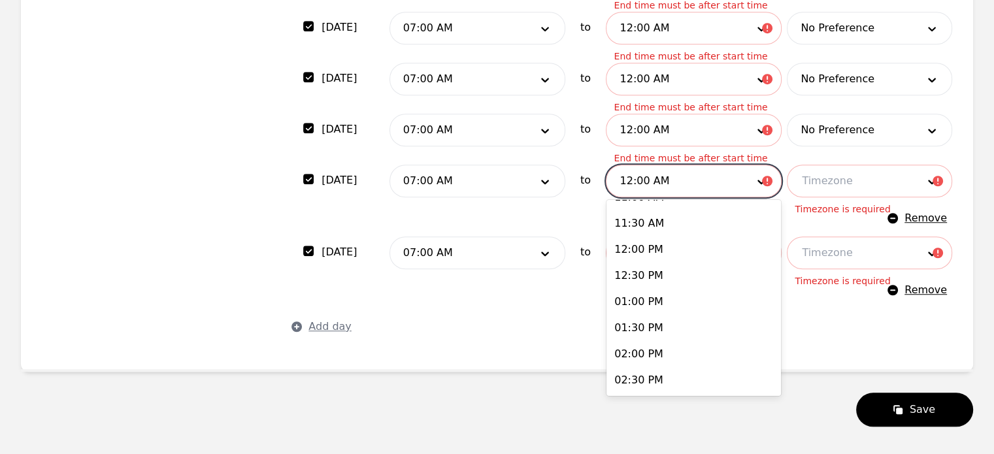
scroll to position [1064, 0]
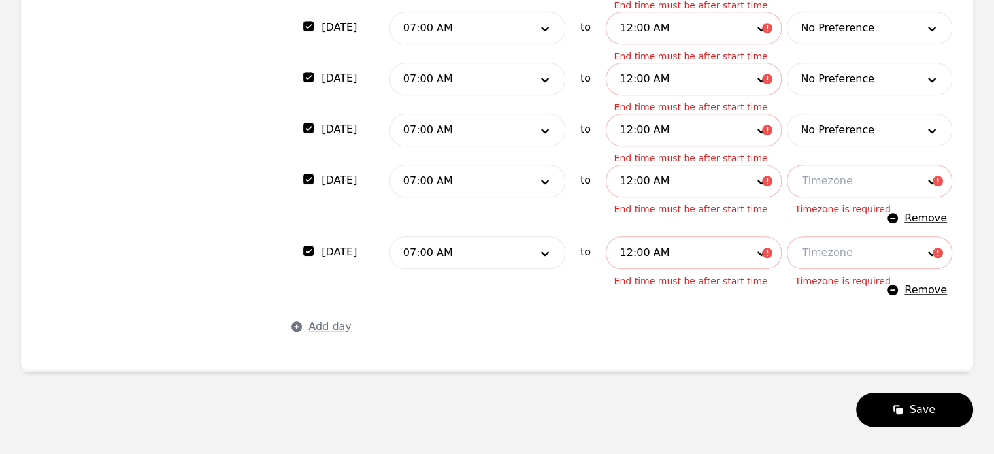
click at [538, 331] on div "Monday From 07:00 AM to To 12:00 AM End time must be after start time Timezone …" at bounding box center [622, 111] width 659 height 454
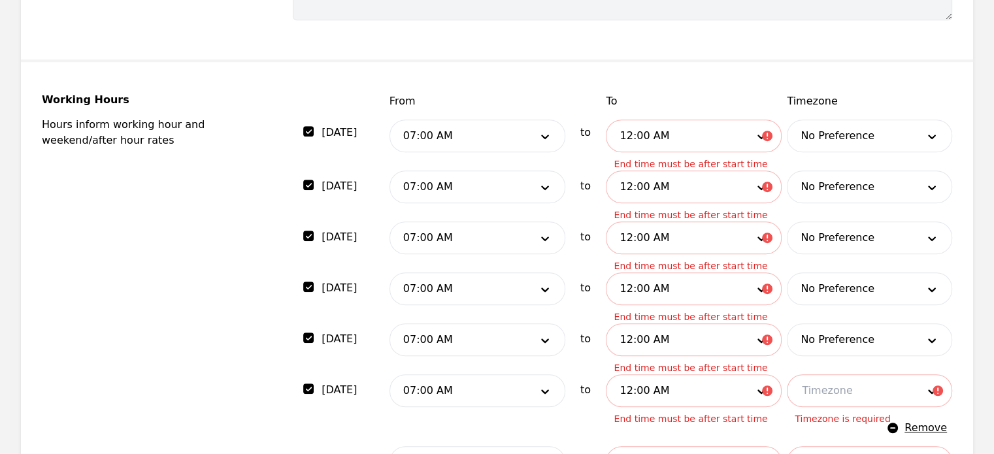
scroll to position [732, 0]
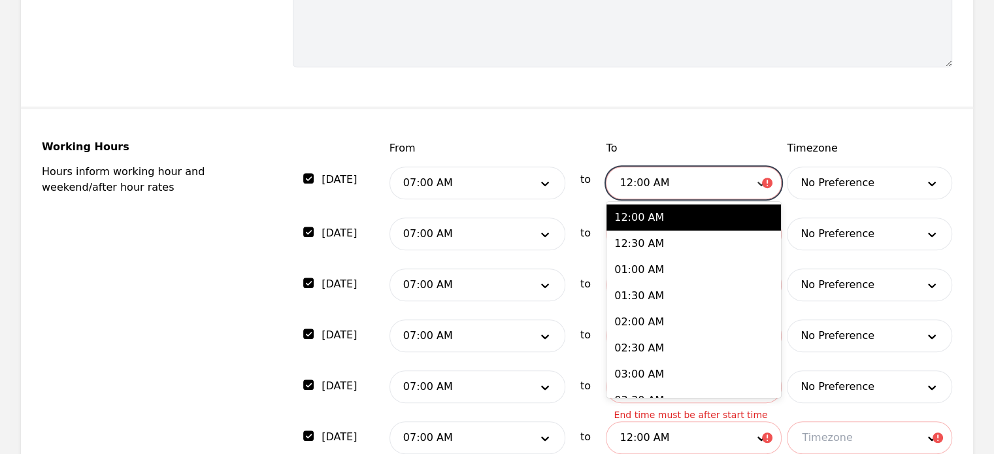
click at [762, 177] on icon at bounding box center [761, 183] width 13 height 13
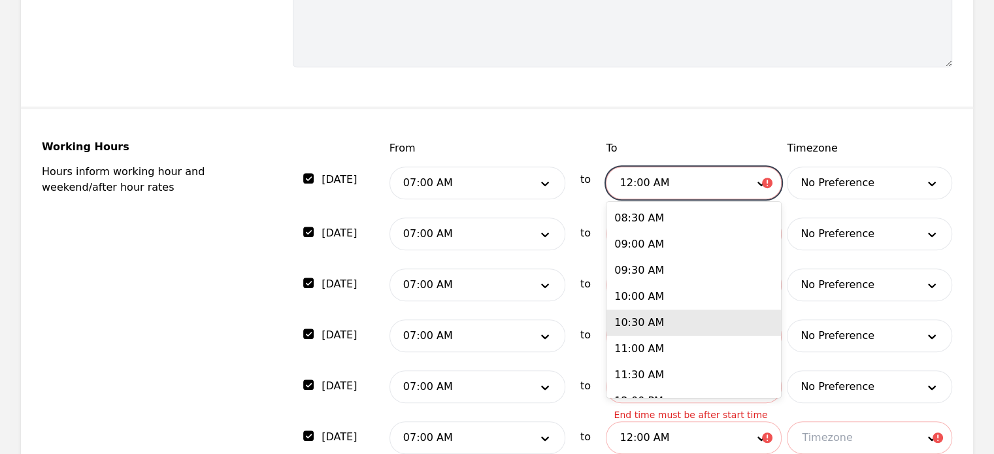
scroll to position [444, 0]
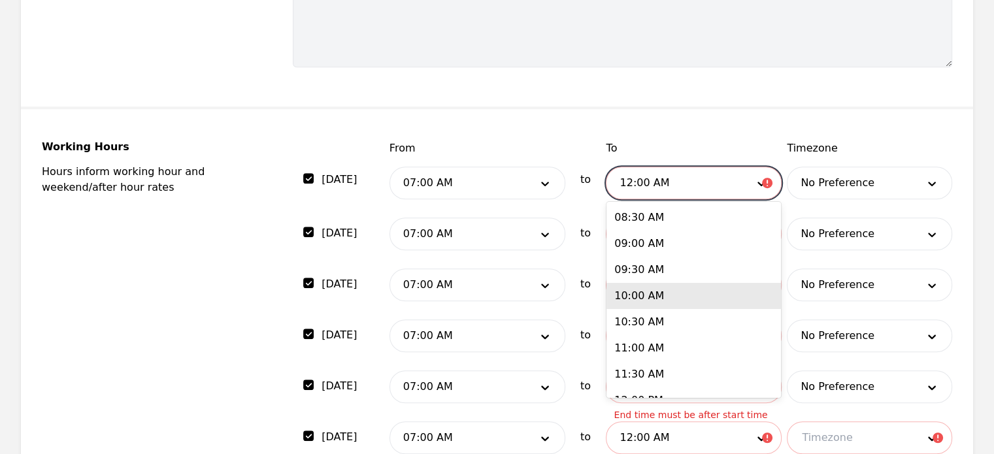
click at [664, 291] on div "10:00 AM" at bounding box center [693, 296] width 174 height 26
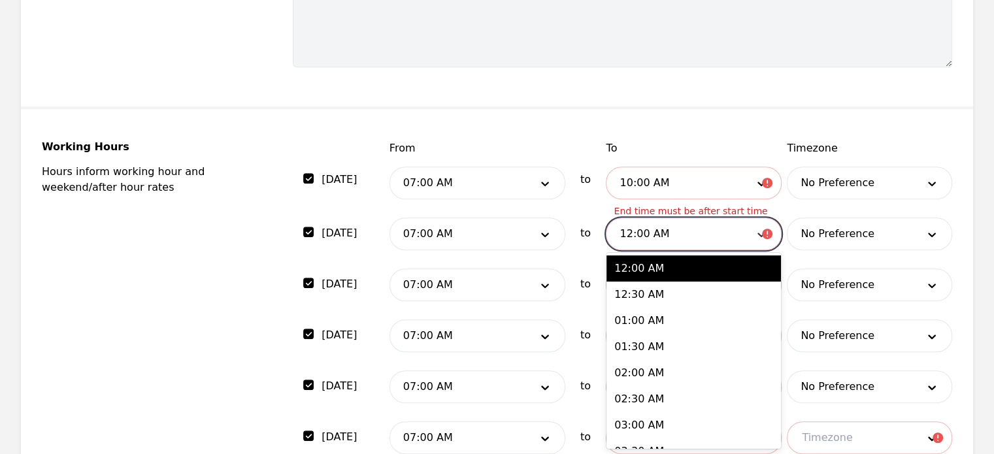
click at [743, 224] on div at bounding box center [760, 233] width 39 height 31
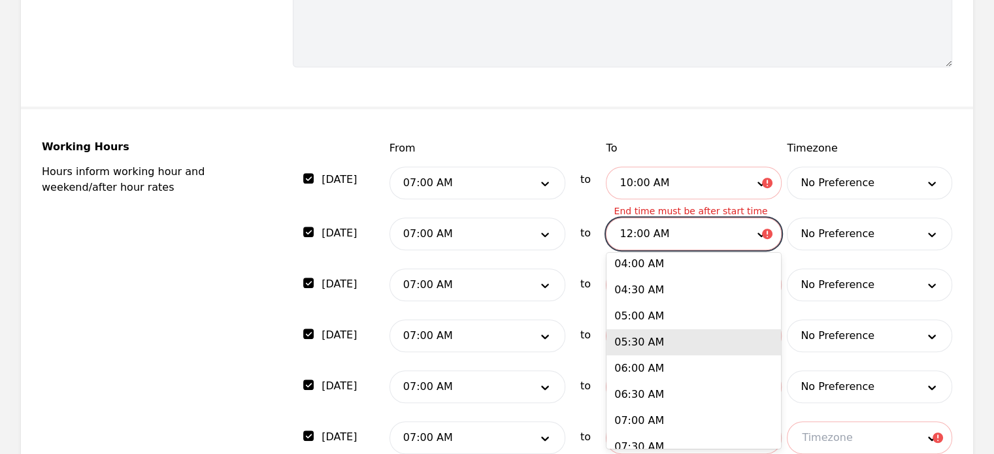
scroll to position [342, 0]
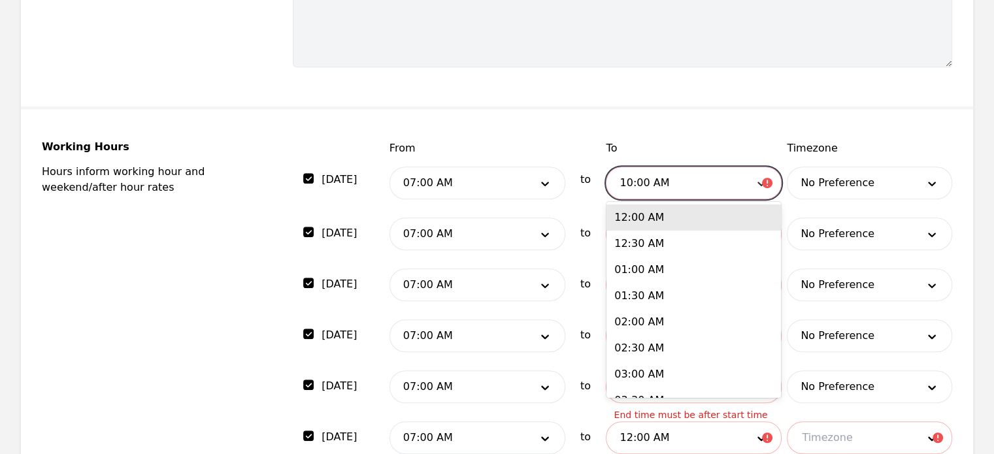
click at [758, 177] on icon at bounding box center [761, 183] width 13 height 13
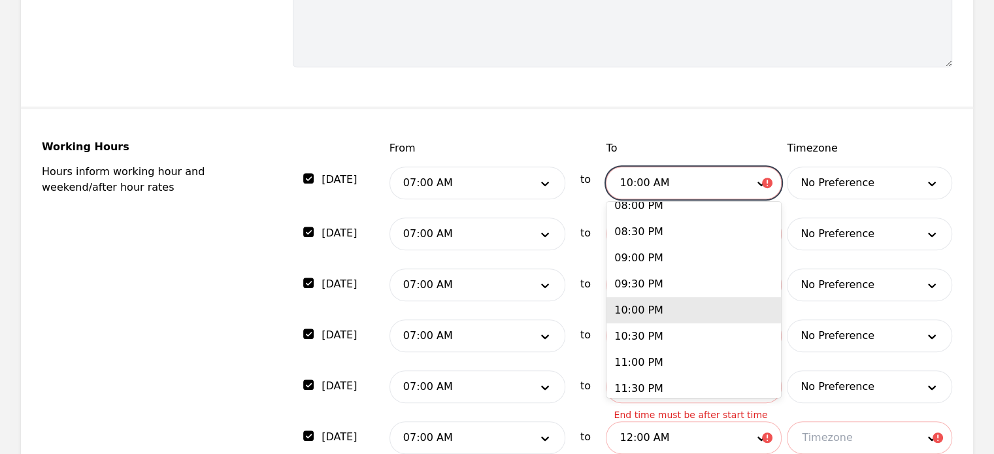
scroll to position [1058, 0]
click at [684, 309] on div "10:00 PM" at bounding box center [693, 310] width 174 height 26
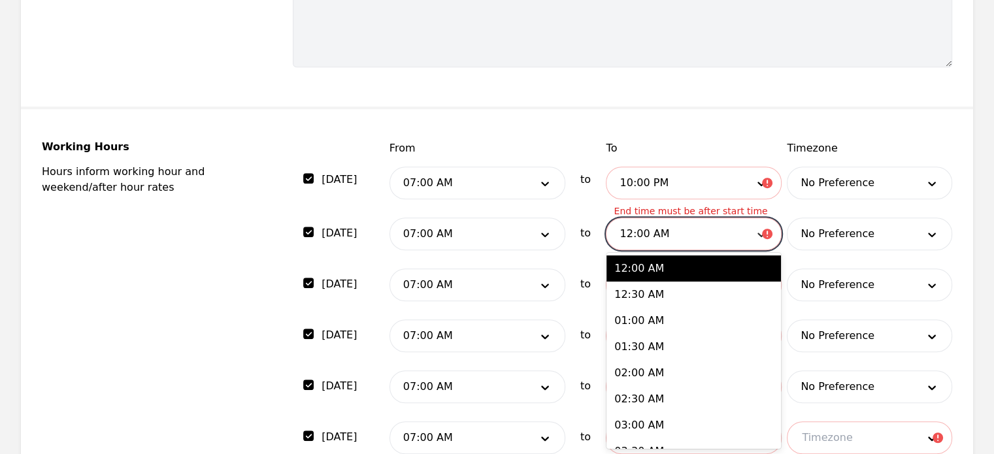
click at [753, 241] on div at bounding box center [760, 233] width 39 height 31
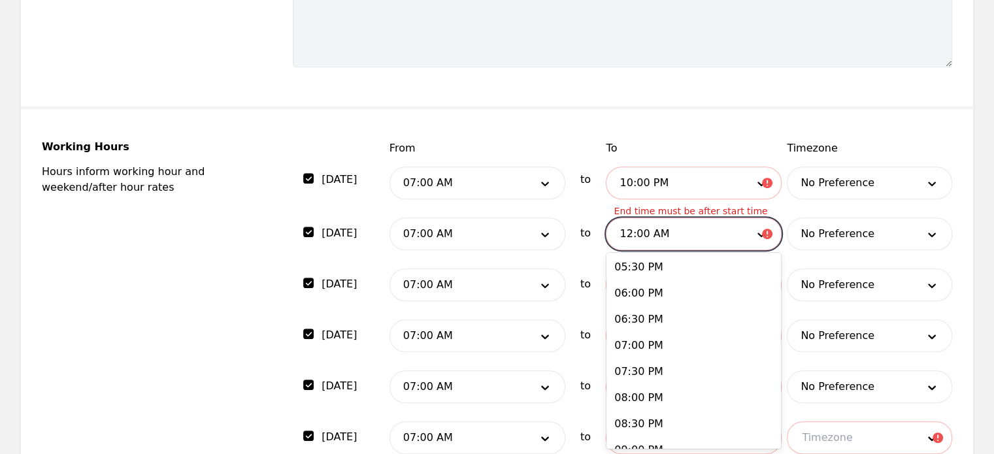
scroll to position [1064, 0]
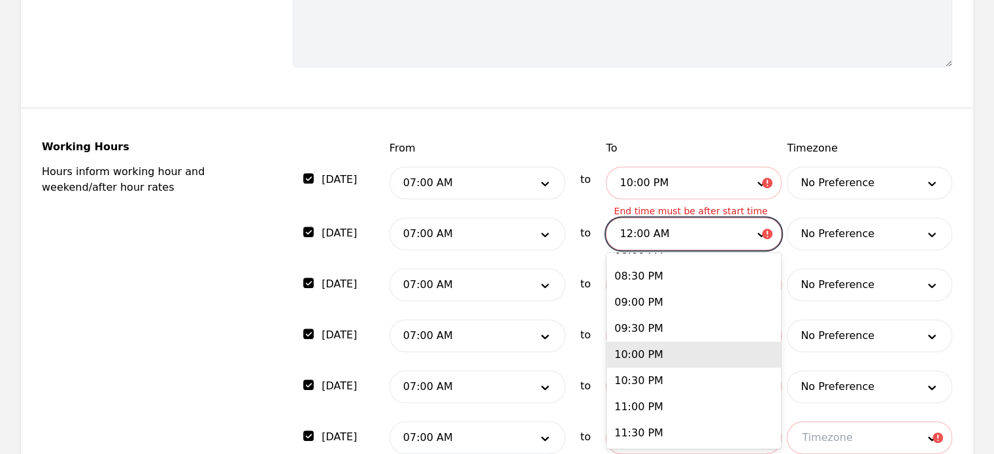
click at [700, 356] on div "10:00 PM" at bounding box center [693, 355] width 174 height 26
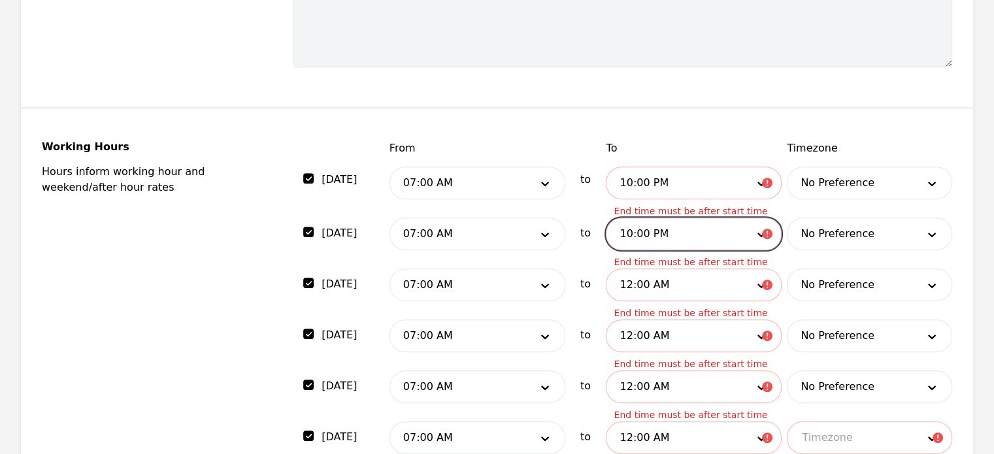
click at [735, 287] on div at bounding box center [673, 284] width 135 height 31
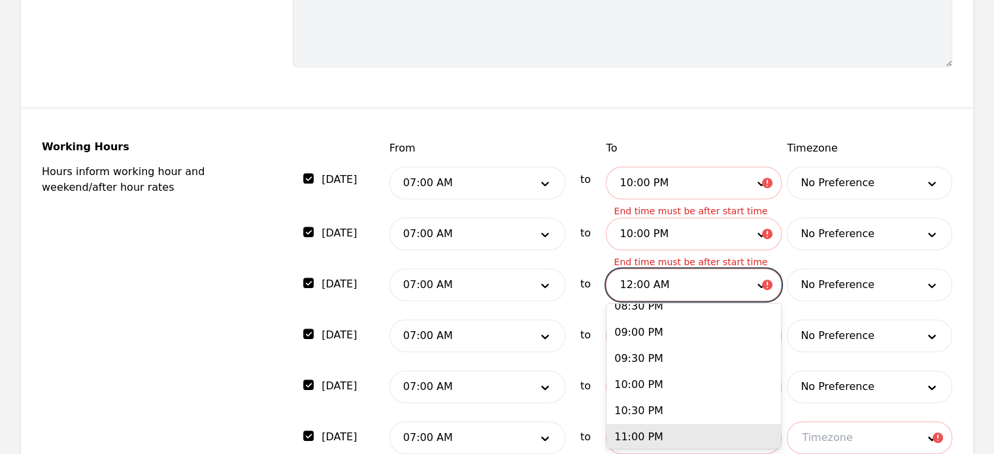
scroll to position [1074, 0]
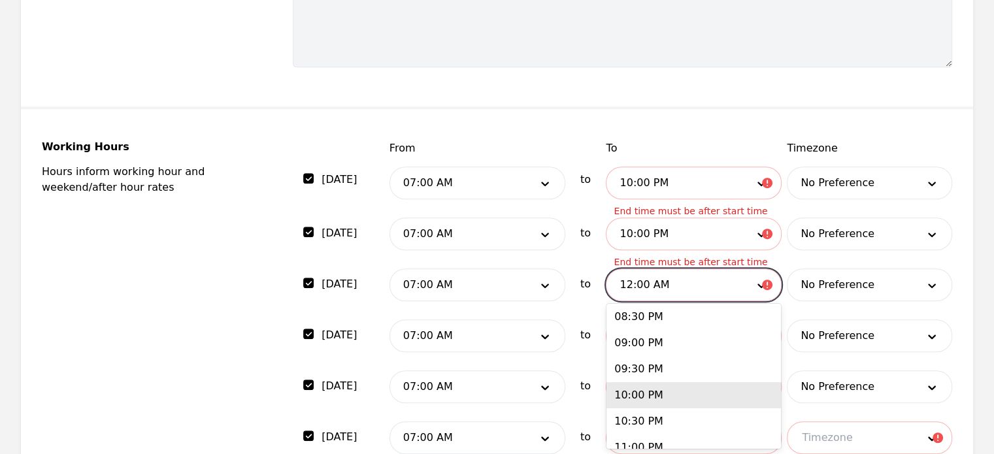
click at [691, 407] on div "10:00 PM" at bounding box center [693, 395] width 174 height 26
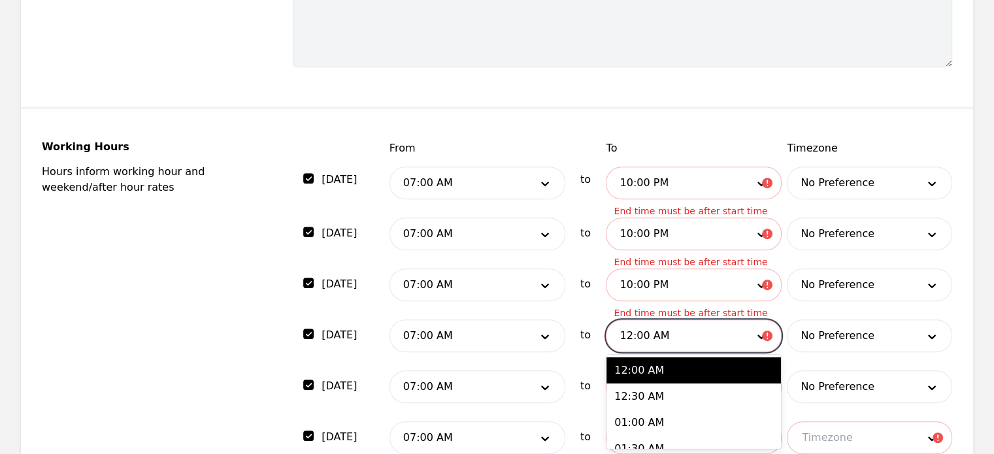
click at [728, 344] on div at bounding box center [673, 335] width 135 height 31
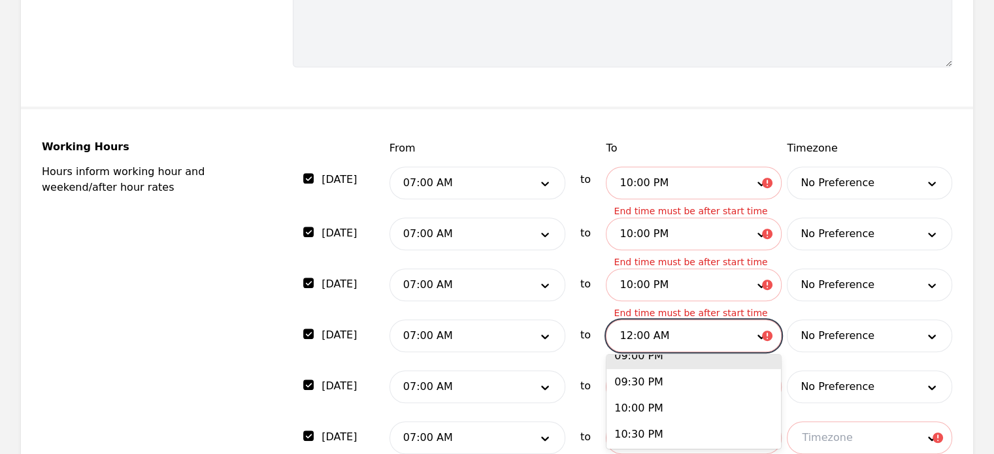
scroll to position [1116, 0]
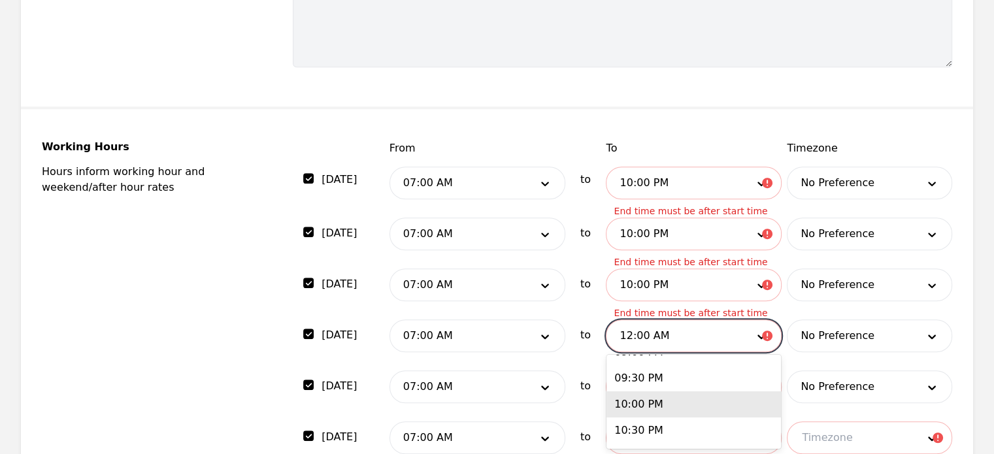
click at [679, 404] on div "10:00 PM" at bounding box center [693, 404] width 174 height 26
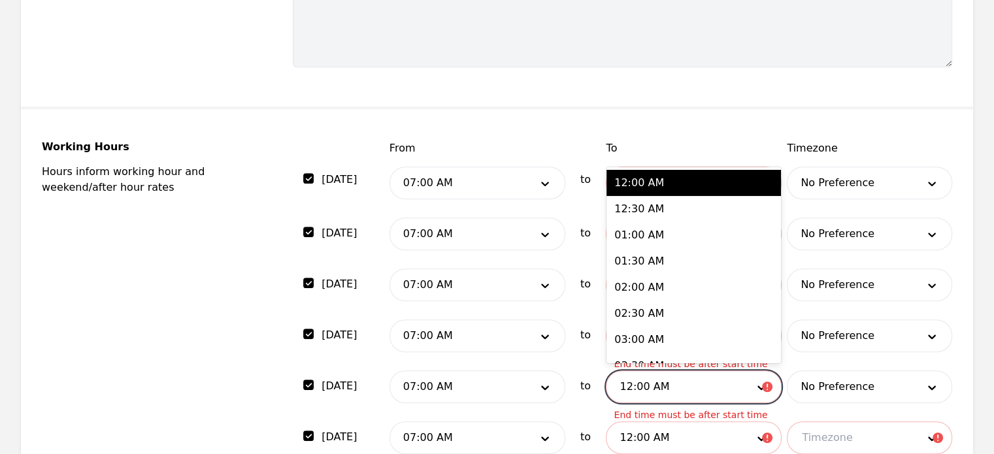
click at [708, 383] on div at bounding box center [673, 386] width 135 height 31
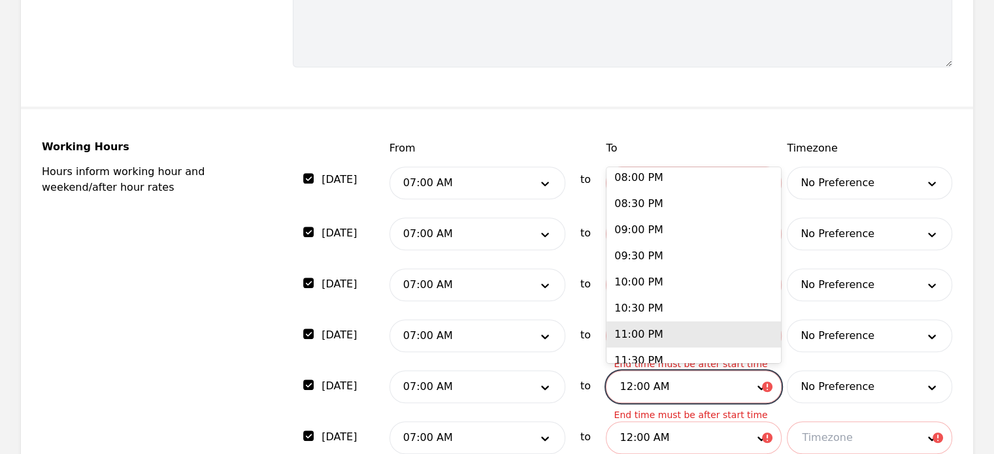
scroll to position [1064, 0]
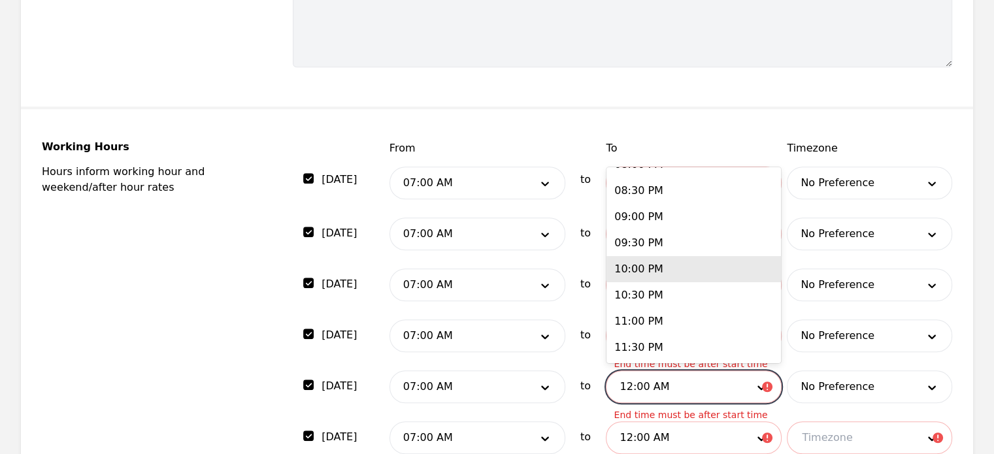
click at [659, 262] on div "10:00 PM" at bounding box center [693, 269] width 174 height 26
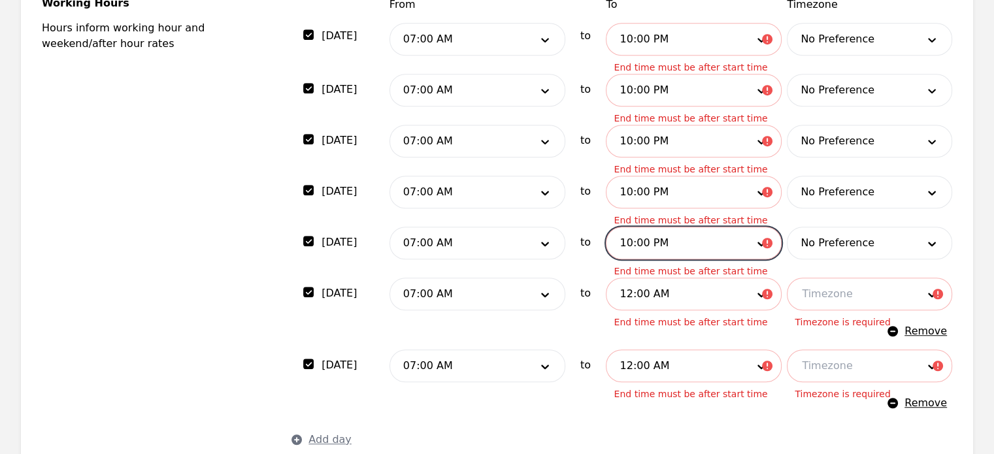
scroll to position [892, 0]
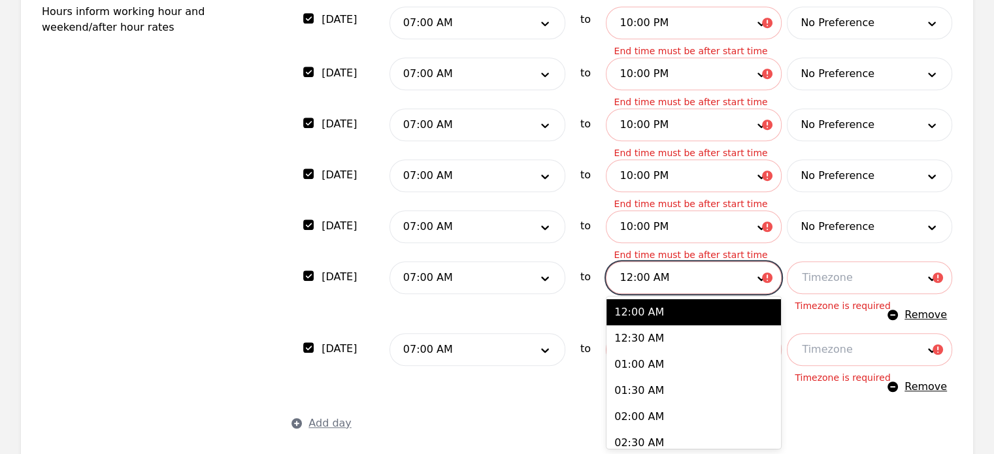
click at [691, 262] on div at bounding box center [673, 277] width 135 height 31
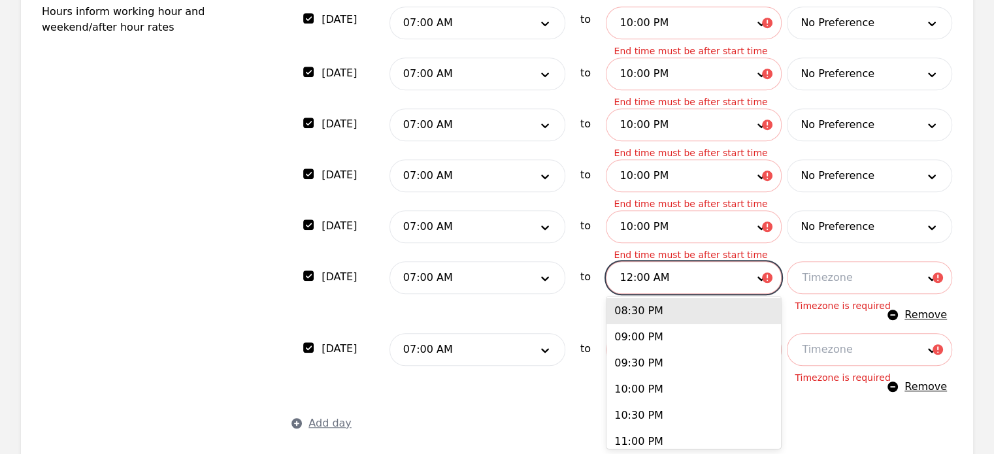
scroll to position [1083, 0]
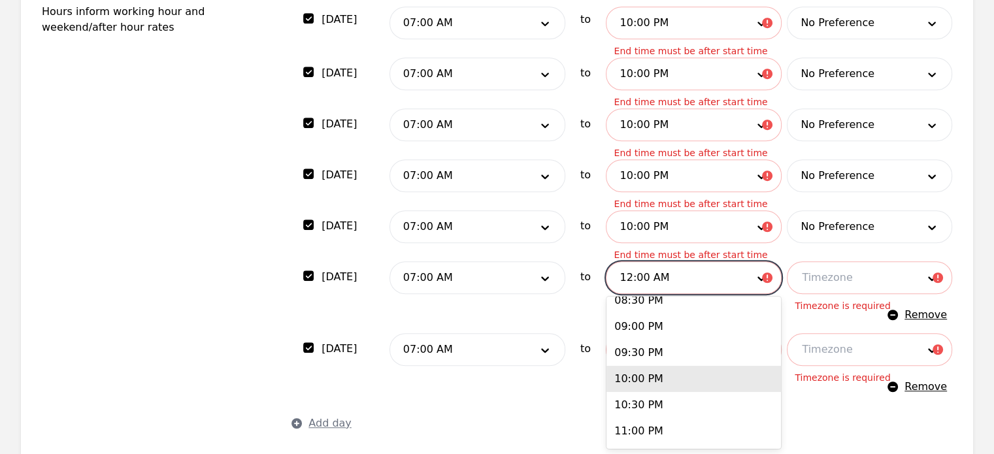
click at [669, 378] on div "10:00 PM" at bounding box center [693, 379] width 174 height 26
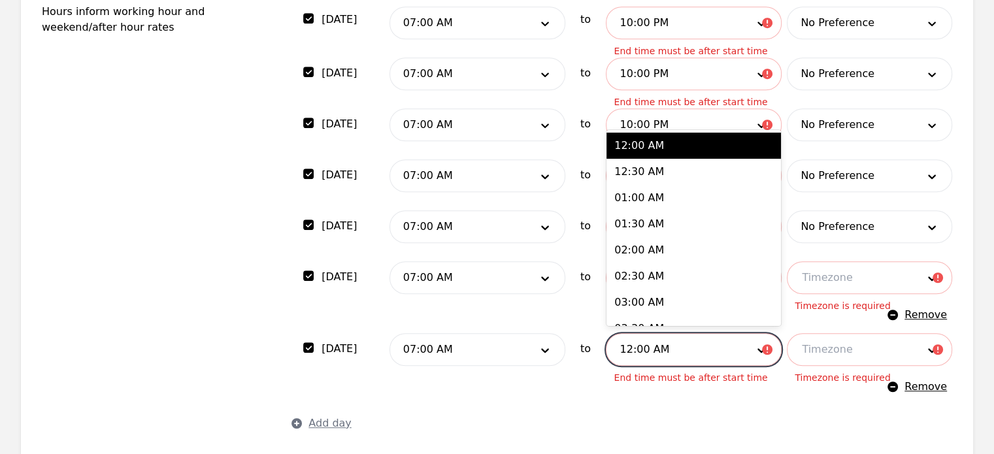
click at [685, 345] on div at bounding box center [673, 349] width 135 height 31
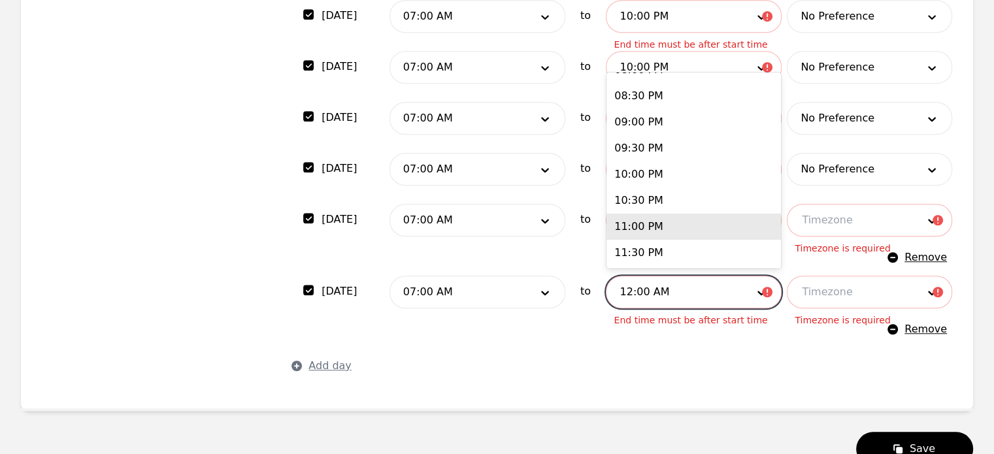
scroll to position [1063, 0]
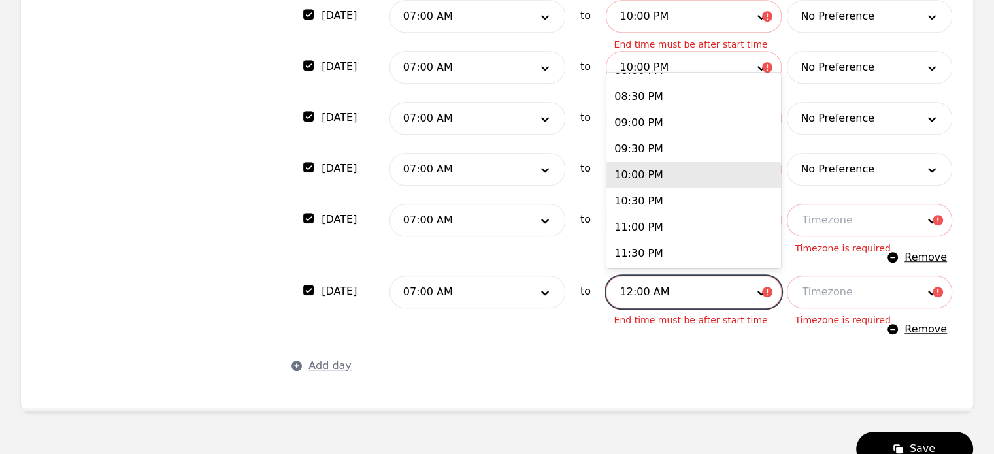
click at [673, 179] on div "10:00 PM" at bounding box center [693, 175] width 174 height 26
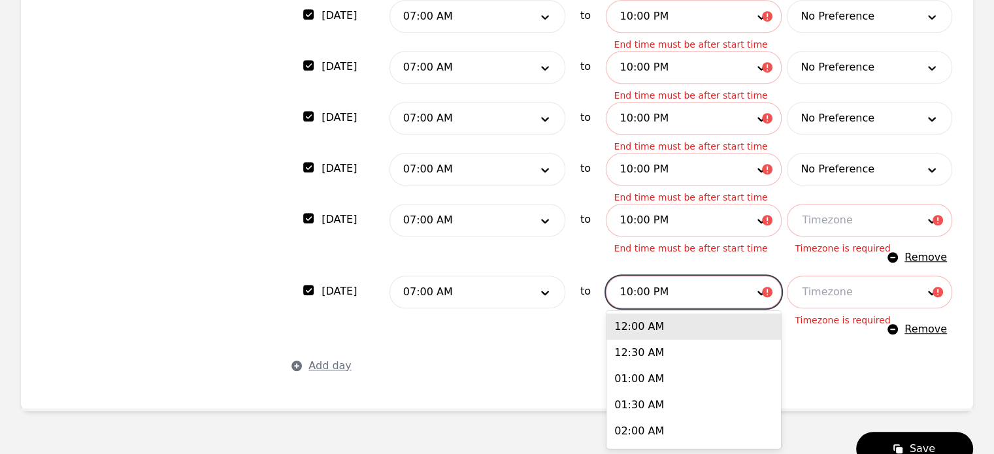
click at [681, 287] on div at bounding box center [673, 291] width 135 height 31
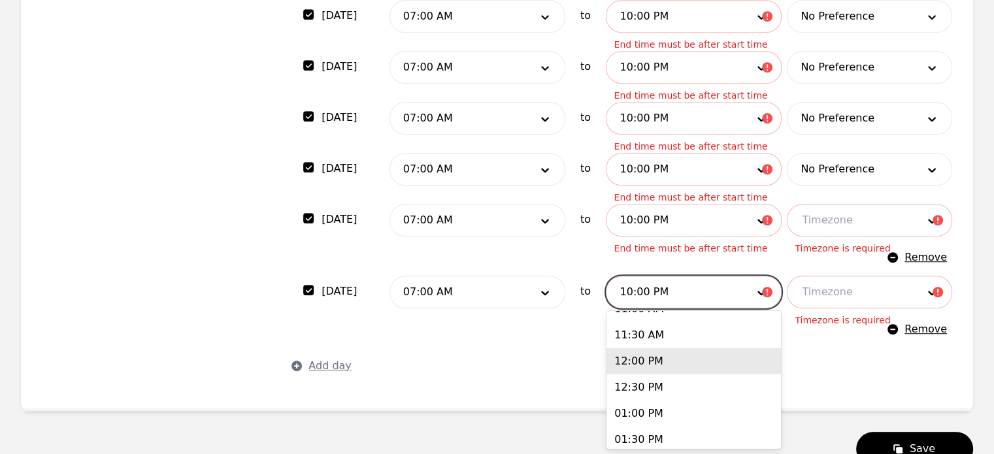
scroll to position [1121, 0]
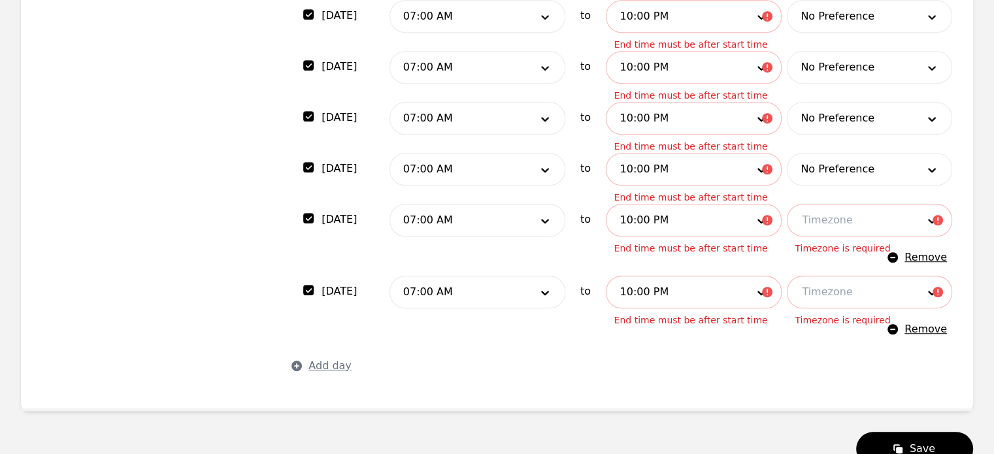
click at [909, 449] on button "Save" at bounding box center [914, 449] width 117 height 34
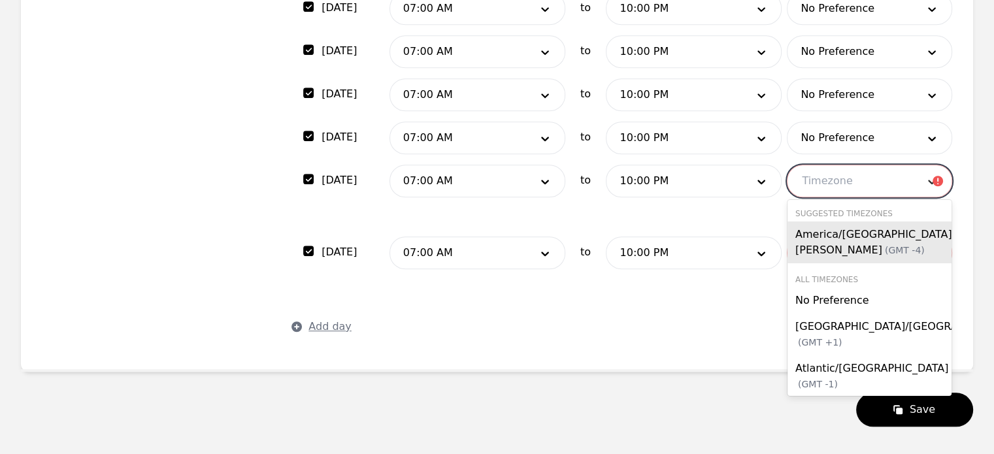
click at [936, 185] on icon at bounding box center [931, 181] width 13 height 13
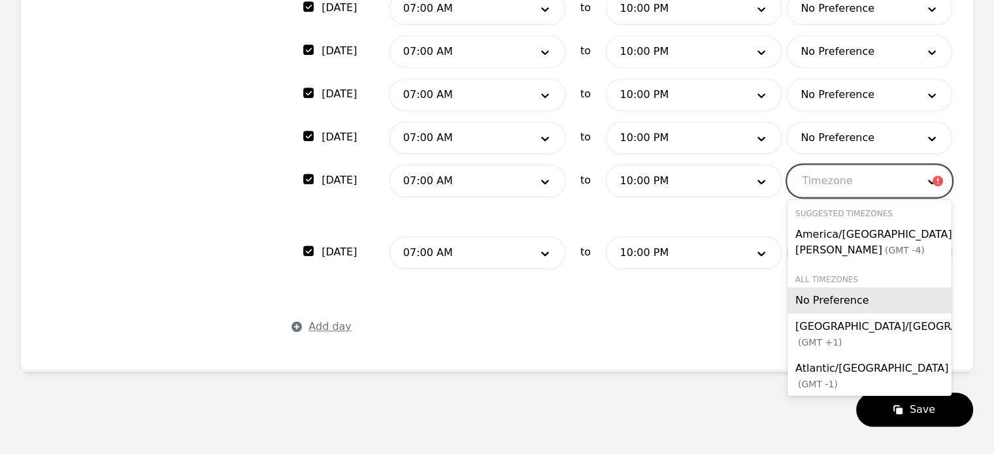
click at [859, 302] on span "No Preference" at bounding box center [833, 300] width 76 height 12
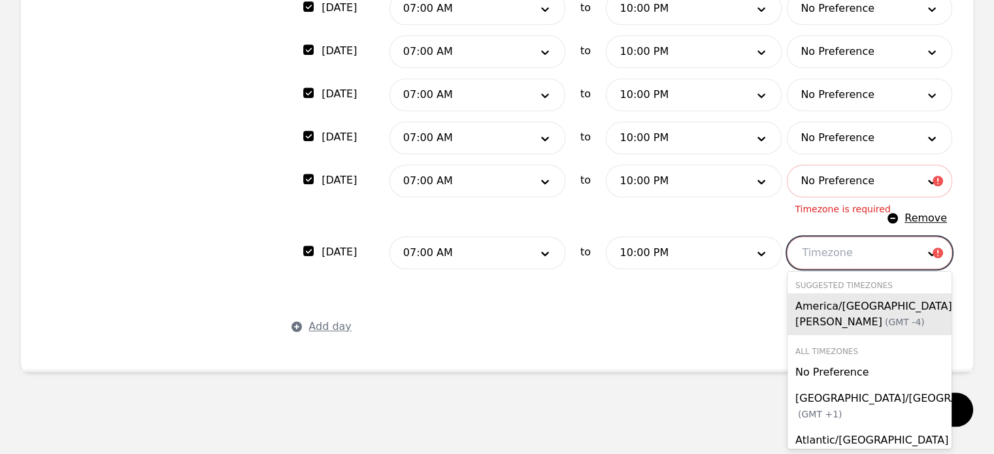
click at [875, 255] on div at bounding box center [849, 252] width 125 height 31
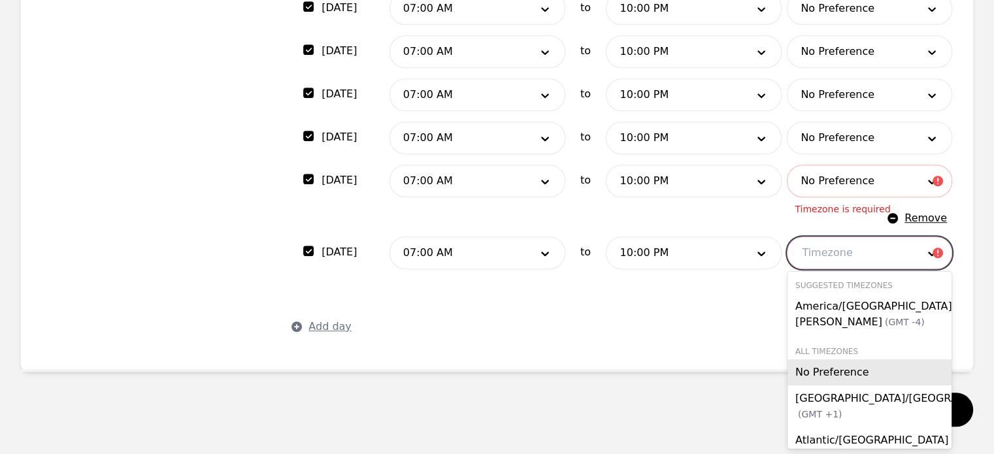
click at [853, 371] on span "No Preference" at bounding box center [833, 372] width 76 height 12
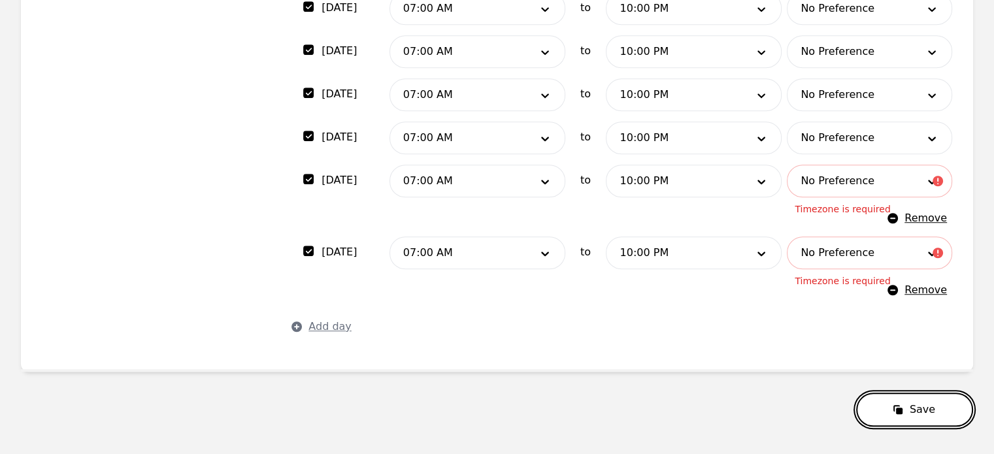
click at [904, 403] on icon "submit" at bounding box center [897, 409] width 13 height 13
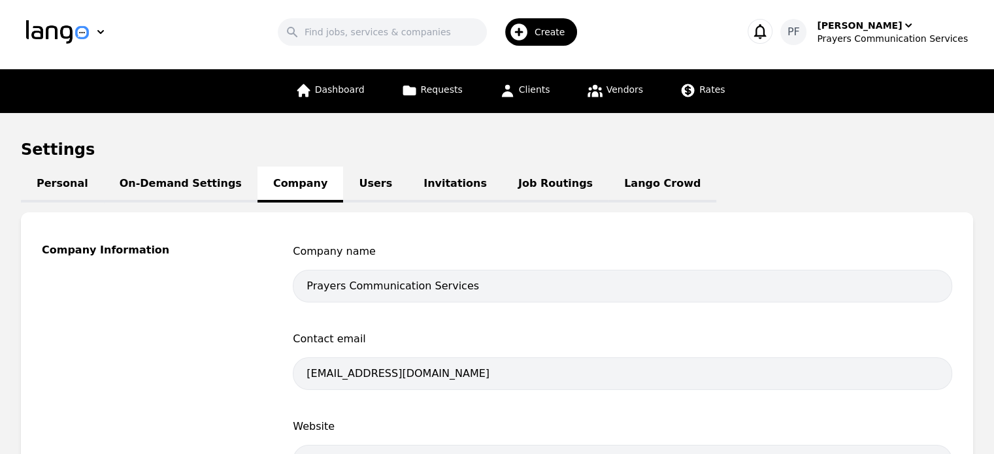
scroll to position [0, 0]
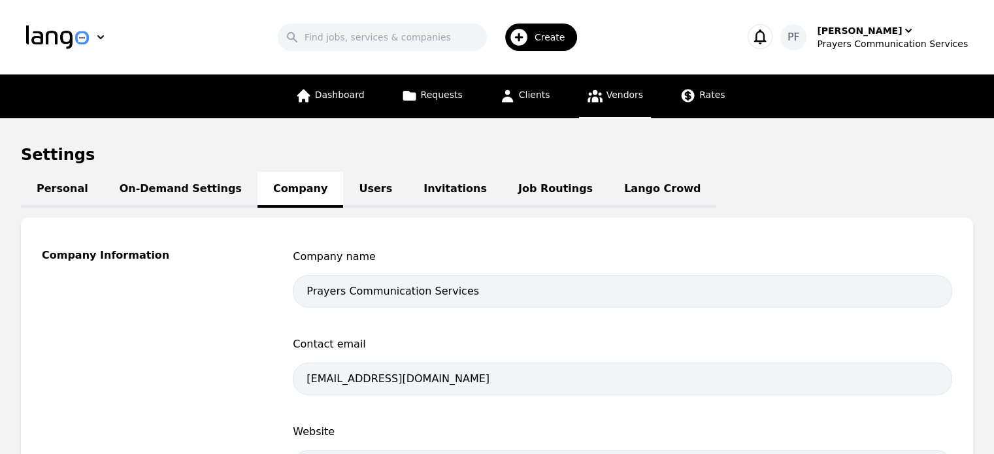
click at [634, 95] on span "Vendors" at bounding box center [624, 95] width 37 height 10
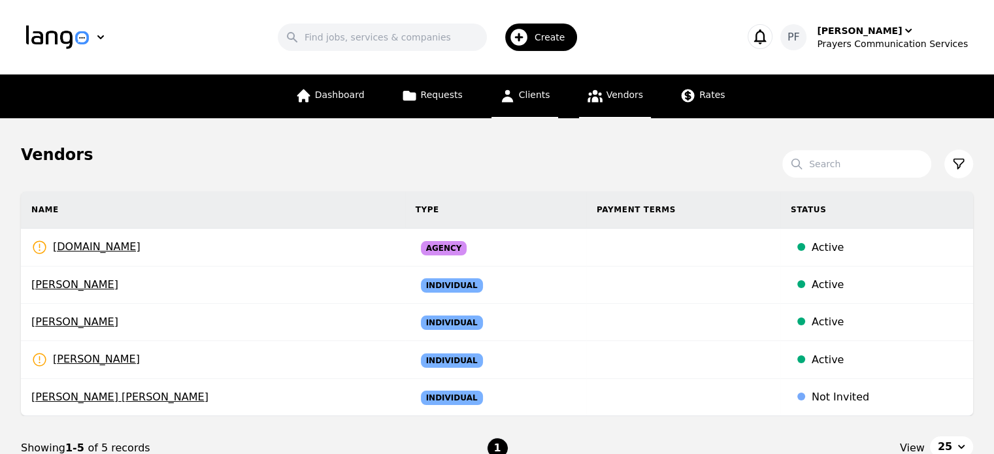
click at [542, 97] on span "Clients" at bounding box center [534, 95] width 31 height 10
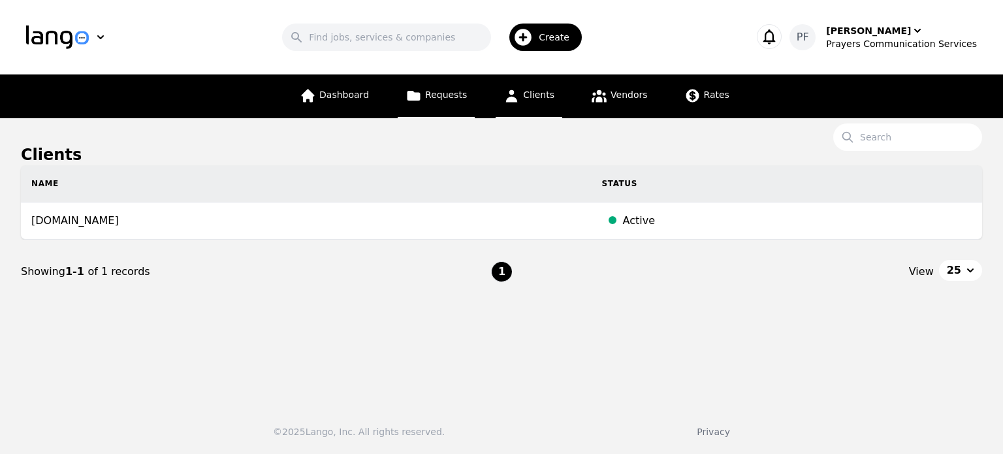
click at [466, 105] on link "Requests" at bounding box center [436, 96] width 77 height 44
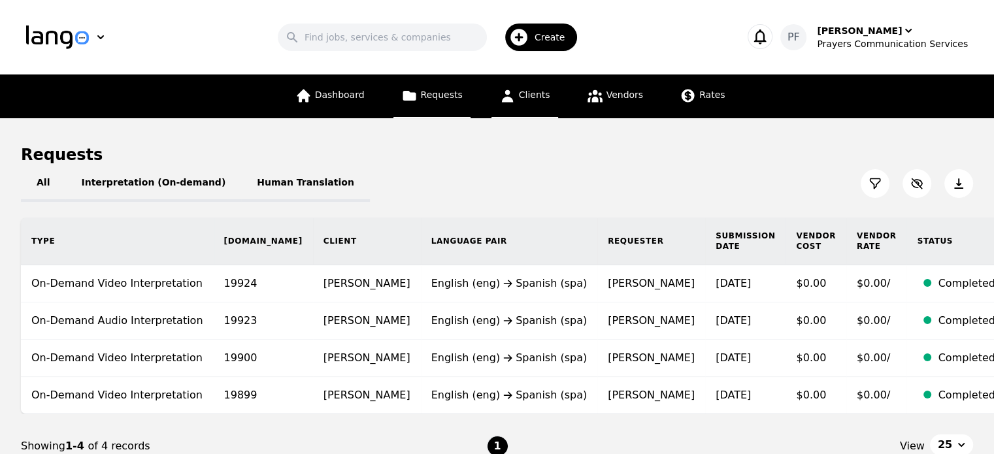
click at [539, 100] on span "Clients" at bounding box center [534, 95] width 31 height 10
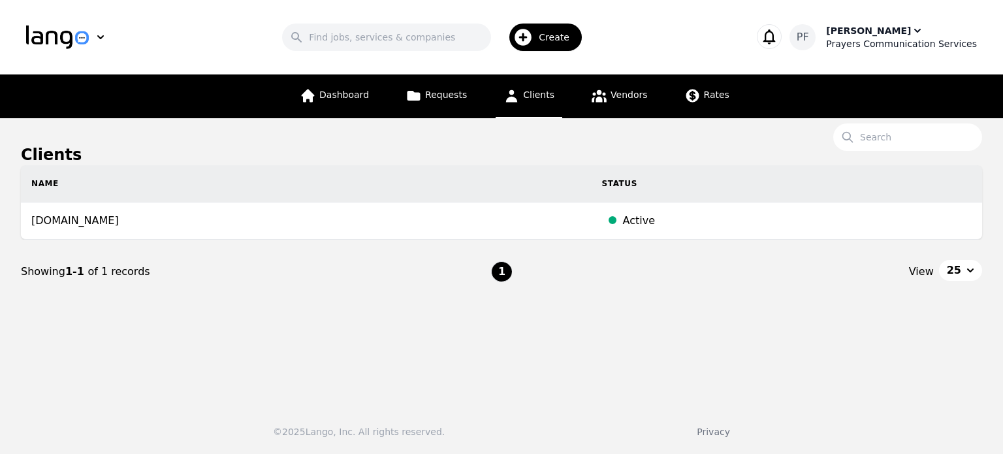
click at [883, 33] on div "Pedro Frias" at bounding box center [868, 30] width 85 height 13
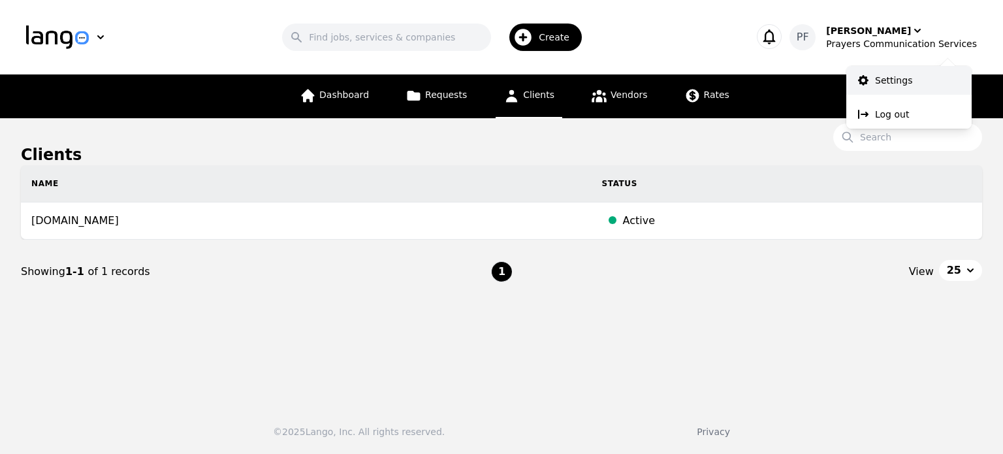
click at [873, 76] on link "Settings" at bounding box center [909, 80] width 125 height 29
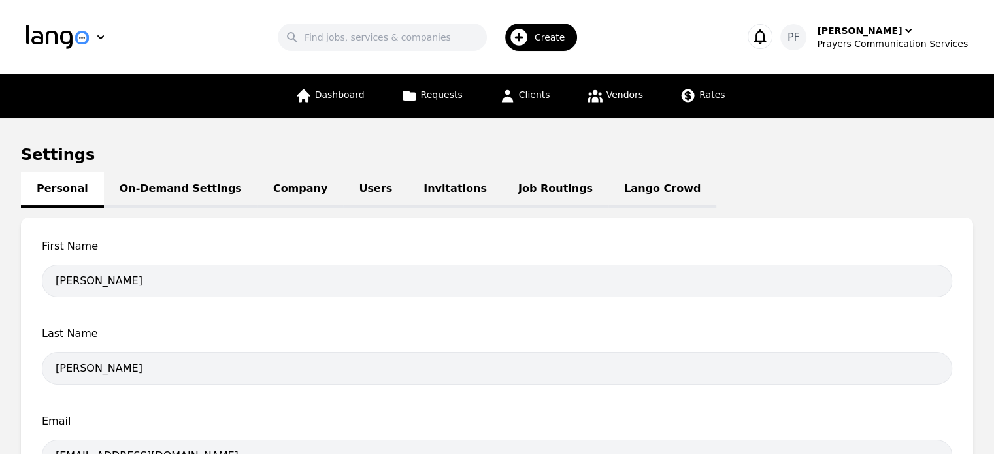
click at [343, 204] on link "Users" at bounding box center [375, 190] width 65 height 36
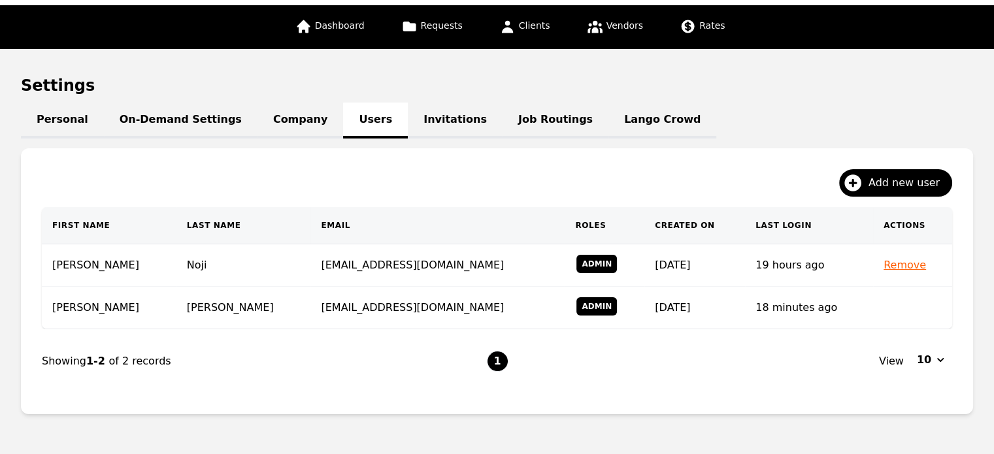
scroll to position [85, 0]
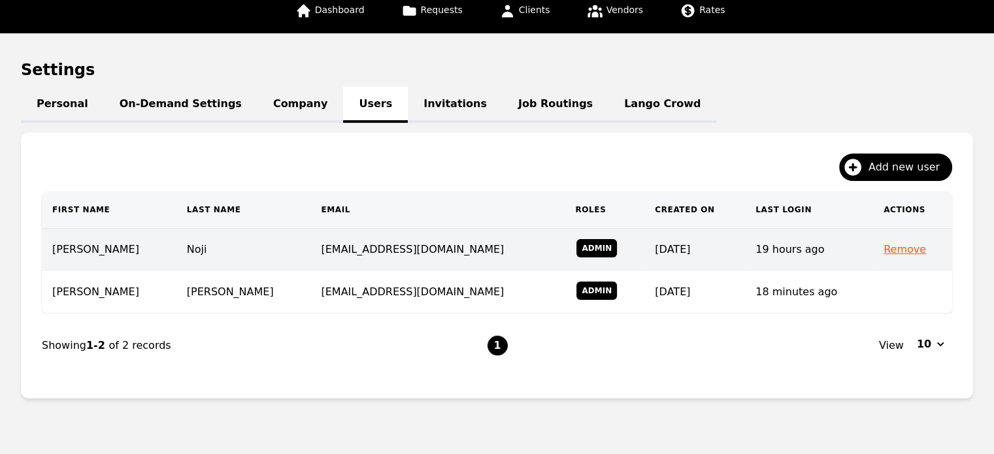
click at [310, 251] on td "dnoji@lango.co" at bounding box center [437, 250] width 254 height 42
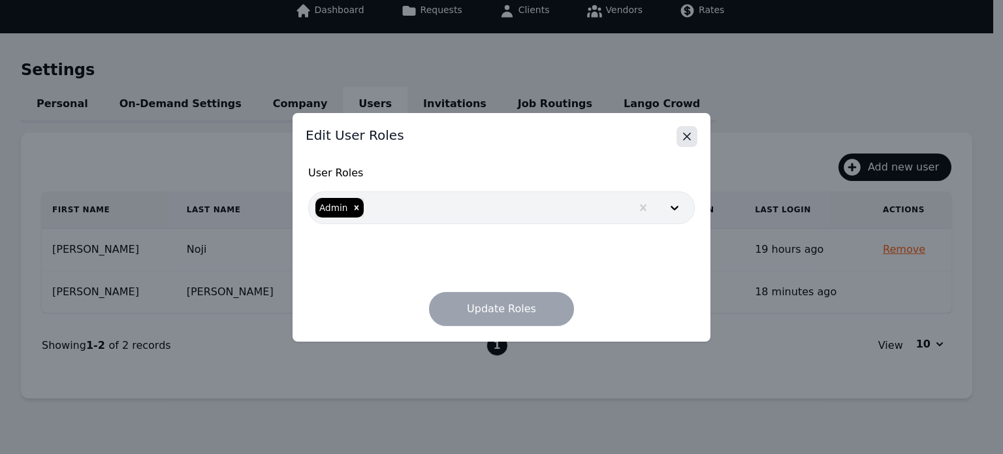
click at [690, 135] on icon "Close" at bounding box center [687, 136] width 13 height 13
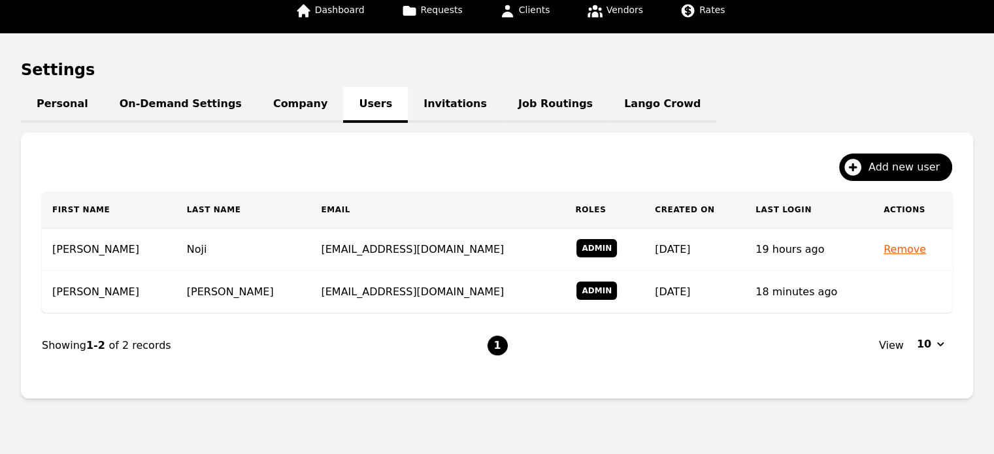
click at [590, 156] on div "Add new user" at bounding box center [497, 173] width 910 height 38
click at [938, 342] on button "10" at bounding box center [930, 344] width 43 height 21
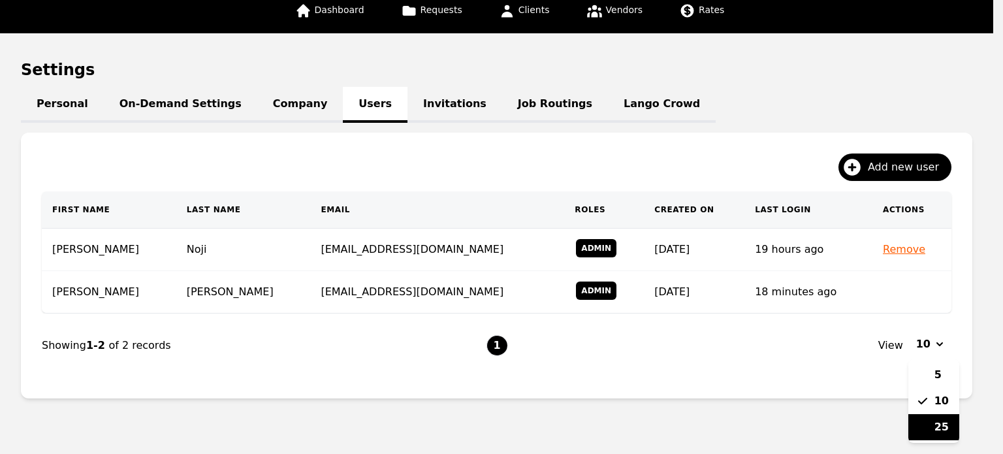
click at [940, 420] on span "25" at bounding box center [942, 427] width 14 height 16
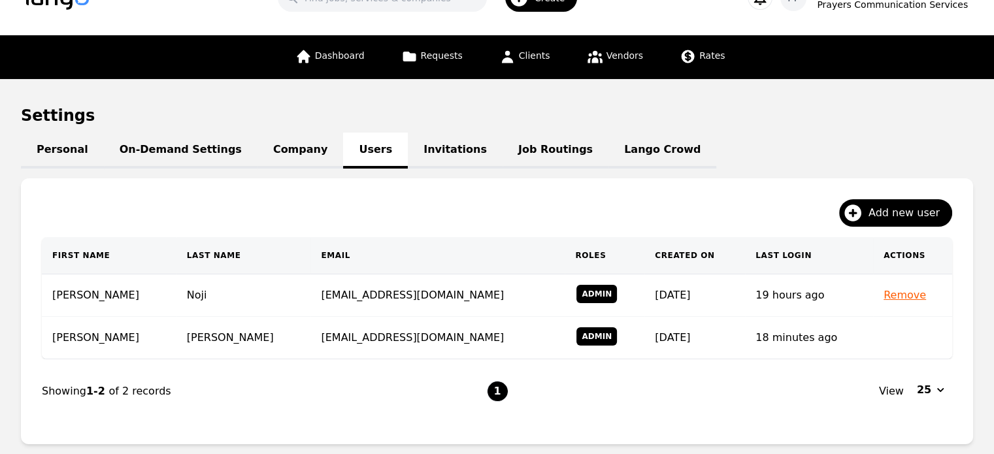
scroll to position [85, 0]
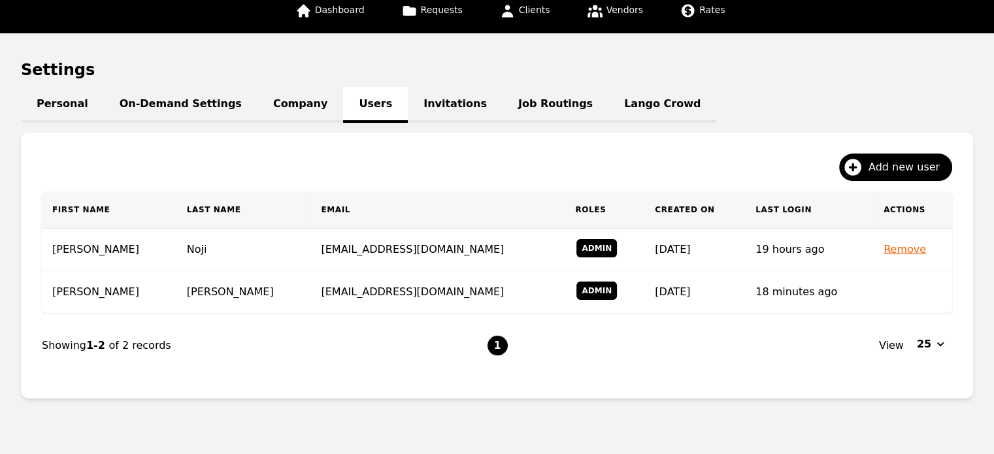
drag, startPoint x: 639, startPoint y: 302, endPoint x: 630, endPoint y: 214, distance: 89.3
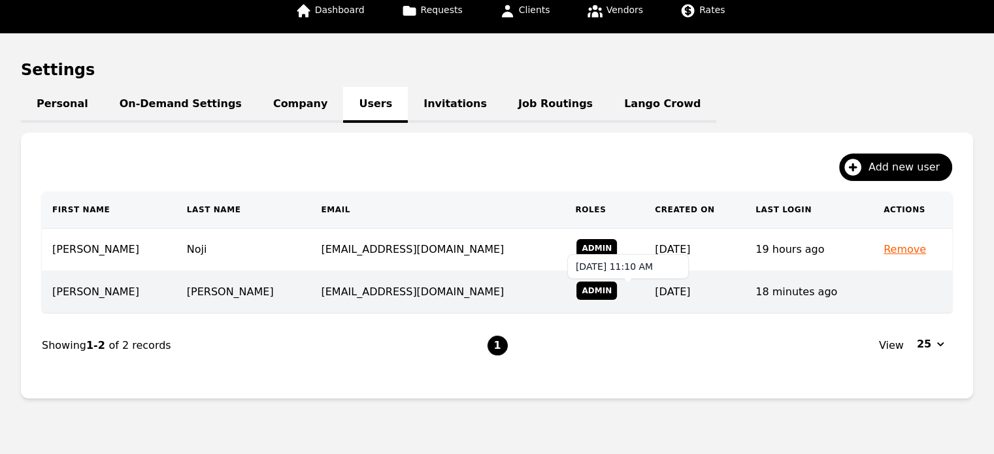
drag, startPoint x: 630, startPoint y: 214, endPoint x: 643, endPoint y: 289, distance: 77.0
click at [655, 289] on time "4 months ago" at bounding box center [672, 291] width 35 height 12
click at [564, 294] on td "Admin" at bounding box center [604, 292] width 80 height 42
click at [399, 289] on td "pedrofrias@prayerscss.com" at bounding box center [437, 292] width 254 height 42
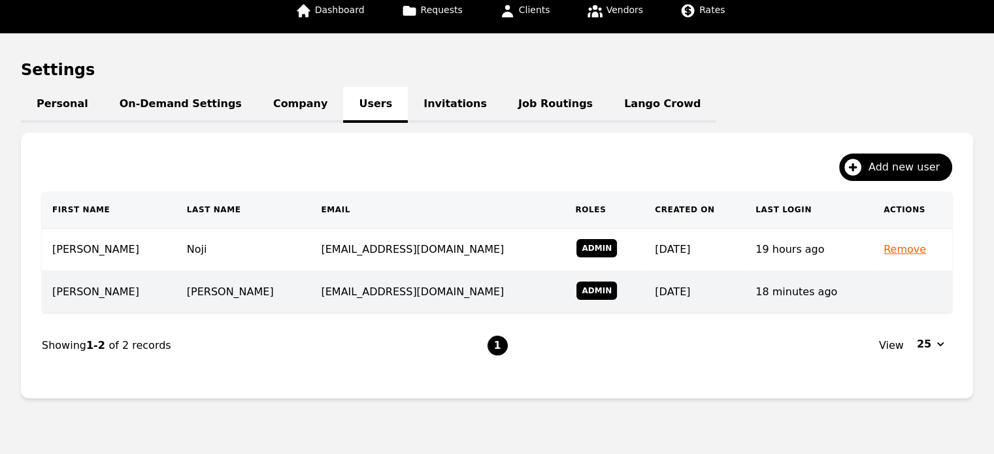
click at [210, 305] on td "Frias" at bounding box center [243, 292] width 135 height 42
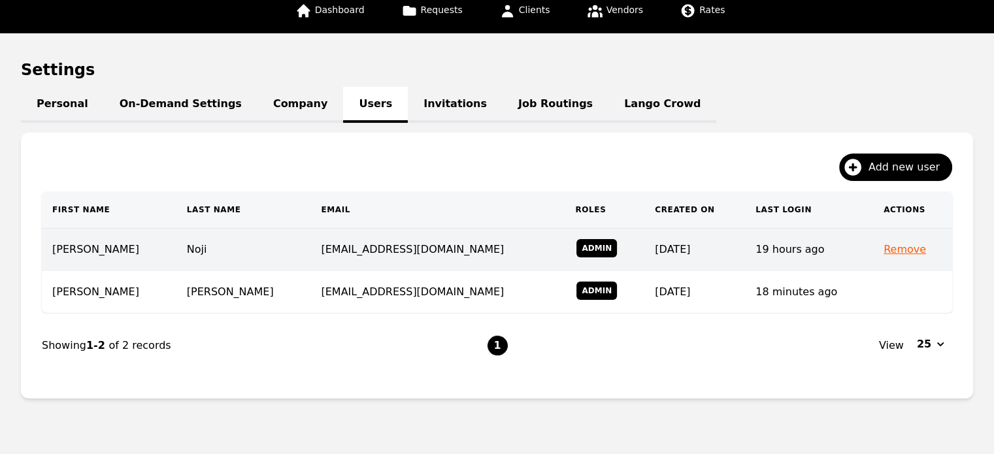
click at [326, 255] on td "dnoji@lango.co" at bounding box center [437, 250] width 254 height 42
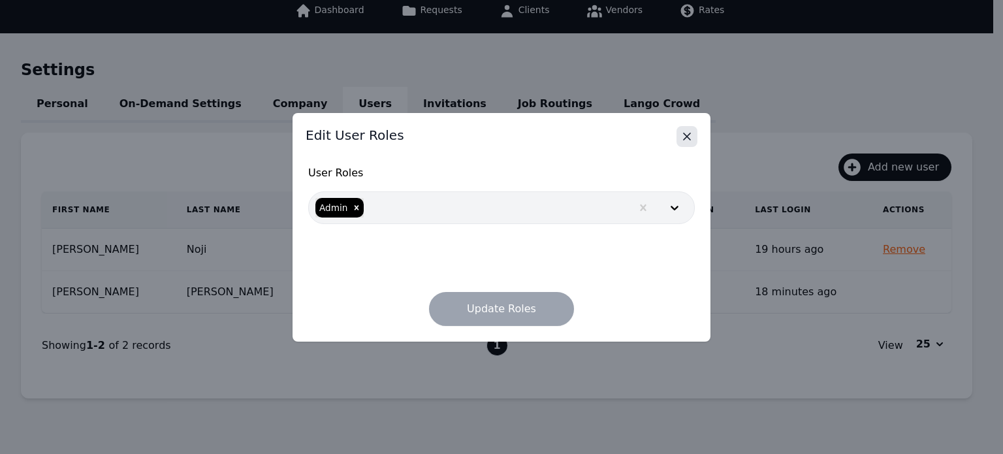
click at [689, 133] on icon "Close" at bounding box center [687, 136] width 13 height 13
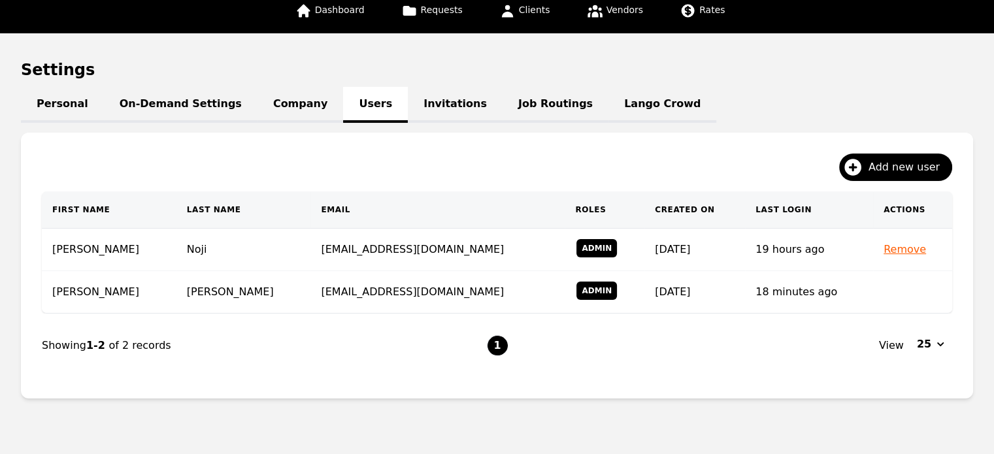
click at [744, 319] on nav "Showing 1-2 of 2 records 1 View 25" at bounding box center [497, 346] width 910 height 64
click at [408, 119] on link "Invitations" at bounding box center [455, 105] width 95 height 36
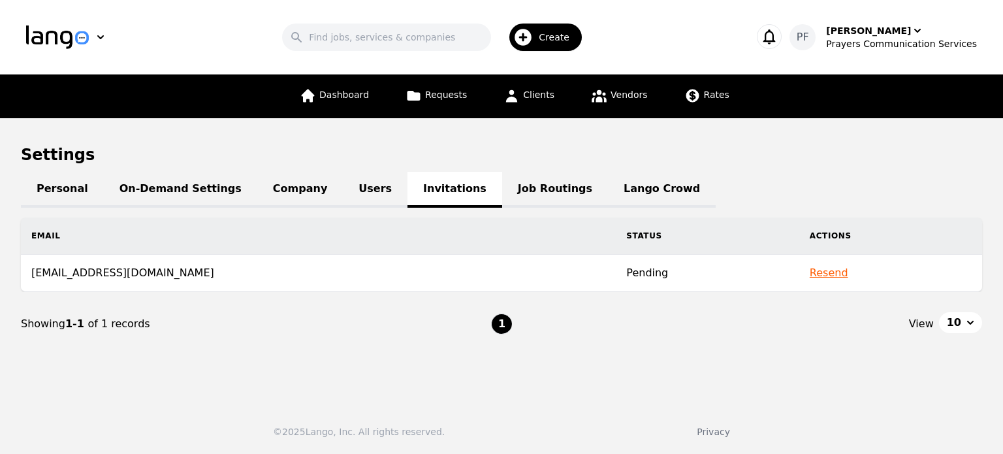
click at [810, 271] on button "Resend" at bounding box center [829, 273] width 39 height 16
click at [502, 193] on link "Job Routings" at bounding box center [555, 190] width 106 height 36
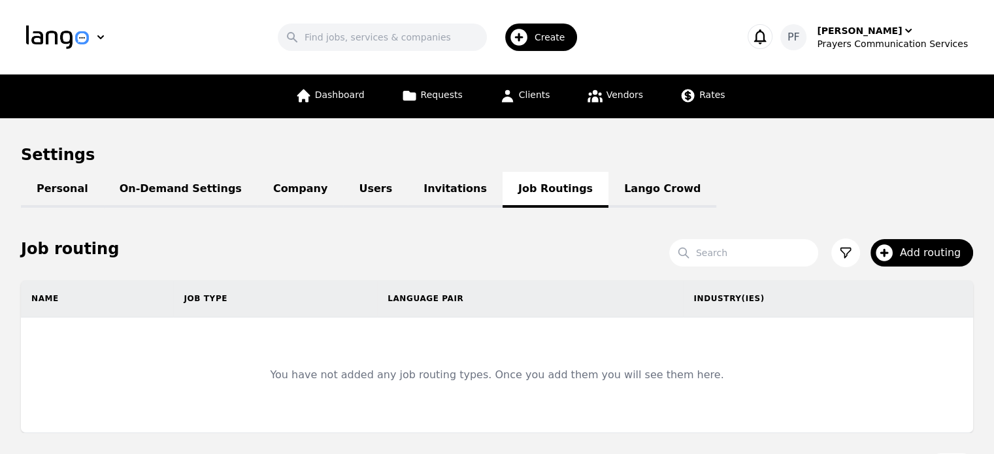
click at [412, 188] on link "Invitations" at bounding box center [455, 190] width 95 height 36
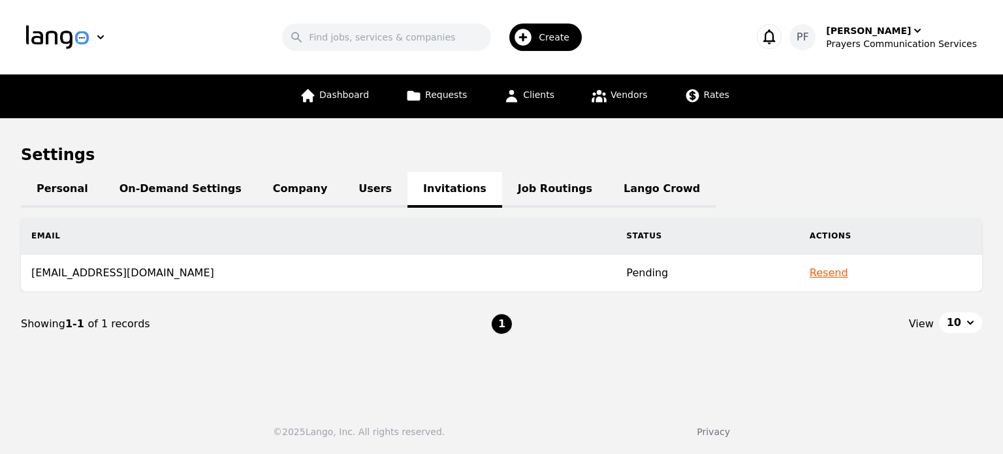
click at [174, 180] on link "On-Demand Settings" at bounding box center [181, 190] width 154 height 36
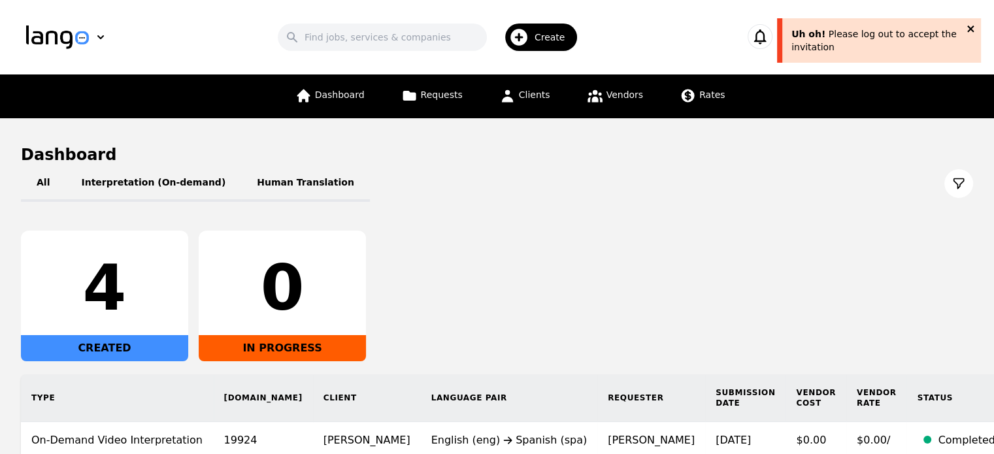
click at [973, 27] on icon "close" at bounding box center [970, 29] width 9 height 10
